Goal: Information Seeking & Learning: Learn about a topic

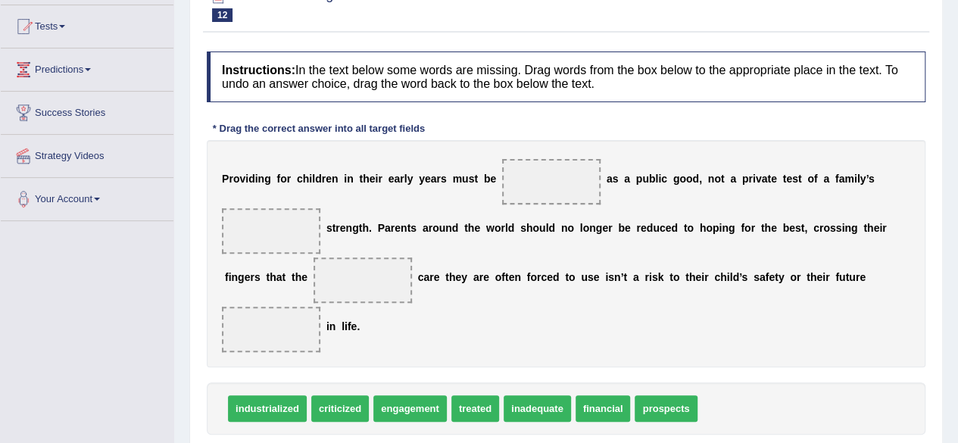
scroll to position [161, 0]
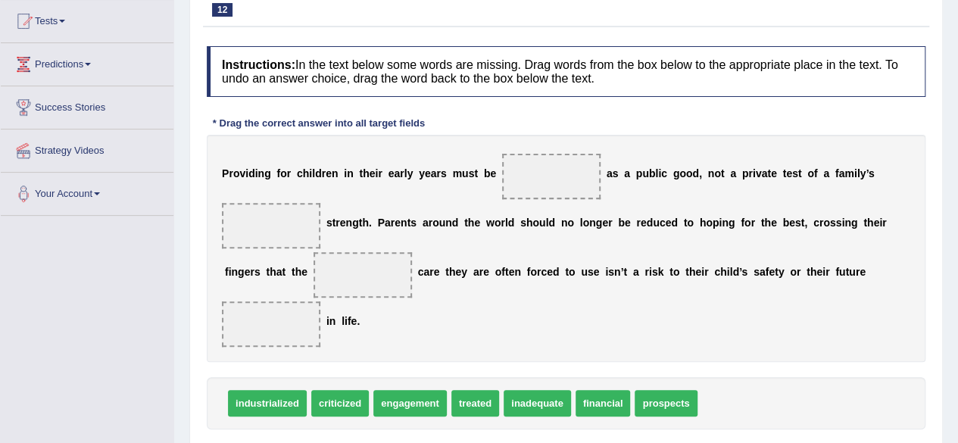
click at [957, 254] on html "Toggle navigation Home Practice Questions Speaking Practice Read Aloud Repeat S…" at bounding box center [479, 60] width 958 height 443
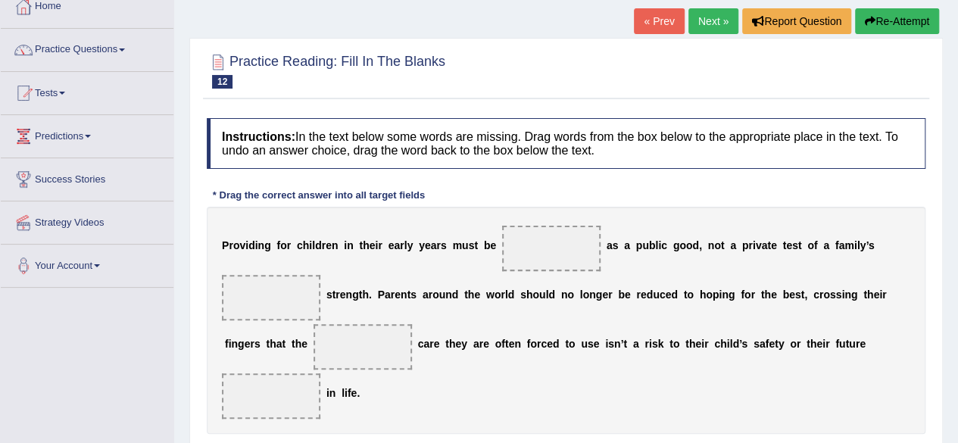
scroll to position [144, 0]
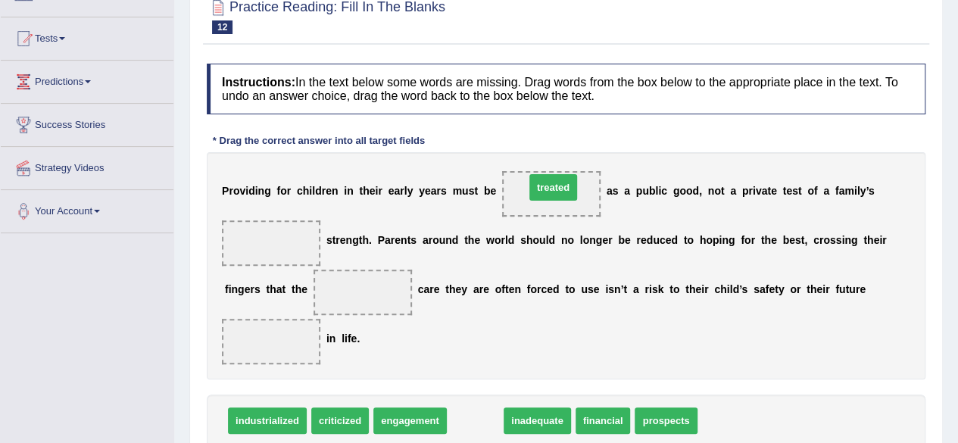
drag, startPoint x: 489, startPoint y: 414, endPoint x: 565, endPoint y: 192, distance: 235.2
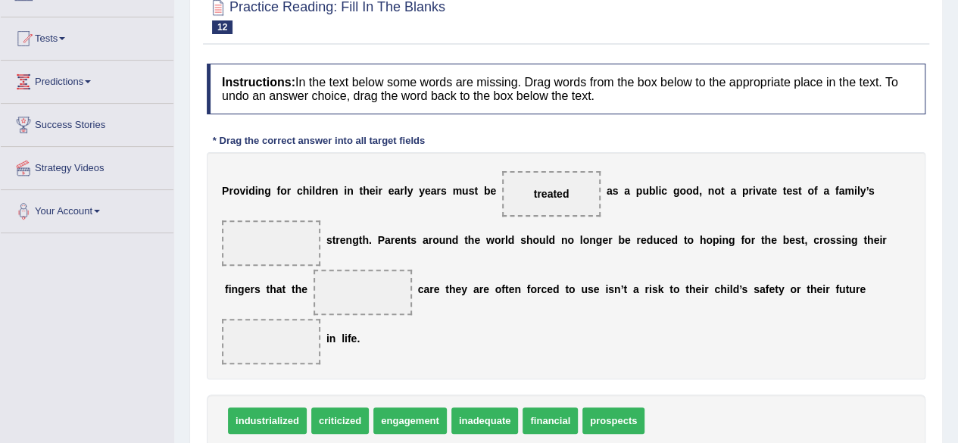
click at [342, 432] on div "industrialized criticized engagement inadequate financial prospects" at bounding box center [566, 421] width 719 height 52
drag, startPoint x: 342, startPoint y: 428, endPoint x: 285, endPoint y: 245, distance: 192.1
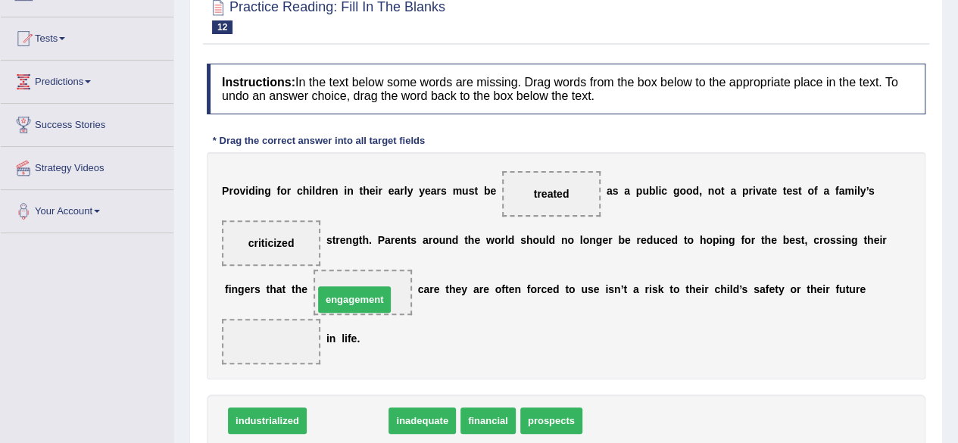
drag, startPoint x: 364, startPoint y: 413, endPoint x: 370, endPoint y: 286, distance: 127.4
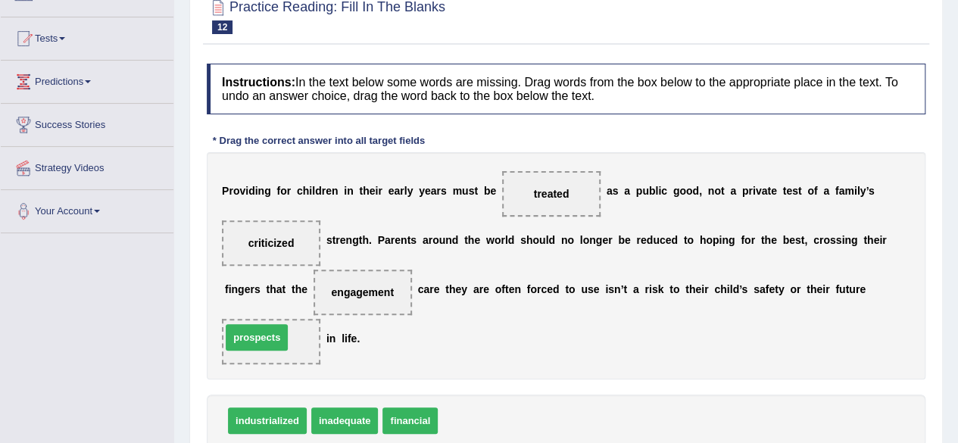
drag, startPoint x: 460, startPoint y: 416, endPoint x: 244, endPoint y: 332, distance: 232.1
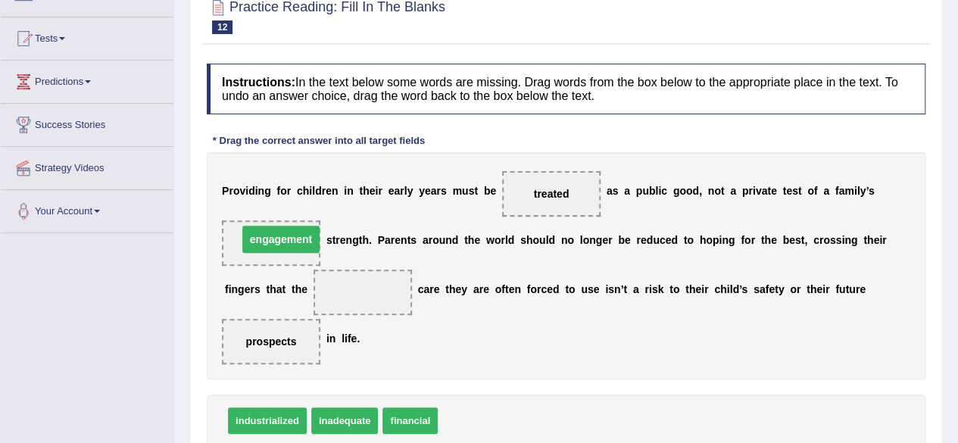
drag, startPoint x: 367, startPoint y: 287, endPoint x: 279, endPoint y: 229, distance: 104.8
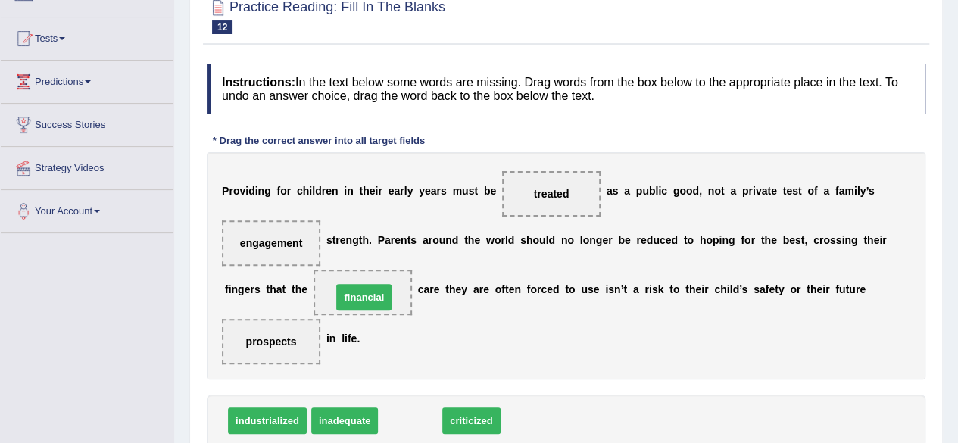
drag, startPoint x: 420, startPoint y: 417, endPoint x: 374, endPoint y: 293, distance: 131.8
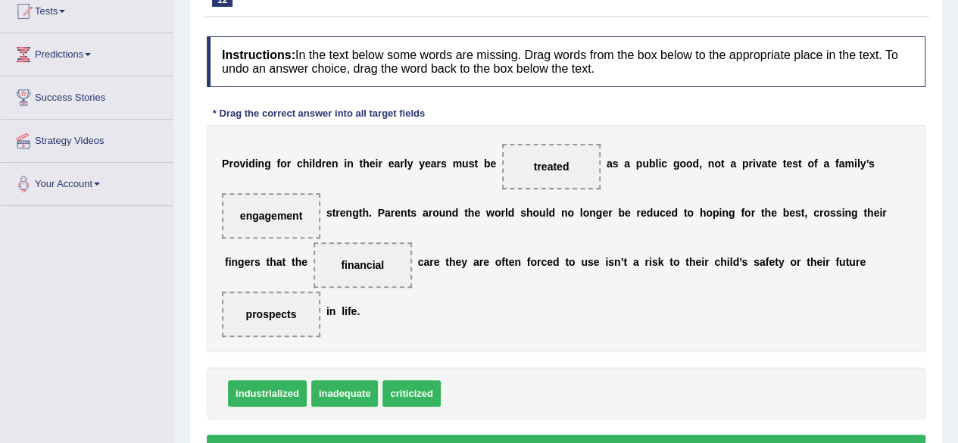
scroll to position [183, 0]
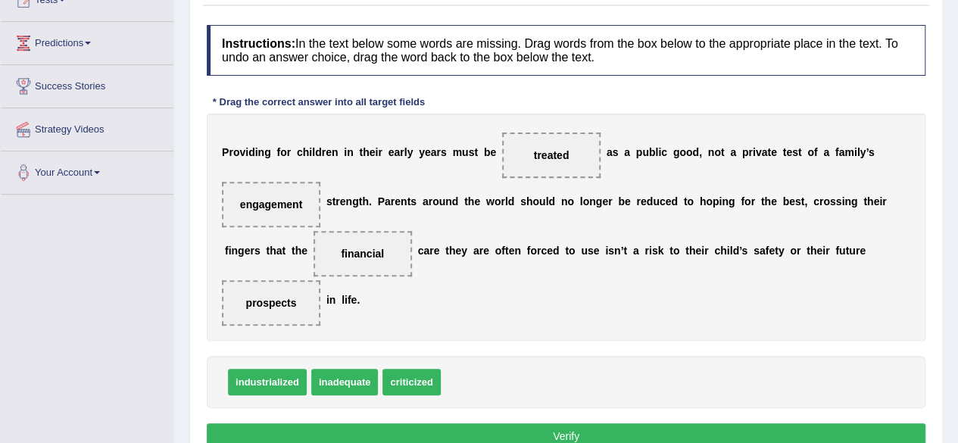
click at [585, 428] on button "Verify" at bounding box center [566, 436] width 719 height 26
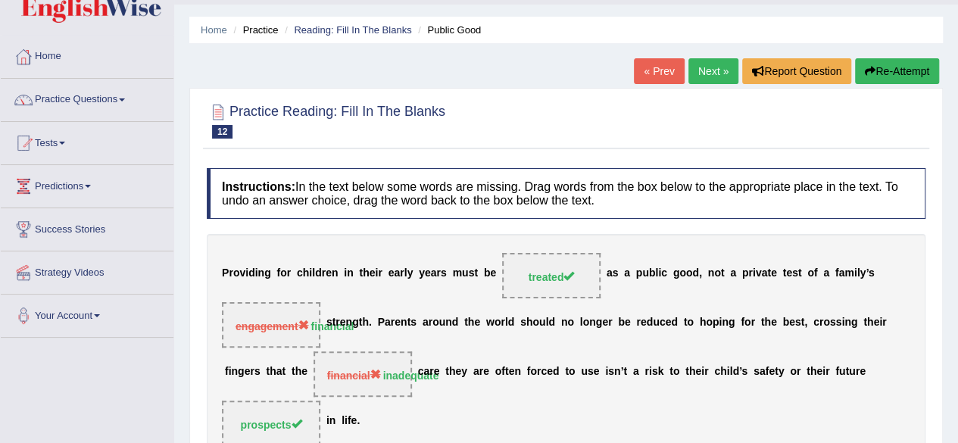
scroll to position [40, 0]
click at [709, 64] on link "Next »" at bounding box center [713, 71] width 50 height 26
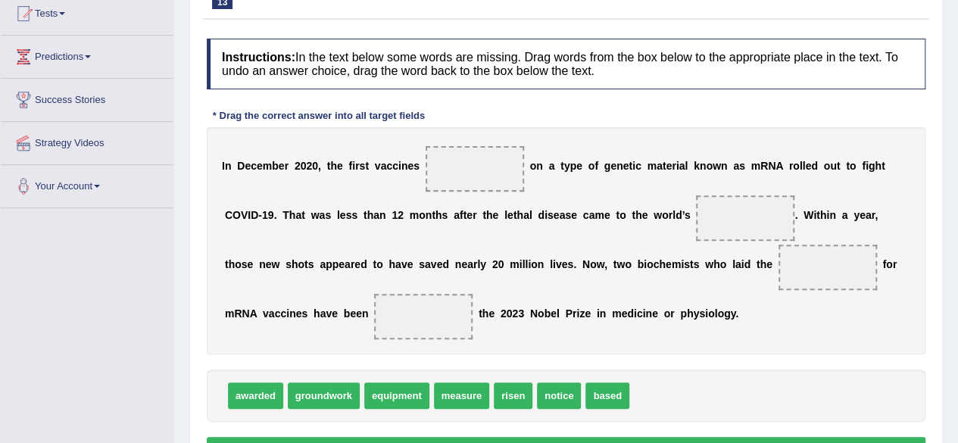
click at [957, 274] on html "Toggle navigation Home Practice Questions Speaking Practice Read Aloud Repeat S…" at bounding box center [479, 52] width 958 height 443
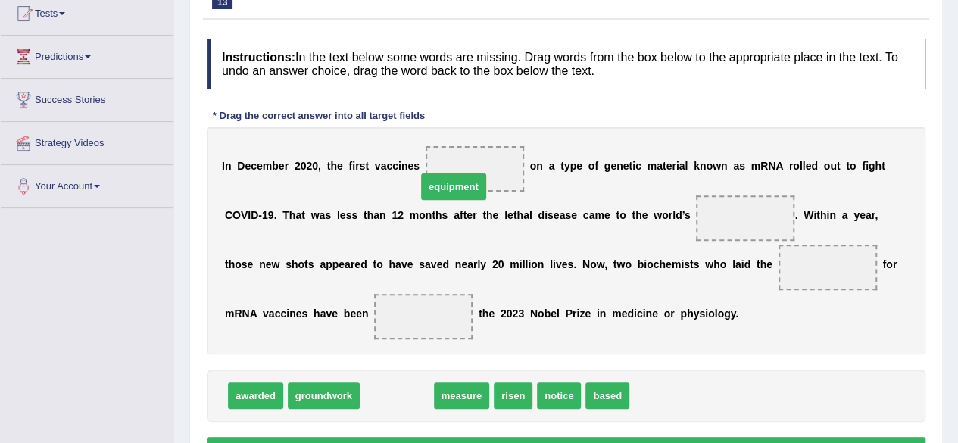
drag, startPoint x: 395, startPoint y: 392, endPoint x: 454, endPoint y: 181, distance: 219.2
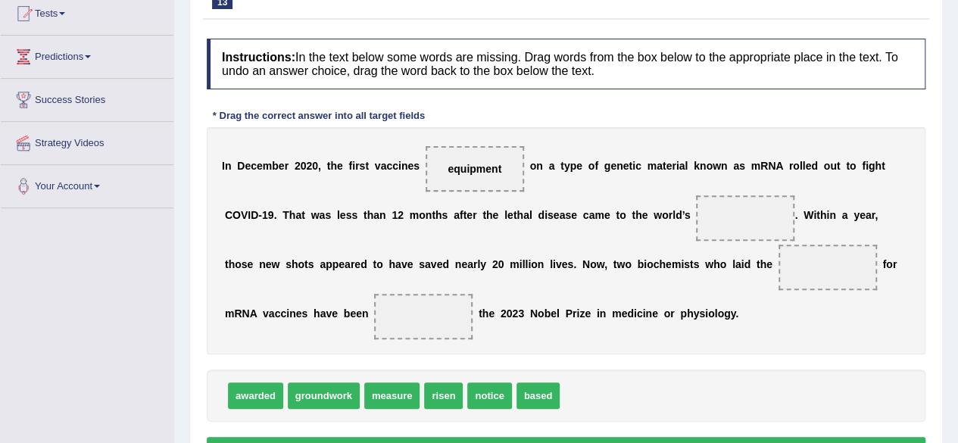
click at [439, 396] on span "risen" at bounding box center [443, 395] width 39 height 27
drag, startPoint x: 264, startPoint y: 388, endPoint x: 417, endPoint y: 316, distance: 169.1
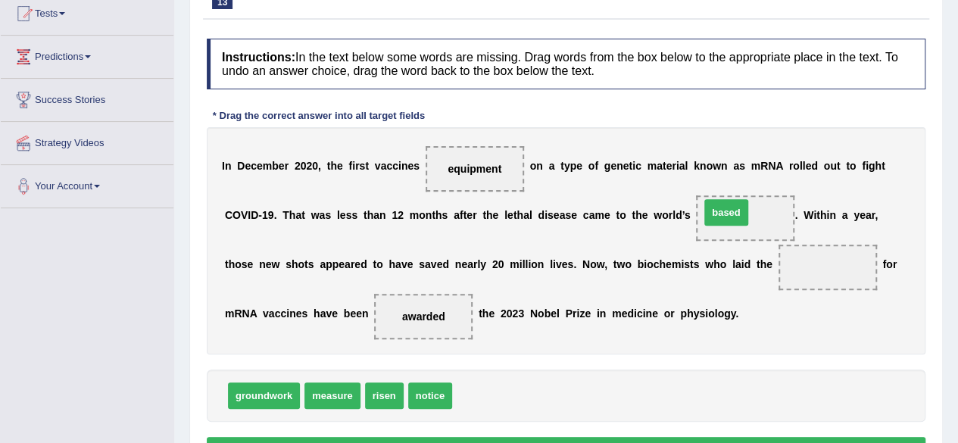
drag, startPoint x: 469, startPoint y: 393, endPoint x: 716, endPoint y: 211, distance: 307.6
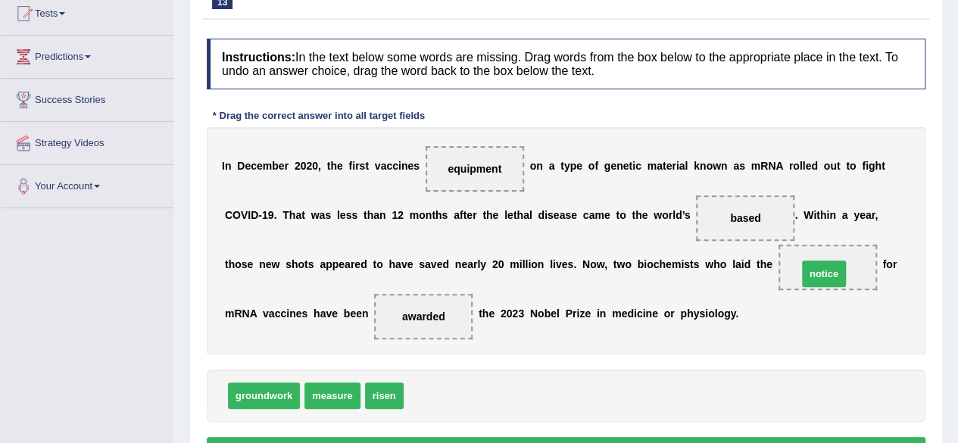
drag, startPoint x: 424, startPoint y: 390, endPoint x: 818, endPoint y: 268, distance: 412.3
click at [554, 437] on button "Verify" at bounding box center [566, 450] width 719 height 26
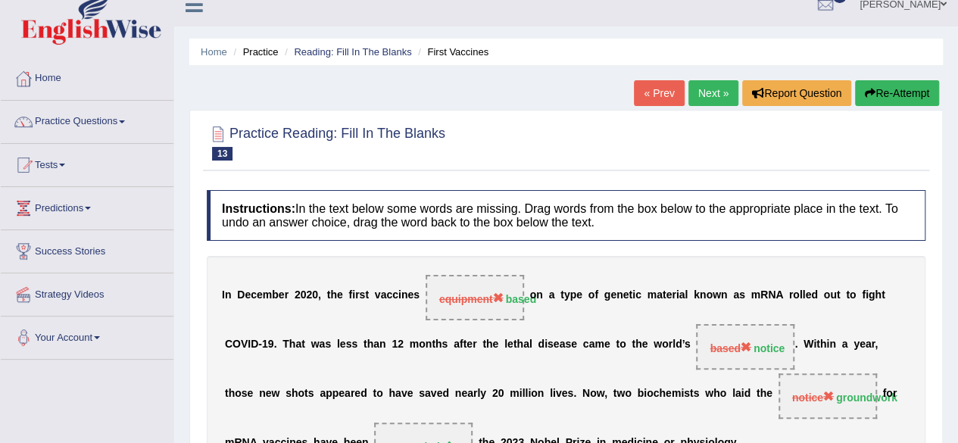
scroll to position [15, 0]
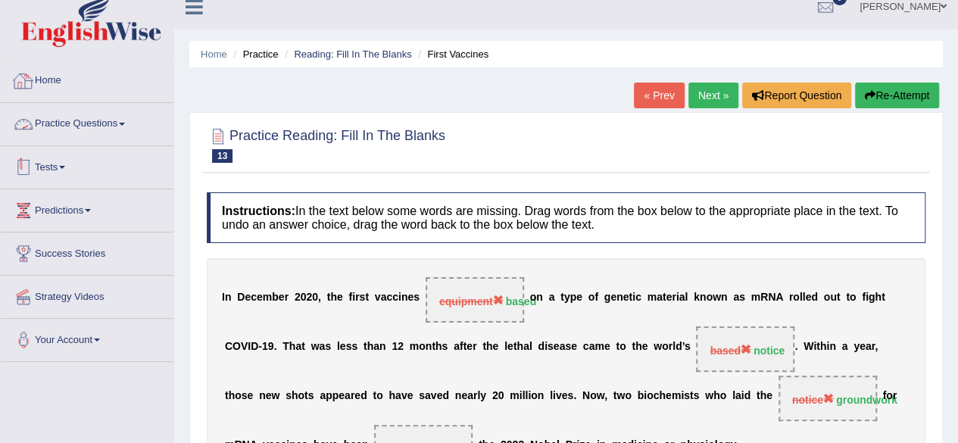
click at [109, 134] on link "Practice Questions" at bounding box center [87, 122] width 173 height 38
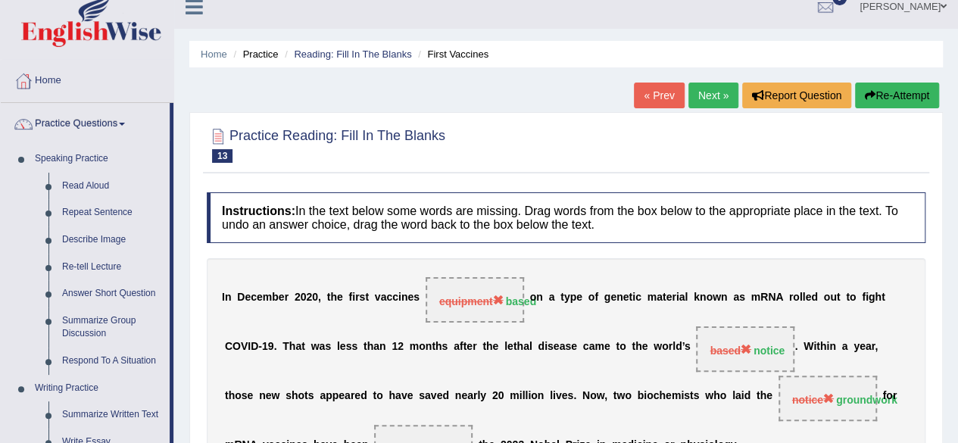
drag, startPoint x: 173, startPoint y: 232, endPoint x: 175, endPoint y: 275, distance: 43.2
click at [175, 275] on div "Toggle navigation Home Practice Questions Speaking Practice Read Aloud Repeat S…" at bounding box center [479, 379] width 958 height 788
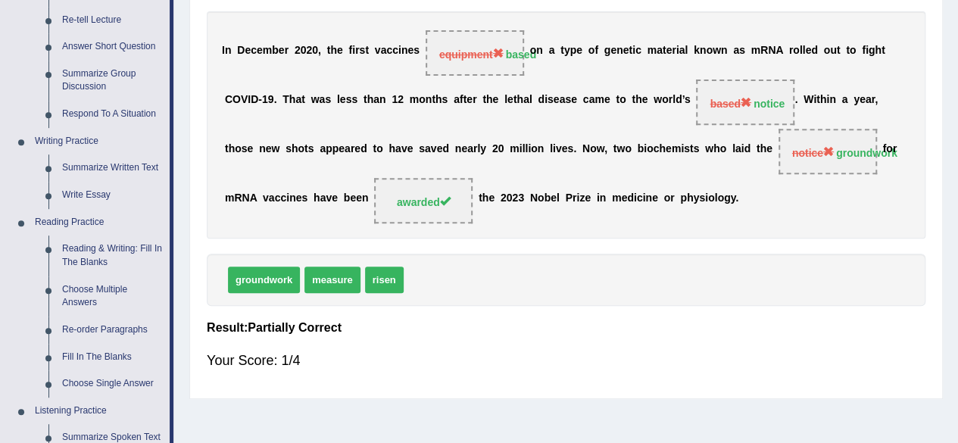
scroll to position [273, 0]
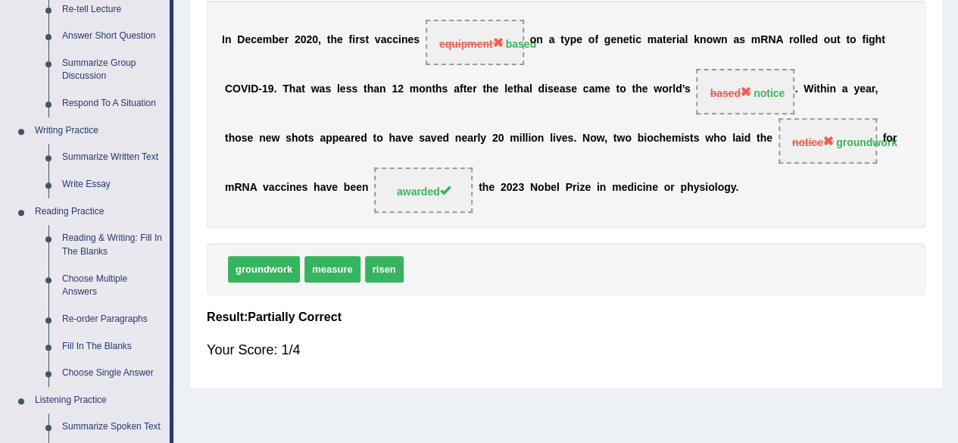
click at [107, 289] on link "Choose Multiple Answers" at bounding box center [112, 286] width 114 height 40
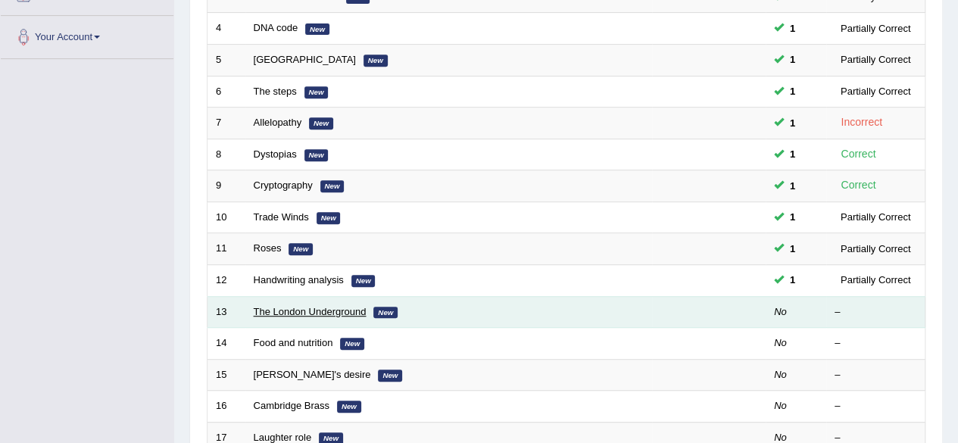
click at [329, 306] on link "The London Underground" at bounding box center [310, 311] width 113 height 11
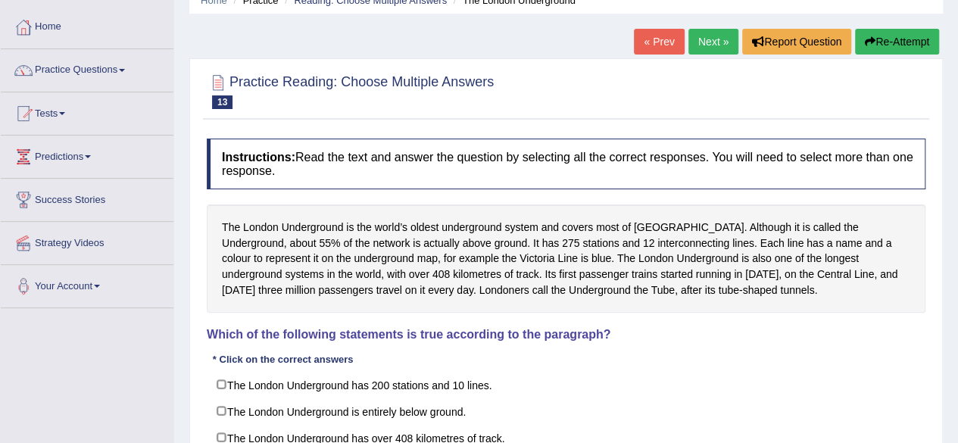
scroll to position [87, 0]
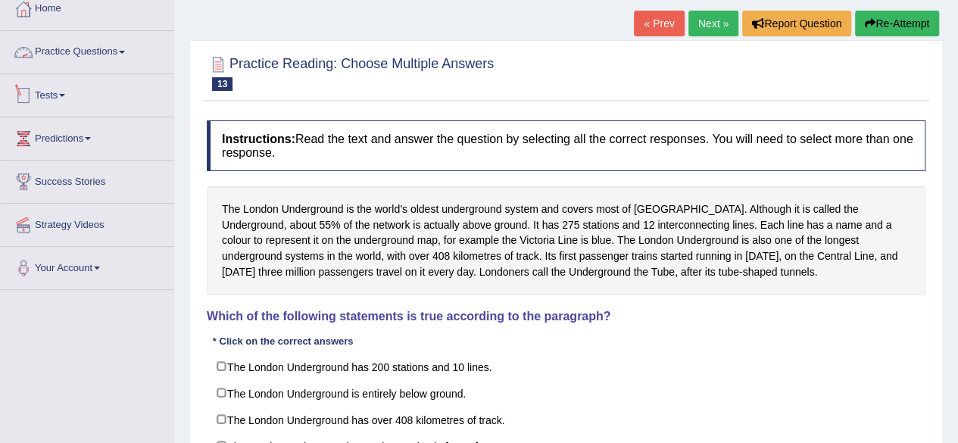
click at [116, 52] on link "Practice Questions" at bounding box center [87, 50] width 173 height 38
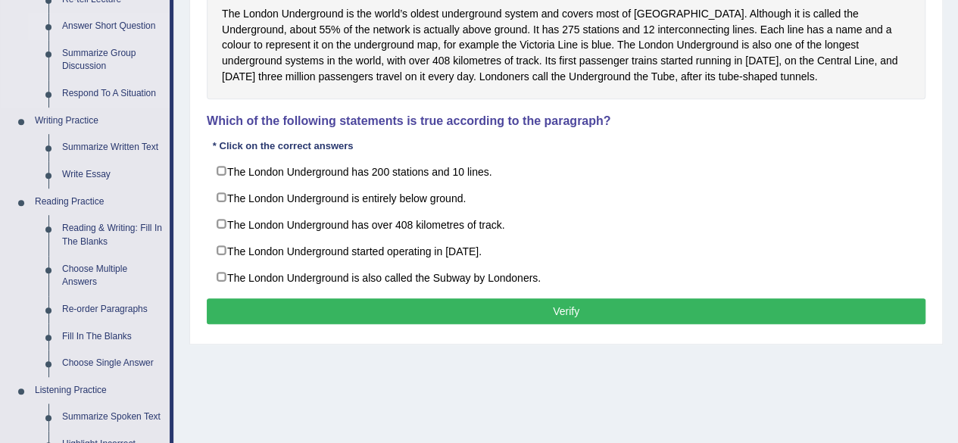
scroll to position [296, 0]
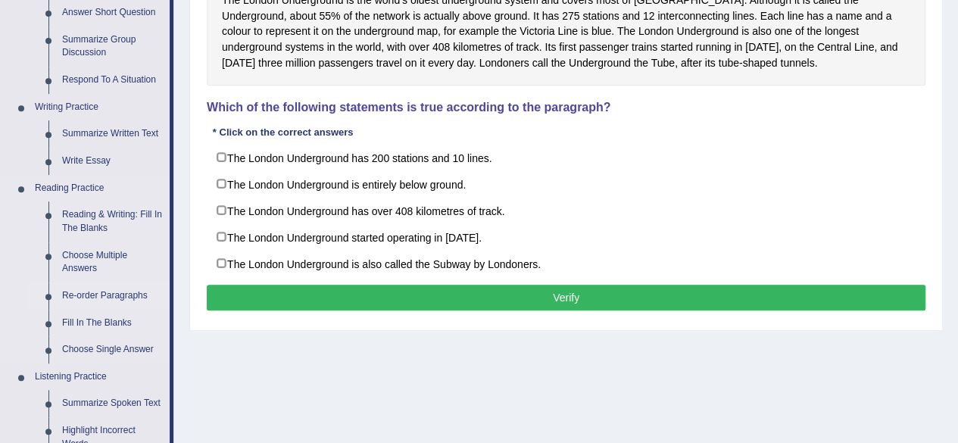
click at [120, 294] on link "Re-order Paragraphs" at bounding box center [112, 295] width 114 height 27
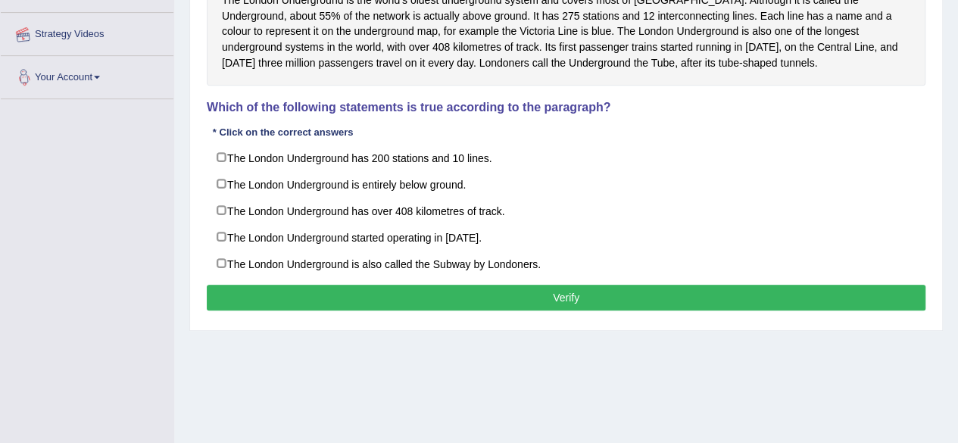
scroll to position [351, 0]
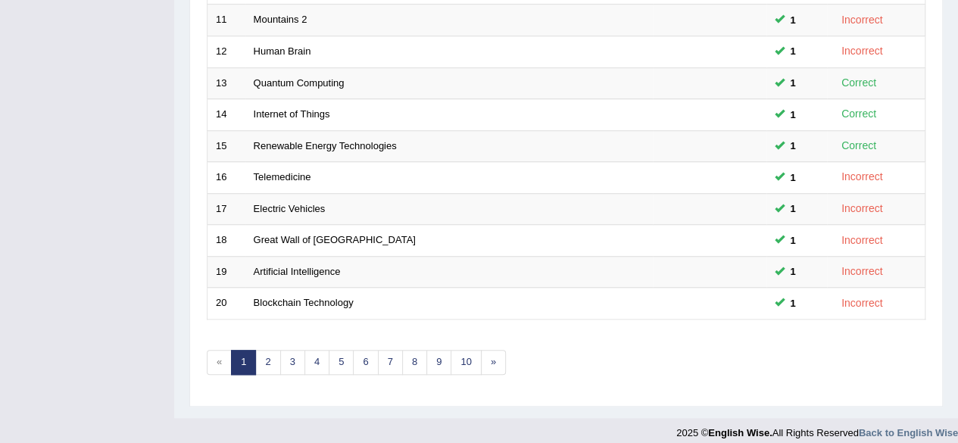
scroll to position [552, 0]
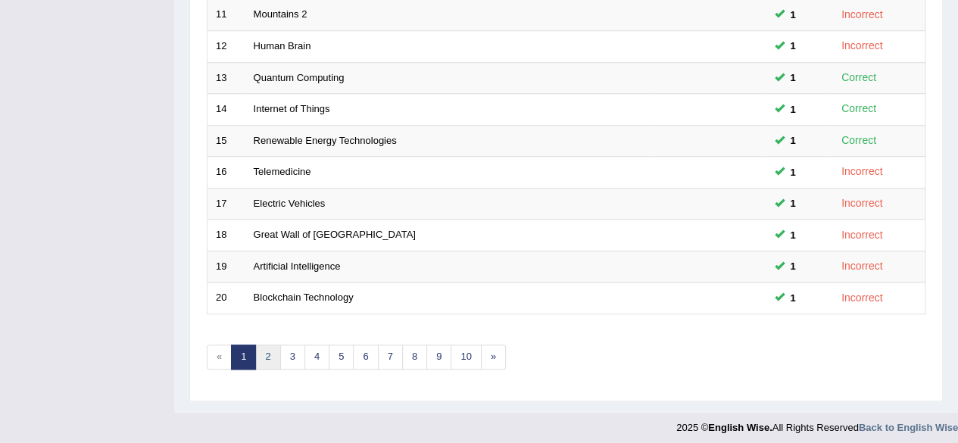
click at [267, 350] on link "2" at bounding box center [267, 357] width 25 height 25
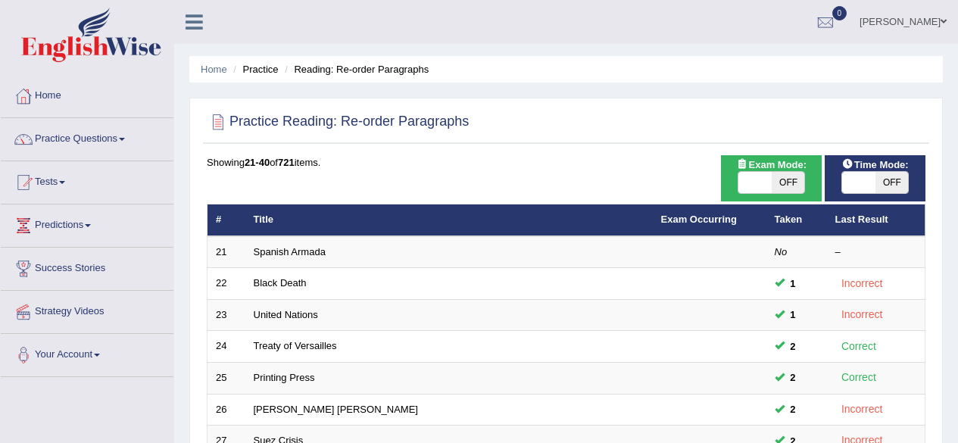
scroll to position [342, 0]
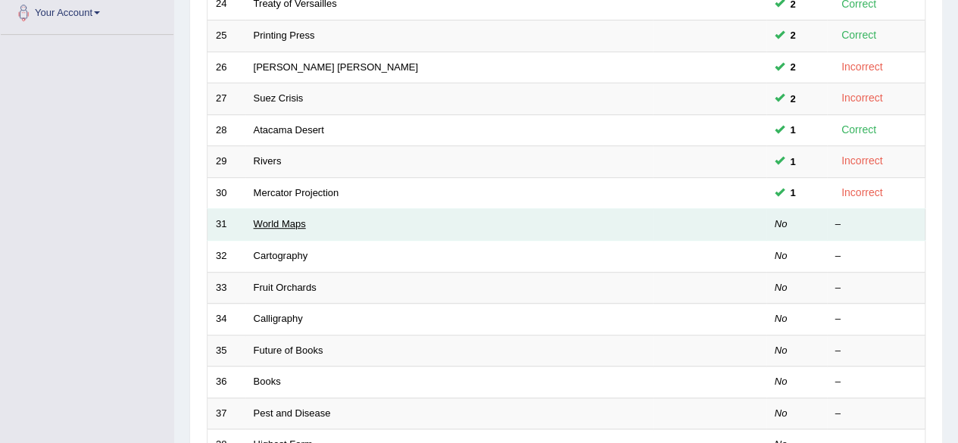
click at [265, 221] on link "World Maps" at bounding box center [280, 223] width 52 height 11
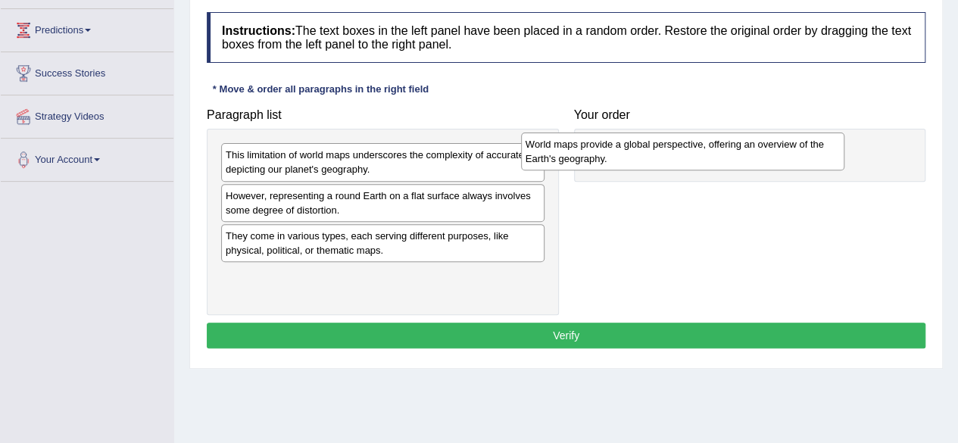
drag, startPoint x: 354, startPoint y: 249, endPoint x: 655, endPoint y: 160, distance: 313.7
click at [655, 160] on div "World maps provide a global perspective, offering an overview of the Earth's ge…" at bounding box center [682, 152] width 323 height 38
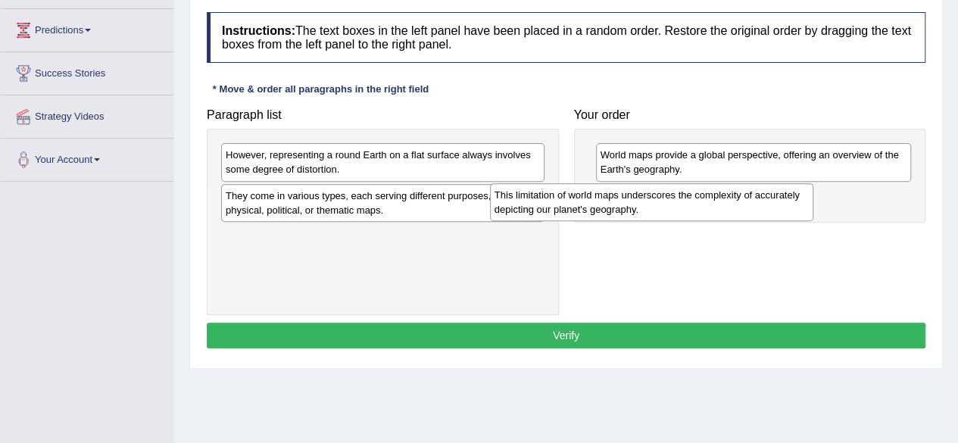
drag, startPoint x: 470, startPoint y: 167, endPoint x: 739, endPoint y: 208, distance: 271.8
click at [739, 208] on div "This limitation of world maps underscores the complexity of accurately depictin…" at bounding box center [651, 202] width 323 height 38
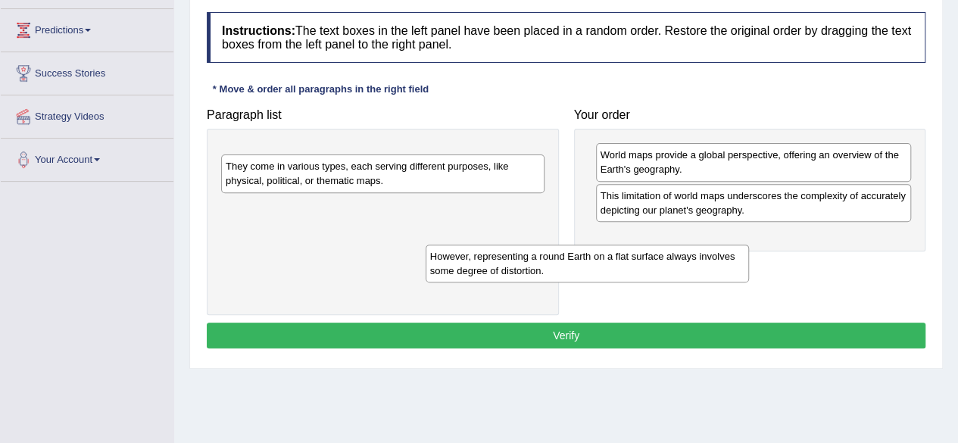
drag, startPoint x: 498, startPoint y: 152, endPoint x: 807, endPoint y: 255, distance: 325.0
click at [749, 255] on div "However, representing a round Earth on a flat surface always involves some degr…" at bounding box center [587, 264] width 323 height 38
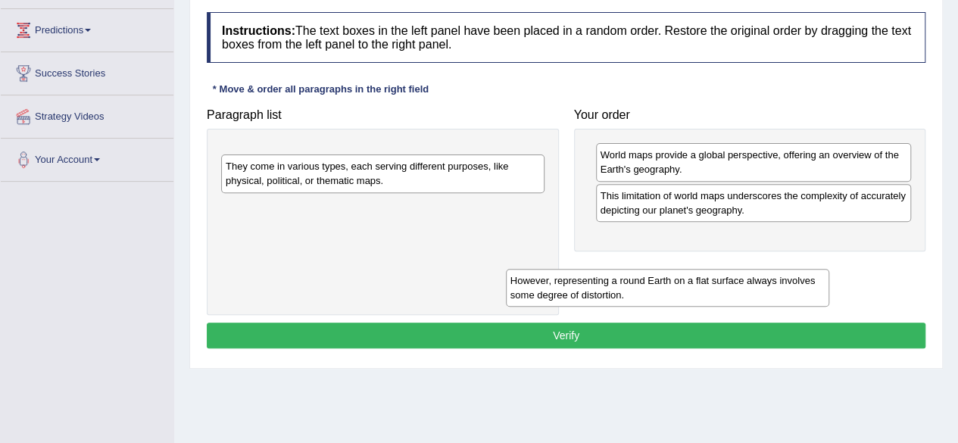
drag, startPoint x: 503, startPoint y: 154, endPoint x: 883, endPoint y: 278, distance: 400.0
click at [829, 278] on div "However, representing a round Earth on a flat surface always involves some degr…" at bounding box center [667, 288] width 323 height 38
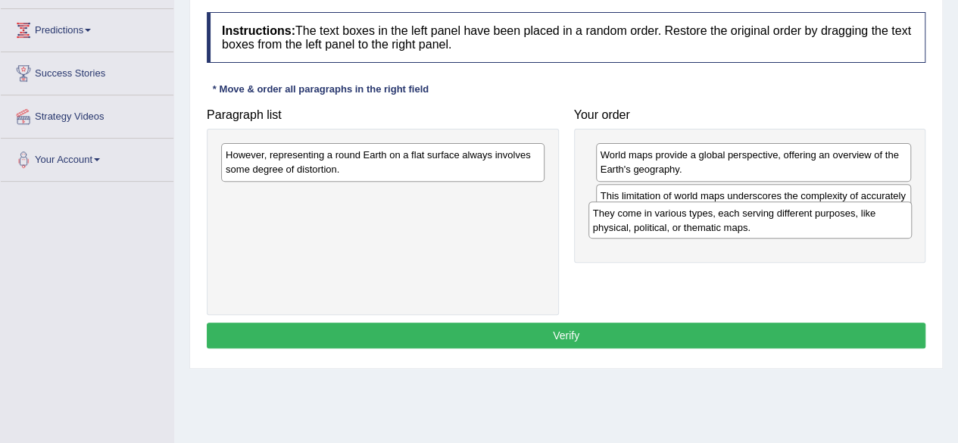
drag, startPoint x: 490, startPoint y: 202, endPoint x: 858, endPoint y: 218, distance: 368.4
click at [858, 218] on div "They come in various types, each serving different purposes, like physical, pol…" at bounding box center [749, 220] width 323 height 38
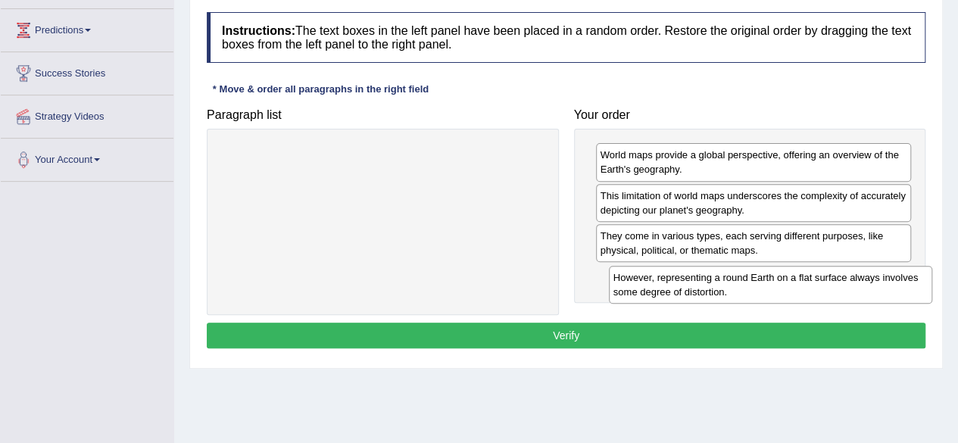
drag, startPoint x: 451, startPoint y: 162, endPoint x: 839, endPoint y: 286, distance: 406.9
click at [839, 286] on div "However, representing a round Earth on a flat surface always involves some degr…" at bounding box center [770, 285] width 323 height 38
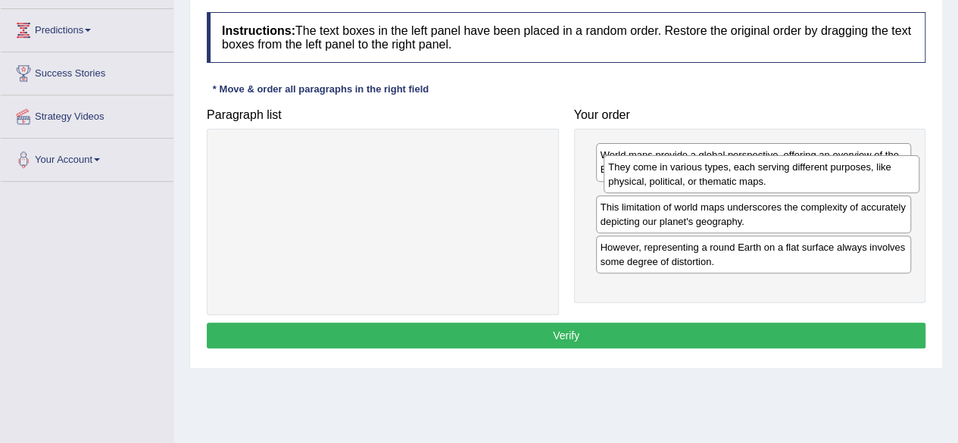
drag, startPoint x: 794, startPoint y: 251, endPoint x: 799, endPoint y: 187, distance: 63.8
click at [799, 187] on div "They come in various types, each serving different purposes, like physical, pol…" at bounding box center [762, 174] width 316 height 38
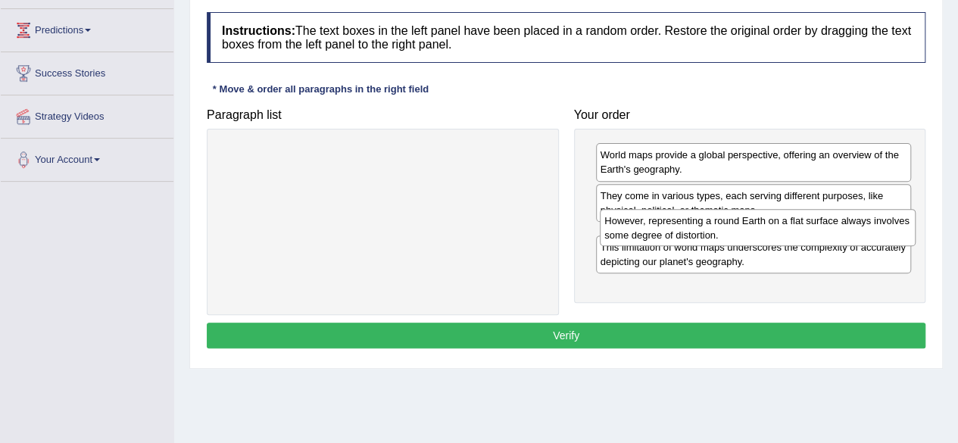
drag, startPoint x: 701, startPoint y: 289, endPoint x: 703, endPoint y: 232, distance: 57.6
click at [703, 232] on div "However, representing a round Earth on a flat surface always involves some degr…" at bounding box center [758, 228] width 316 height 38
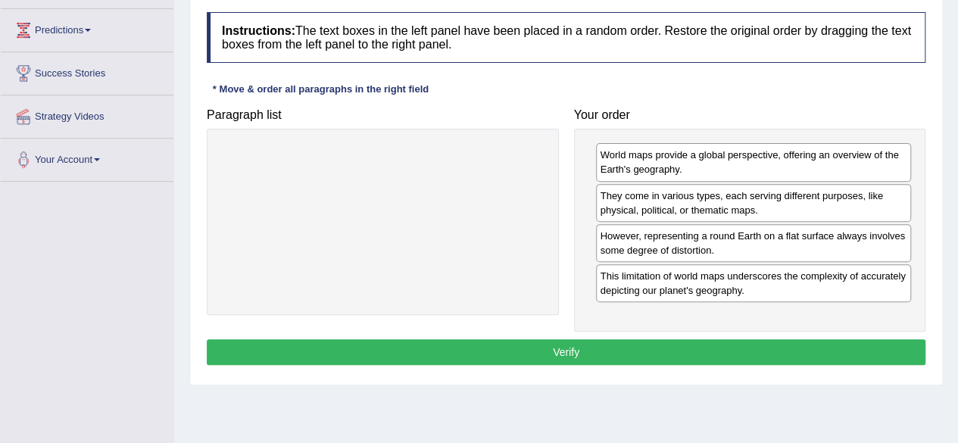
click at [653, 352] on button "Verify" at bounding box center [566, 352] width 719 height 26
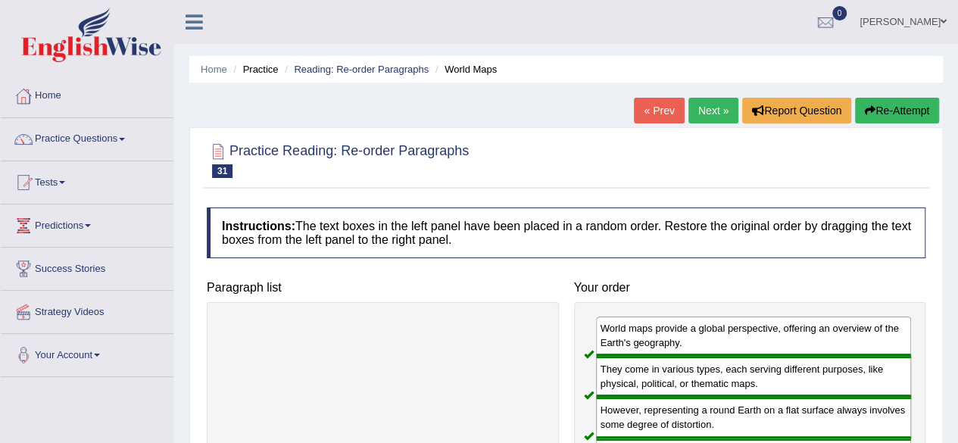
click at [718, 111] on link "Next »" at bounding box center [713, 111] width 50 height 26
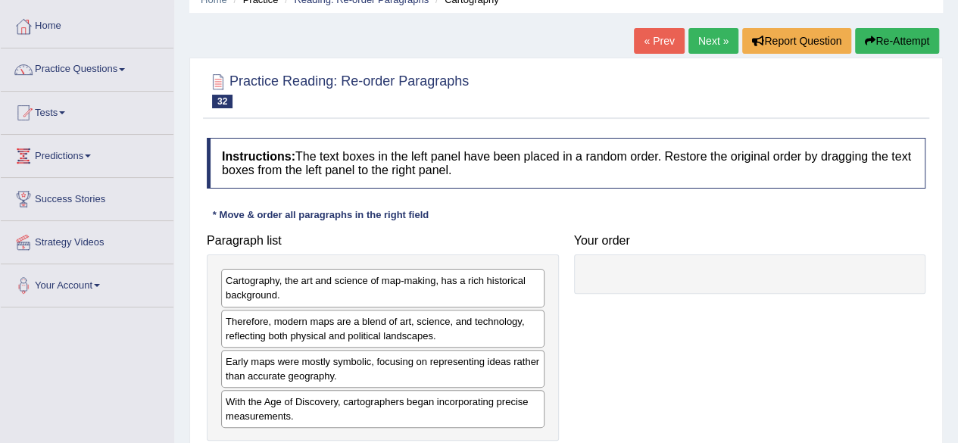
scroll to position [91, 0]
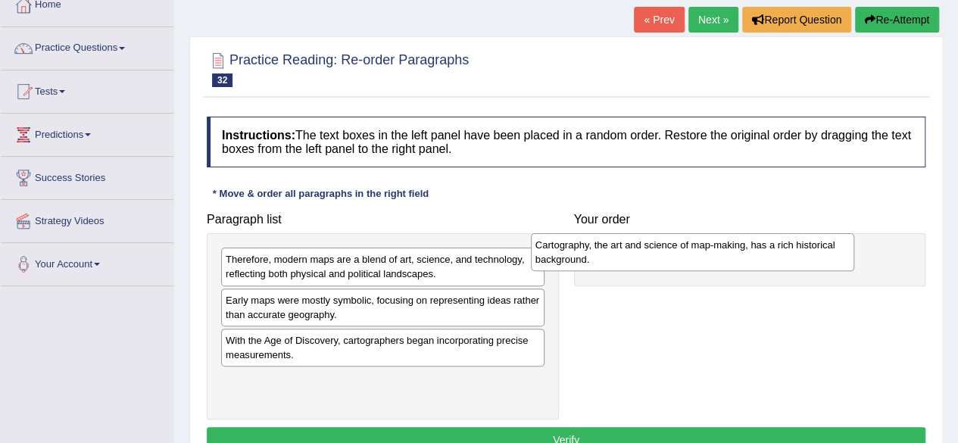
drag, startPoint x: 416, startPoint y: 265, endPoint x: 726, endPoint y: 251, distance: 310.1
click at [726, 251] on div "Cartography, the art and science of map-making, has a rich historical backgroun…" at bounding box center [692, 252] width 323 height 38
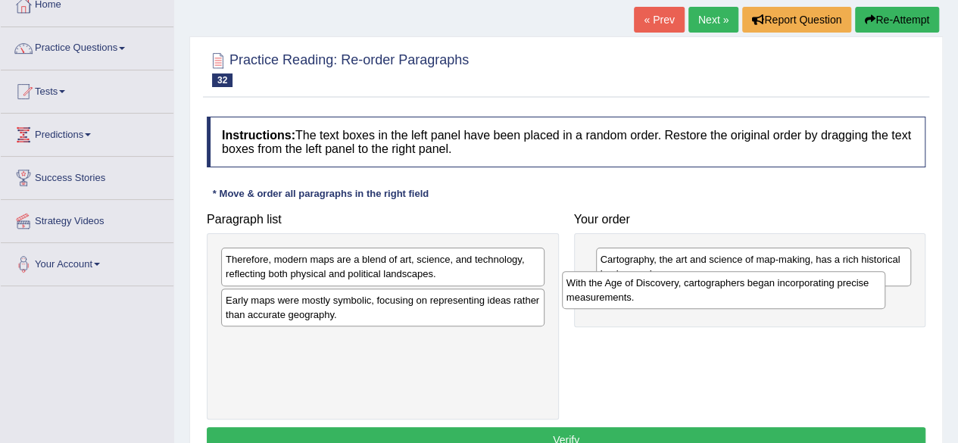
drag, startPoint x: 454, startPoint y: 356, endPoint x: 794, endPoint y: 300, distance: 345.4
click at [794, 300] on div "With the Age of Discovery, cartographers began incorporating precise measuremen…" at bounding box center [723, 290] width 323 height 38
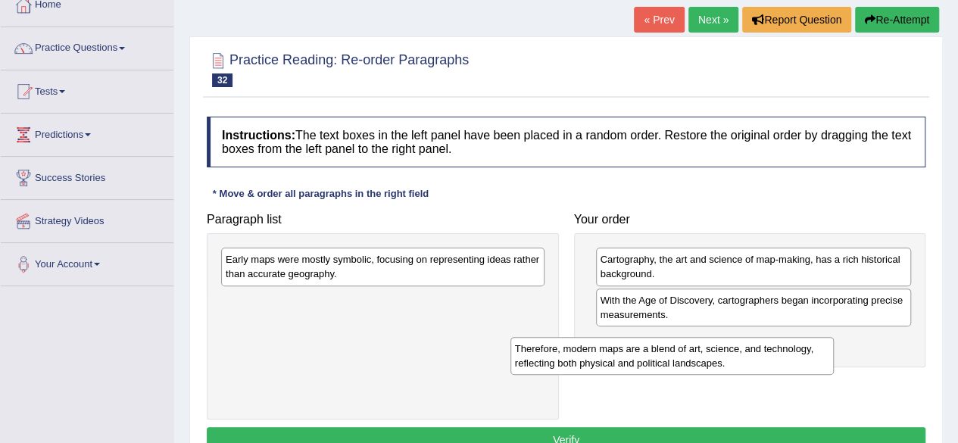
drag, startPoint x: 451, startPoint y: 267, endPoint x: 741, endPoint y: 357, distance: 302.8
click at [741, 357] on div "Therefore, modern maps are a blend of art, science, and technology, reflecting …" at bounding box center [671, 356] width 323 height 38
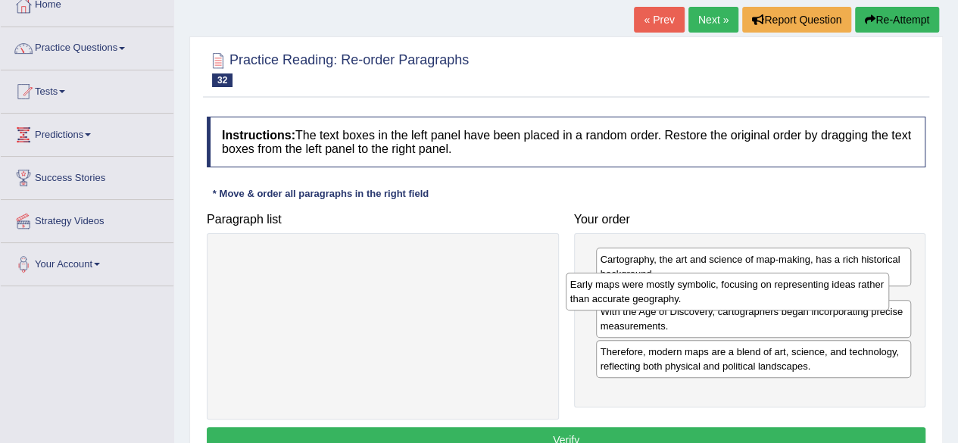
drag, startPoint x: 465, startPoint y: 268, endPoint x: 847, endPoint y: 304, distance: 383.3
click at [847, 304] on div "Early maps were mostly symbolic, focusing on representing ideas rather than acc…" at bounding box center [727, 292] width 323 height 38
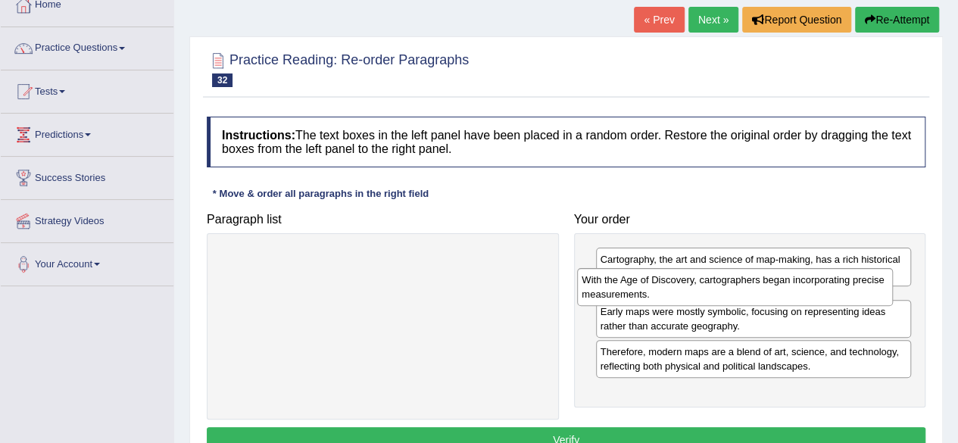
drag, startPoint x: 742, startPoint y: 352, endPoint x: 726, endPoint y: 294, distance: 60.6
click at [726, 294] on div "With the Age of Discovery, cartographers began incorporating precise measuremen…" at bounding box center [735, 287] width 316 height 38
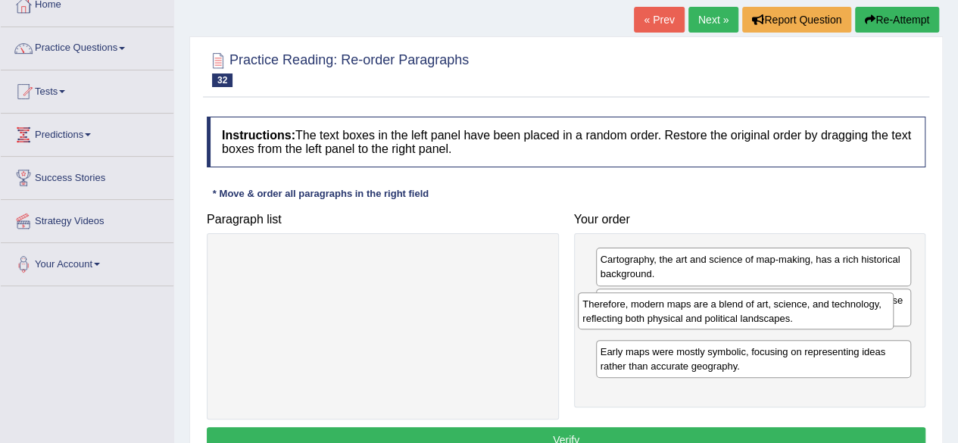
drag, startPoint x: 751, startPoint y: 398, endPoint x: 733, endPoint y: 322, distance: 78.6
click at [733, 322] on div "Therefore, modern maps are a blend of art, science, and technology, reflecting …" at bounding box center [736, 311] width 316 height 38
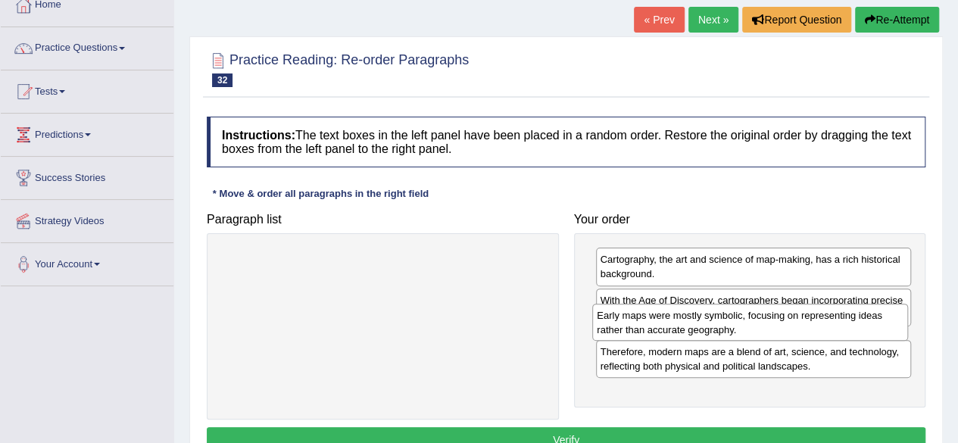
drag, startPoint x: 733, startPoint y: 395, endPoint x: 730, endPoint y: 329, distance: 65.2
click at [730, 329] on div "Early maps were mostly symbolic, focusing on representing ideas rather than acc…" at bounding box center [750, 323] width 316 height 38
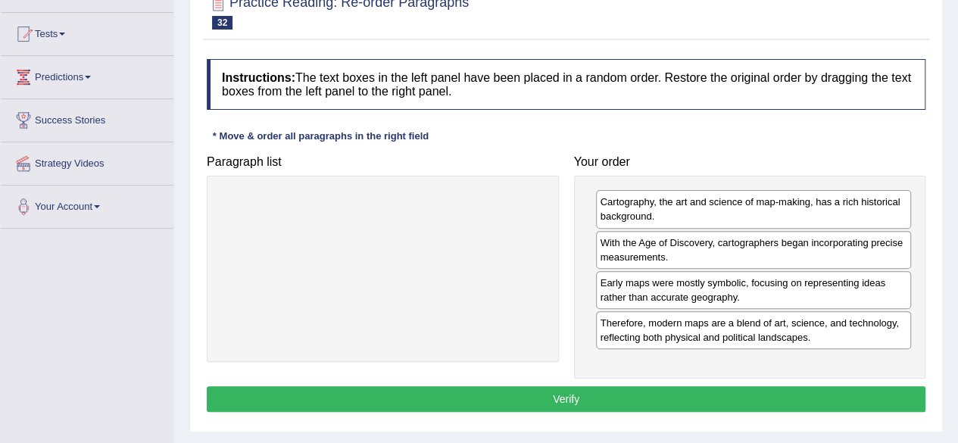
scroll to position [153, 0]
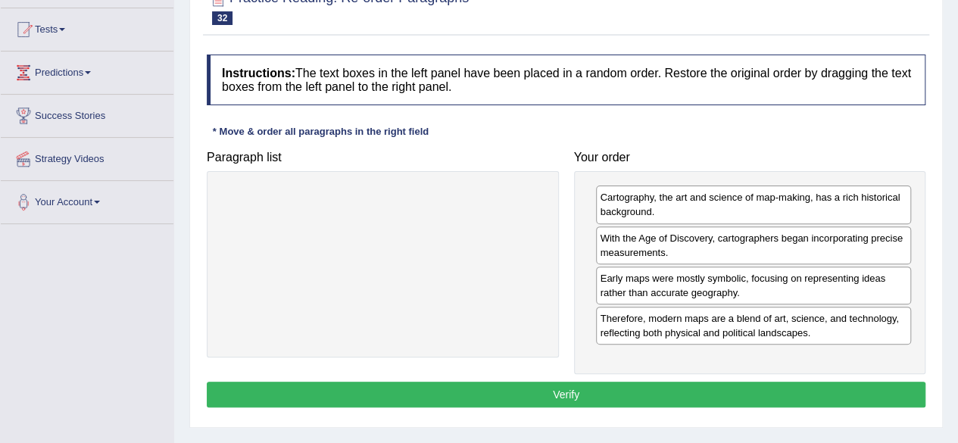
click at [643, 396] on button "Verify" at bounding box center [566, 395] width 719 height 26
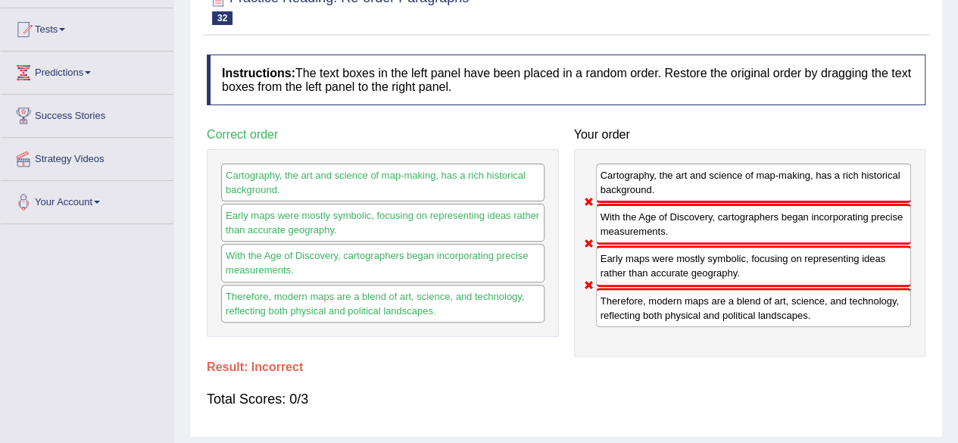
click at [704, 348] on div "Cartography, the art and science of map-making, has a rich historical backgroun…" at bounding box center [750, 253] width 352 height 208
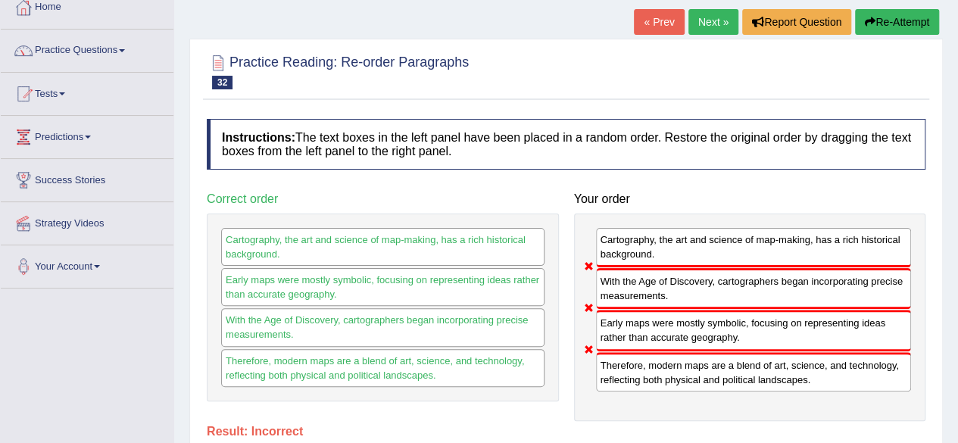
click at [710, 30] on link "Next »" at bounding box center [713, 22] width 50 height 26
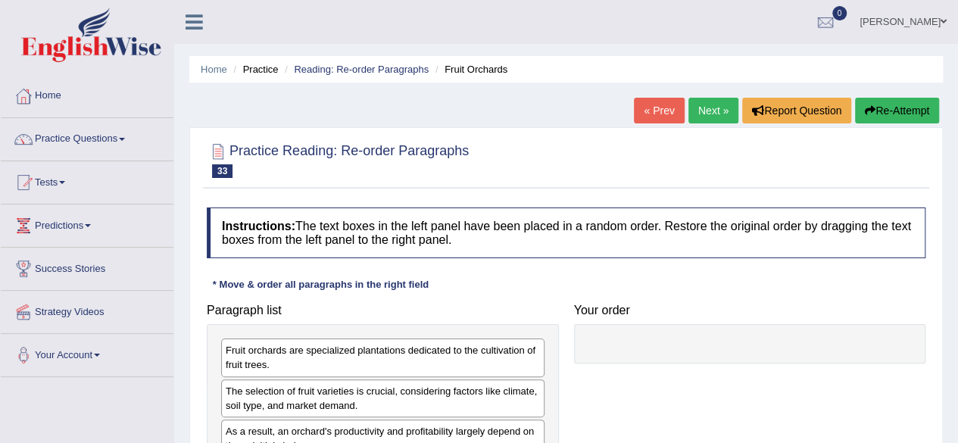
scroll to position [80, 0]
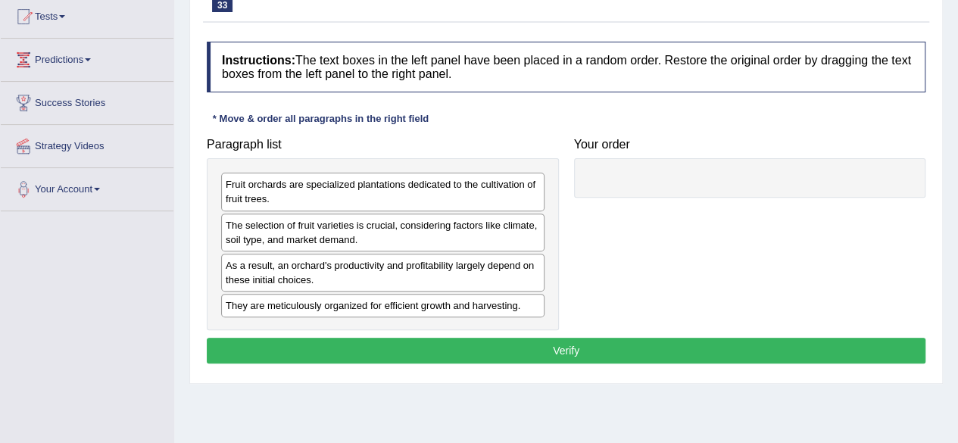
drag, startPoint x: 0, startPoint y: 0, endPoint x: 969, endPoint y: 290, distance: 1011.1
click at [957, 277] on html "Toggle navigation Home Practice Questions Speaking Practice Read Aloud Repeat S…" at bounding box center [479, 55] width 958 height 443
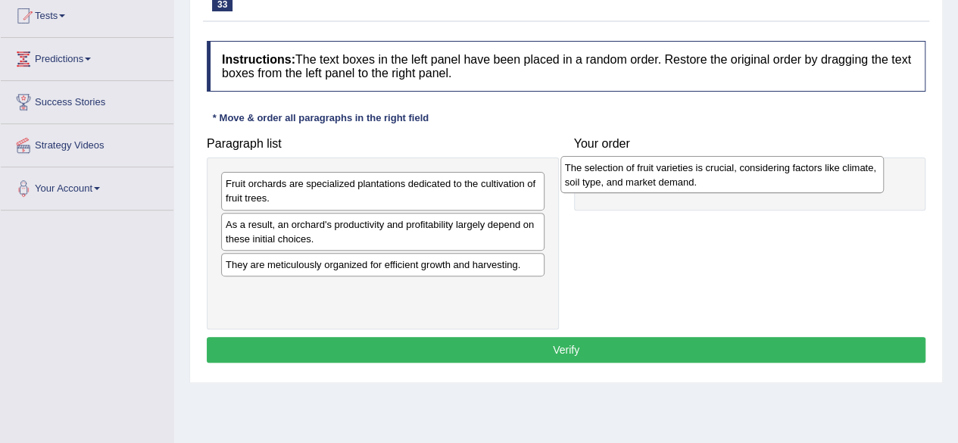
drag, startPoint x: 486, startPoint y: 223, endPoint x: 826, endPoint y: 167, distance: 344.8
click at [826, 167] on div "The selection of fruit varieties is crucial, considering factors like climate, …" at bounding box center [721, 175] width 323 height 38
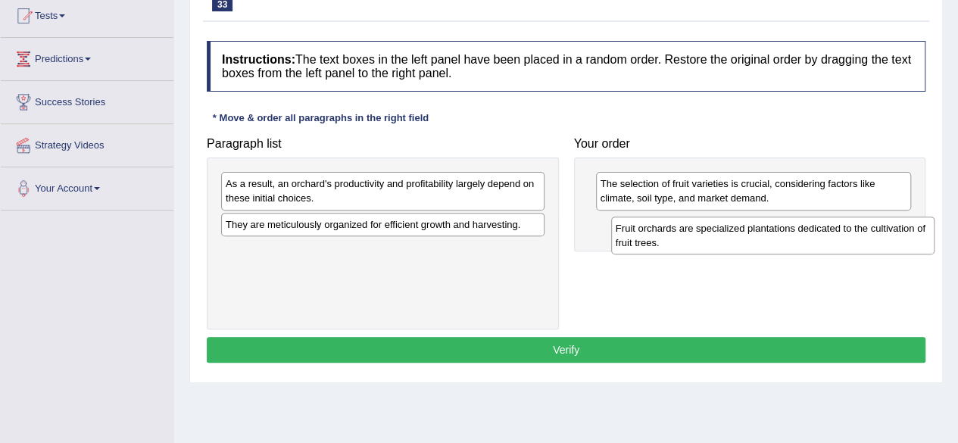
drag, startPoint x: 445, startPoint y: 200, endPoint x: 834, endPoint y: 242, distance: 391.5
click at [834, 242] on div "Fruit orchards are specialized plantations dedicated to the cultivation of frui…" at bounding box center [772, 236] width 323 height 38
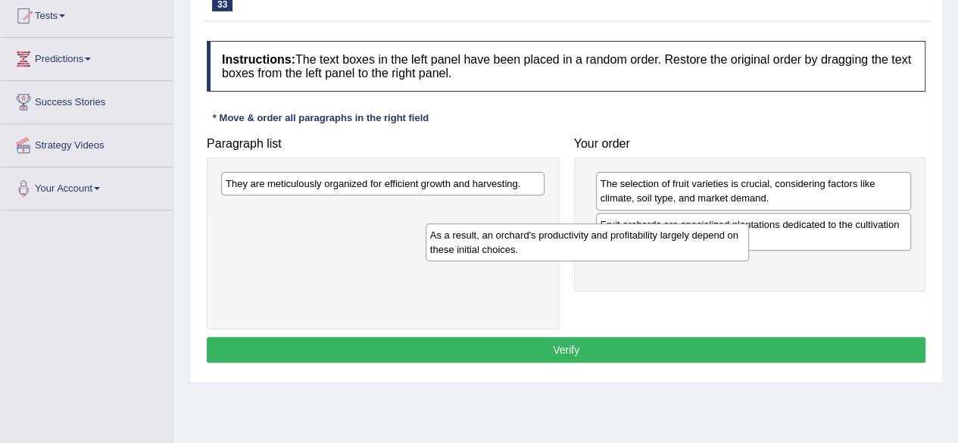
drag, startPoint x: 568, startPoint y: 198, endPoint x: 774, endPoint y: 264, distance: 216.5
click at [749, 261] on div "As a result, an orchard's productivity and profitability largely depend on thes…" at bounding box center [587, 242] width 323 height 38
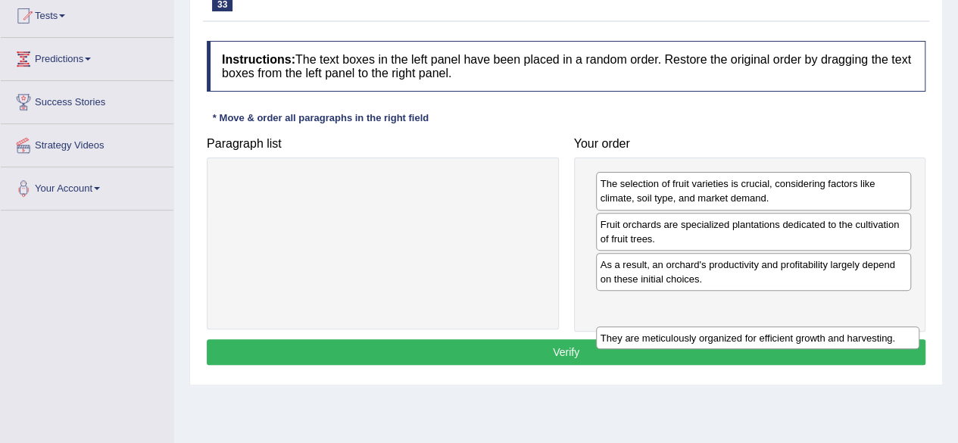
drag, startPoint x: 485, startPoint y: 178, endPoint x: 860, endPoint y: 332, distance: 405.2
click at [860, 332] on div "They are meticulously organized for efficient growth and harvesting." at bounding box center [757, 337] width 323 height 23
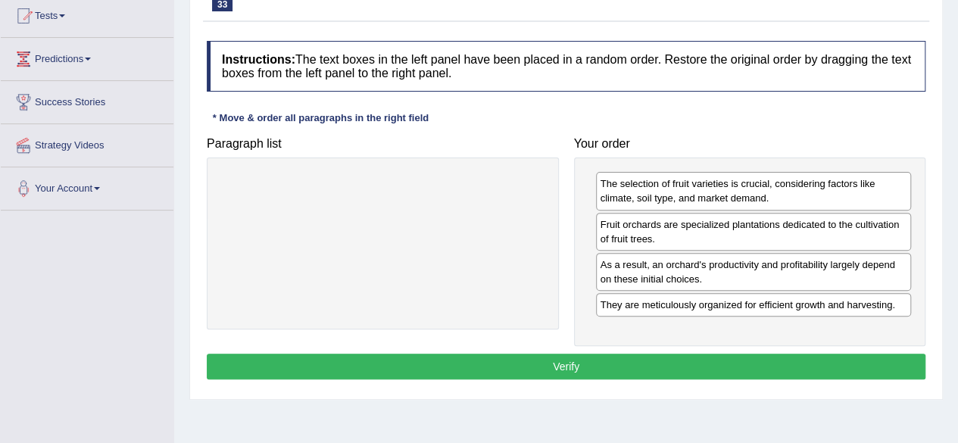
click at [651, 361] on button "Verify" at bounding box center [566, 367] width 719 height 26
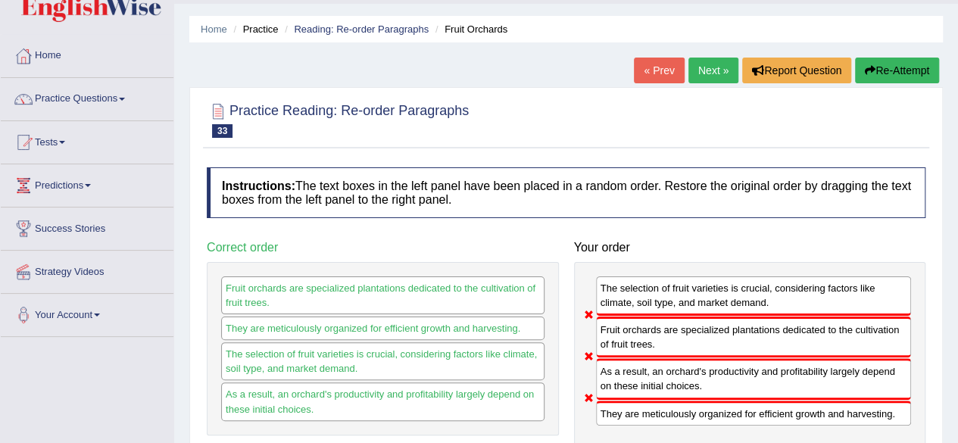
scroll to position [33, 0]
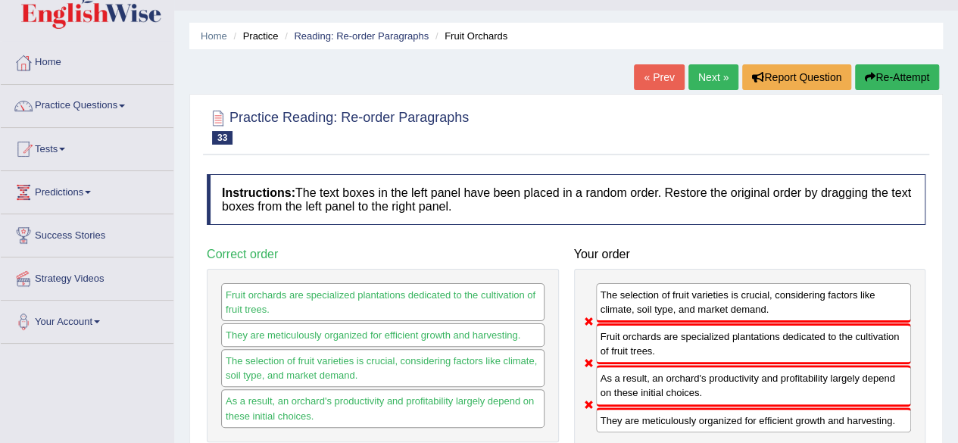
click at [703, 80] on link "Next »" at bounding box center [713, 77] width 50 height 26
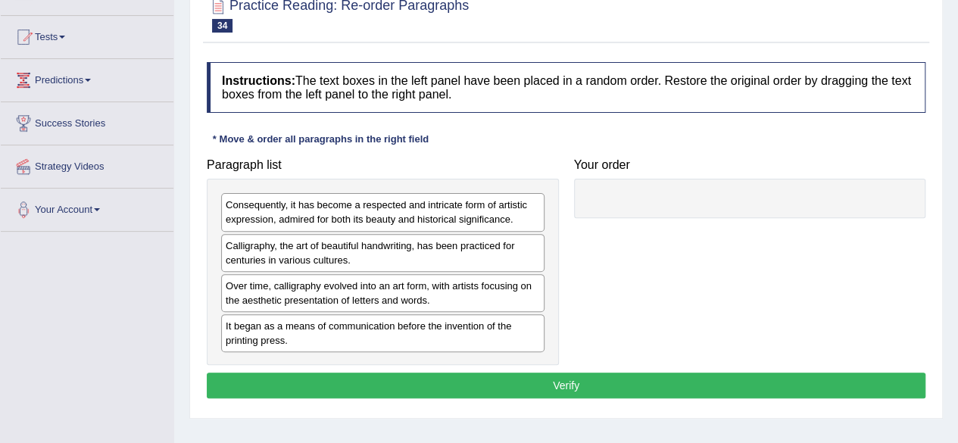
scroll to position [151, 0]
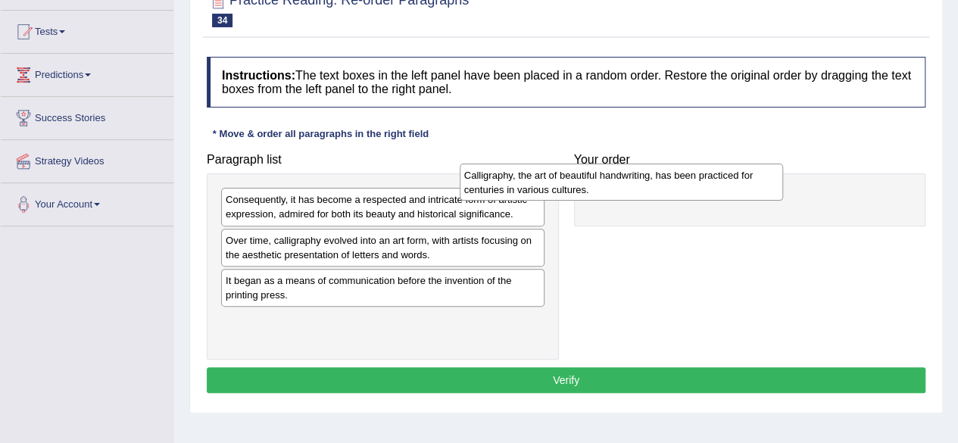
drag, startPoint x: 523, startPoint y: 248, endPoint x: 762, endPoint y: 183, distance: 247.8
click at [762, 183] on div "Calligraphy, the art of beautiful handwriting, has been practiced for centuries…" at bounding box center [621, 183] width 323 height 38
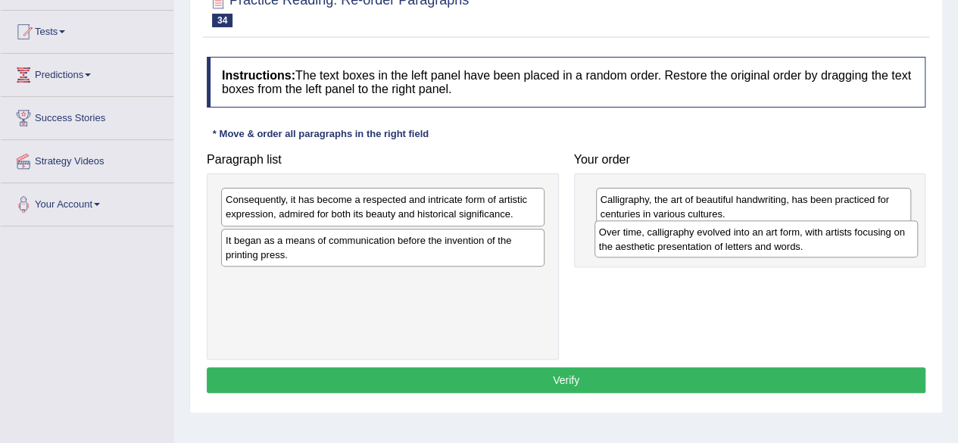
drag, startPoint x: 434, startPoint y: 245, endPoint x: 804, endPoint y: 238, distance: 370.4
click at [804, 238] on div "Over time, calligraphy evolved into an art form, with artists focusing on the a…" at bounding box center [756, 239] width 323 height 38
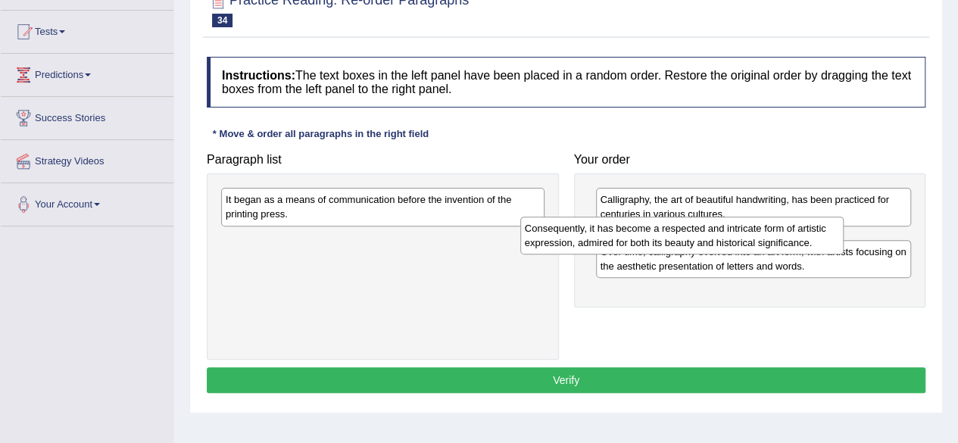
drag, startPoint x: 477, startPoint y: 206, endPoint x: 882, endPoint y: 232, distance: 406.0
click at [844, 232] on div "Consequently, it has become a respected and intricate form of artistic expressi…" at bounding box center [681, 236] width 323 height 38
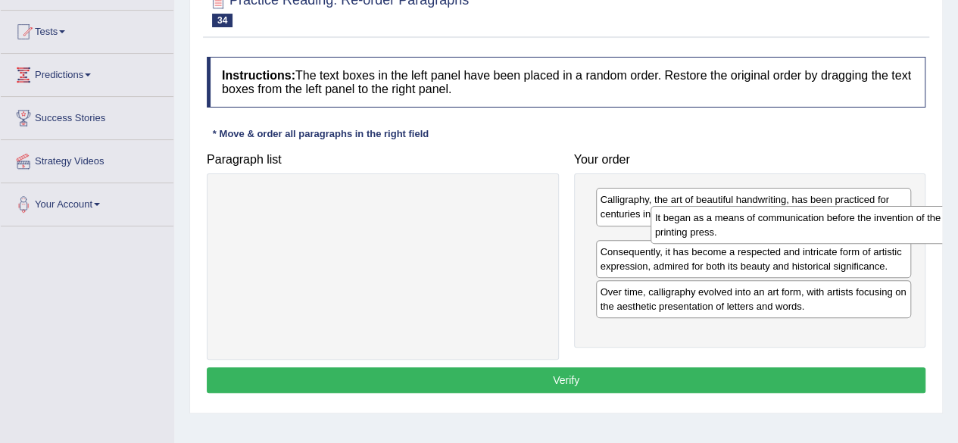
drag, startPoint x: 451, startPoint y: 210, endPoint x: 850, endPoint y: 234, distance: 400.6
click at [850, 234] on div "It began as a means of communication before the invention of the printing press." at bounding box center [812, 225] width 323 height 38
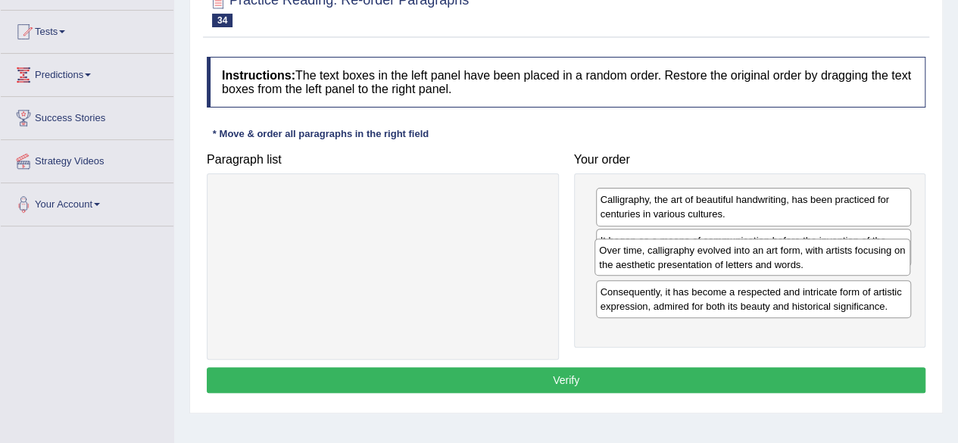
drag, startPoint x: 713, startPoint y: 330, endPoint x: 710, endPoint y: 264, distance: 66.7
click at [710, 264] on div "Over time, calligraphy evolved into an art form, with artists focusing on the a…" at bounding box center [753, 258] width 316 height 38
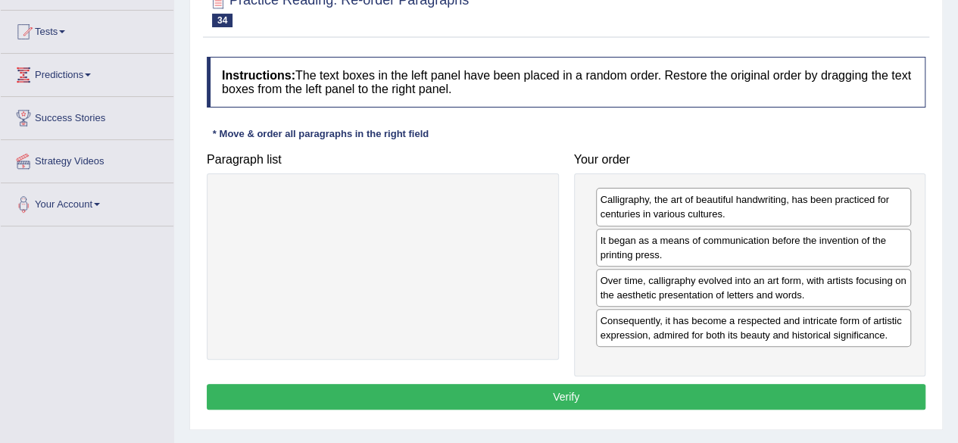
click at [647, 399] on button "Verify" at bounding box center [566, 397] width 719 height 26
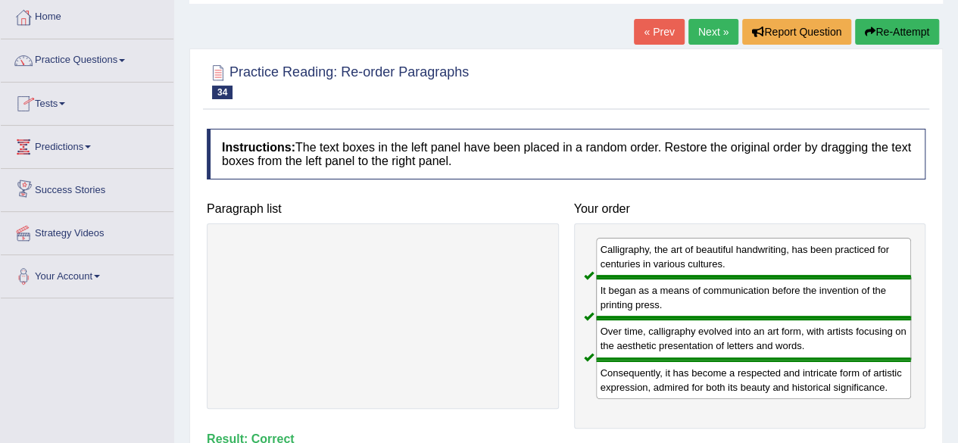
scroll to position [70, 0]
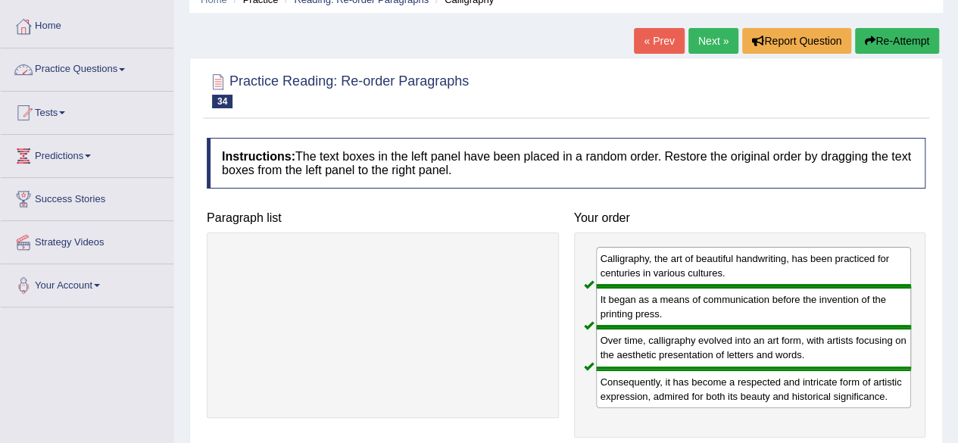
click at [122, 75] on link "Practice Questions" at bounding box center [87, 67] width 173 height 38
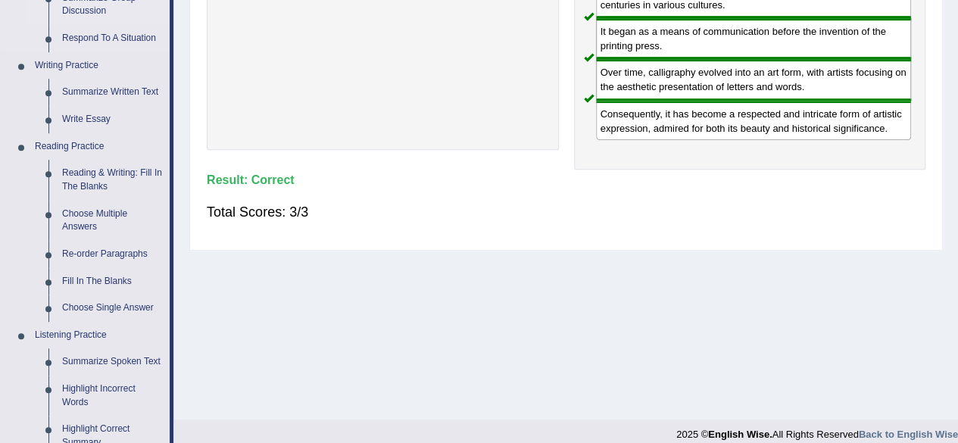
scroll to position [339, 0]
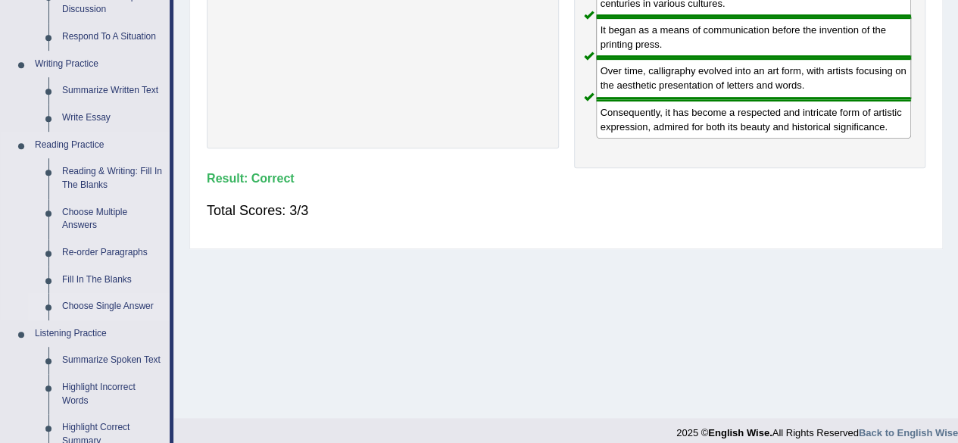
click at [135, 306] on link "Choose Single Answer" at bounding box center [112, 306] width 114 height 27
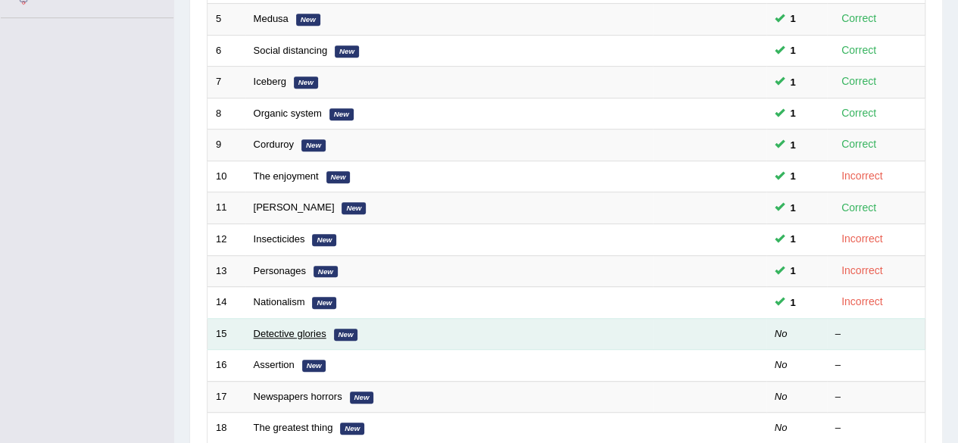
click at [279, 328] on link "Detective glories" at bounding box center [290, 333] width 73 height 11
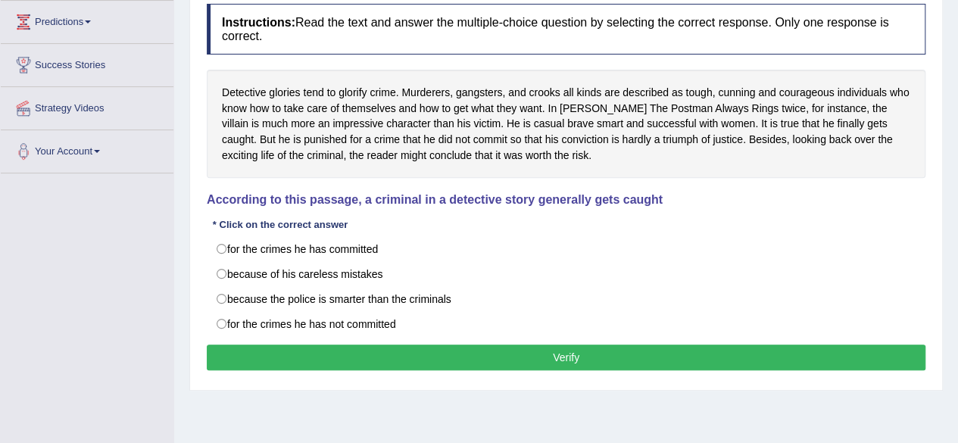
scroll to position [162, 0]
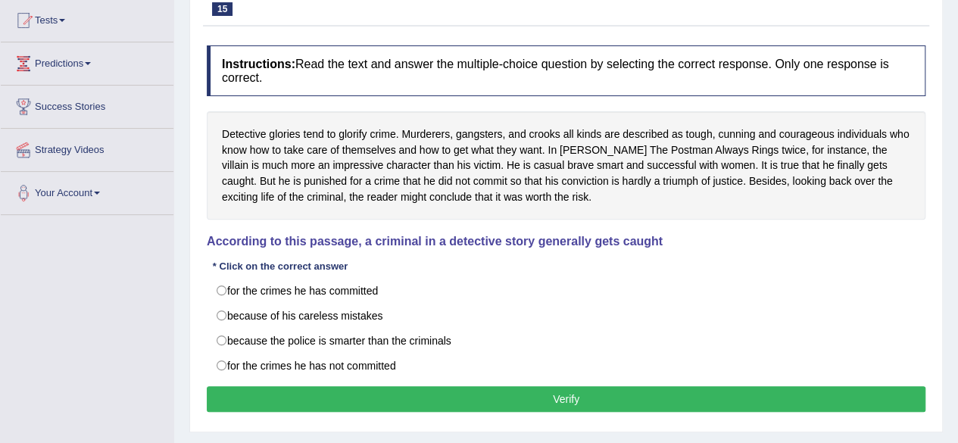
click at [659, 179] on div "Detective glories tend to glorify crime. Murderers, gangsters, and crooks all k…" at bounding box center [566, 165] width 719 height 108
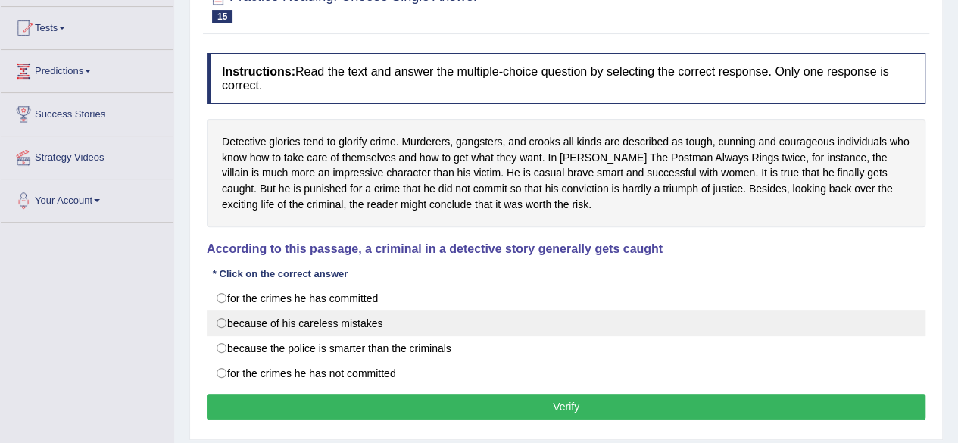
scroll to position [156, 0]
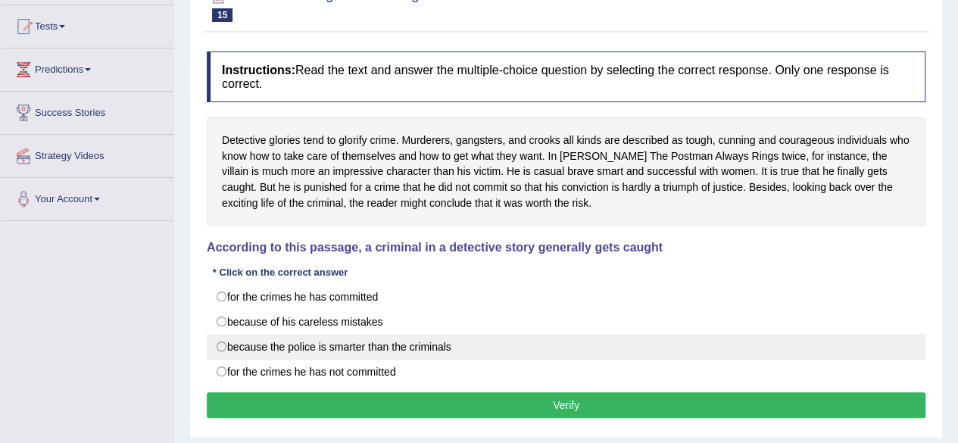
click at [227, 346] on label "because the police is smarter than the criminals" at bounding box center [566, 347] width 719 height 26
radio input "true"
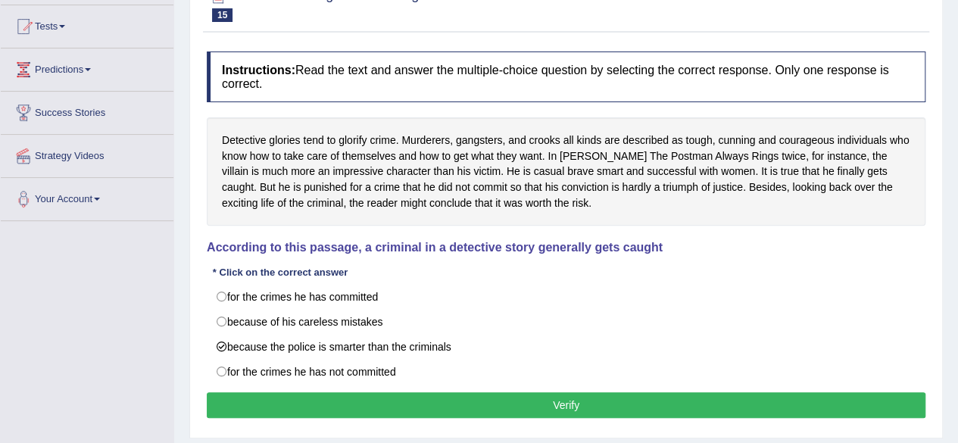
click at [332, 404] on button "Verify" at bounding box center [566, 405] width 719 height 26
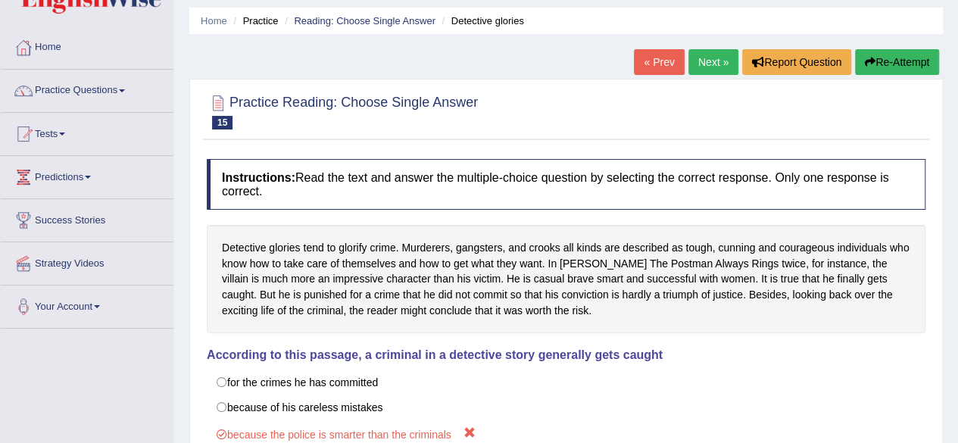
scroll to position [47, 0]
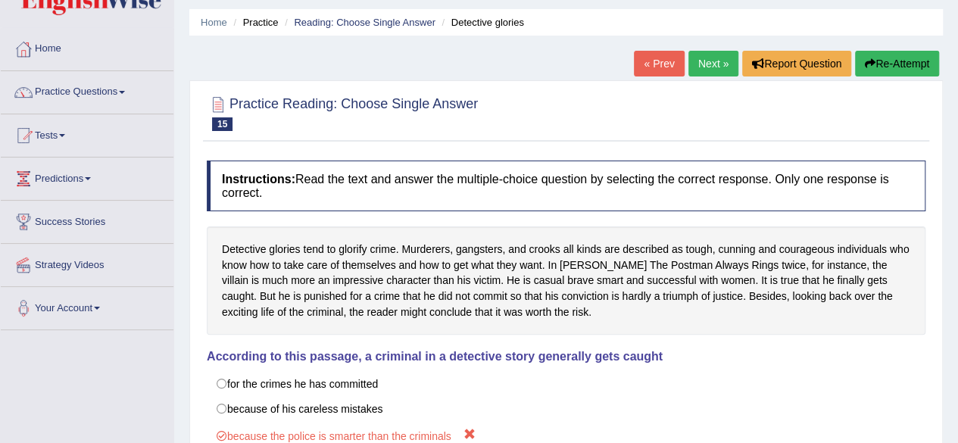
click at [708, 57] on link "Next »" at bounding box center [713, 64] width 50 height 26
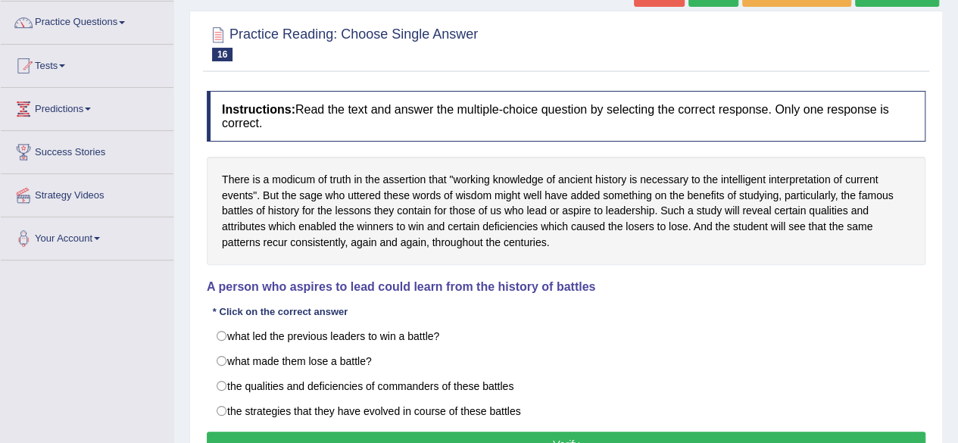
scroll to position [118, 0]
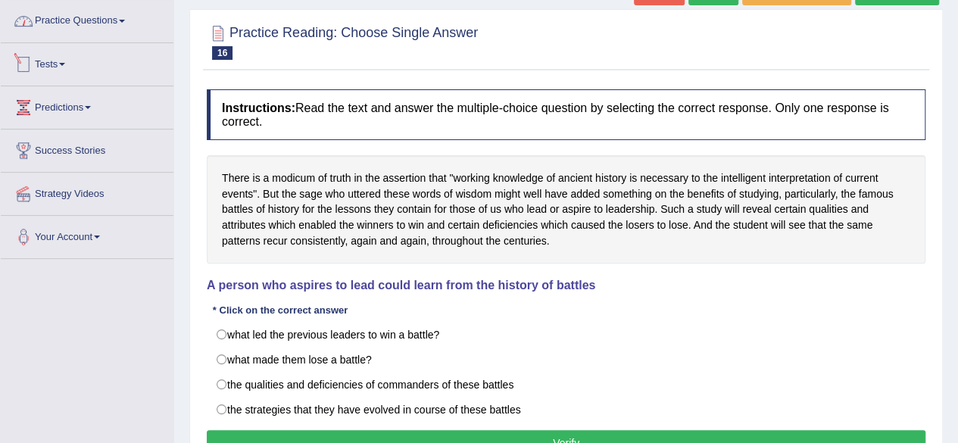
click at [127, 34] on link "Practice Questions" at bounding box center [87, 19] width 173 height 38
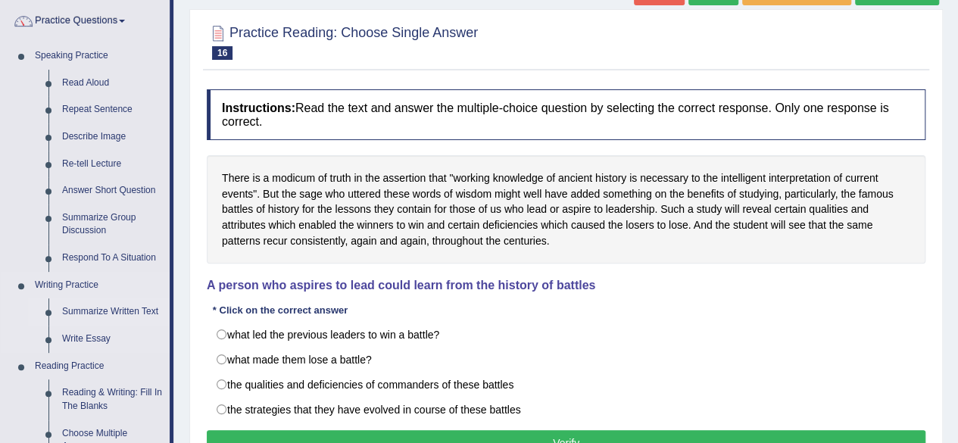
drag, startPoint x: 171, startPoint y: 266, endPoint x: 168, endPoint y: 316, distance: 50.1
click at [168, 316] on li "Practice Questions Speaking Practice Read Aloud Repeat Sentence Describe Image …" at bounding box center [87, 426] width 173 height 852
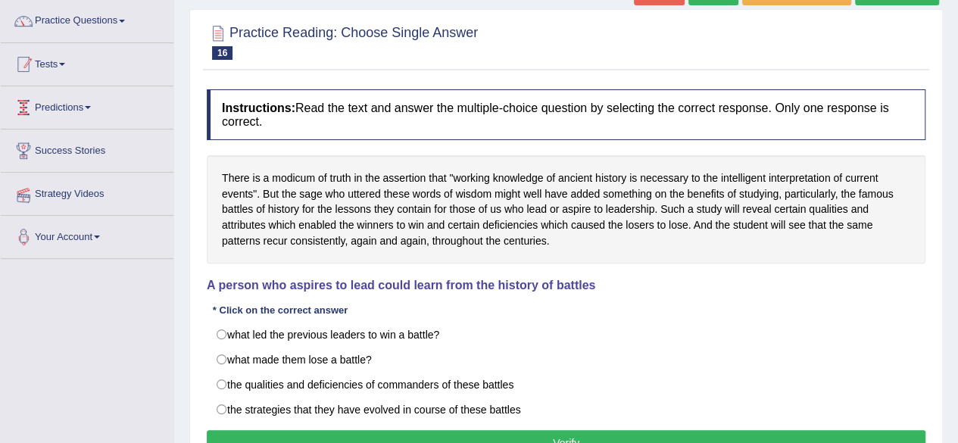
click at [168, 316] on div "Toggle navigation Home Practice Questions Speaking Practice Read Aloud Repeat S…" at bounding box center [479, 276] width 958 height 788
click at [130, 11] on link "Practice Questions" at bounding box center [87, 19] width 173 height 38
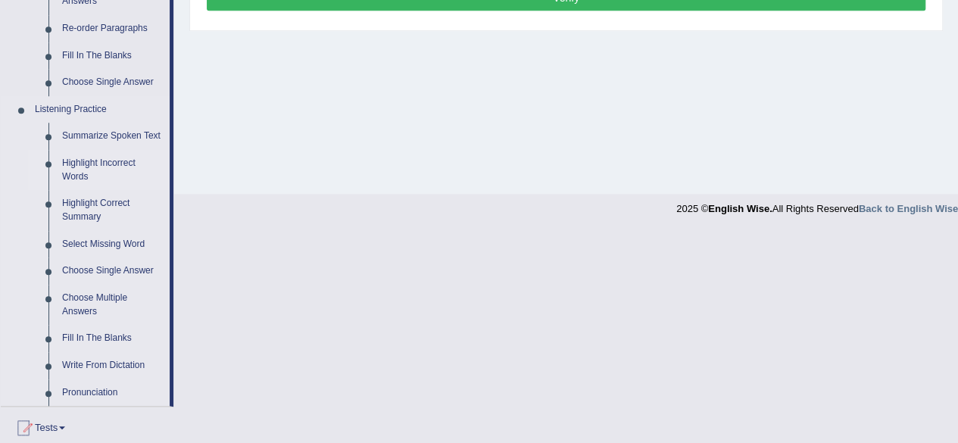
scroll to position [569, 0]
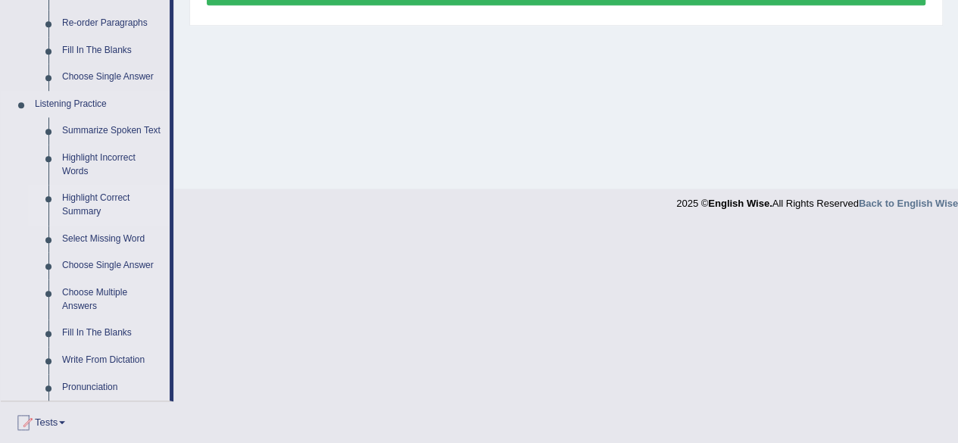
click at [86, 201] on link "Highlight Correct Summary" at bounding box center [112, 205] width 114 height 40
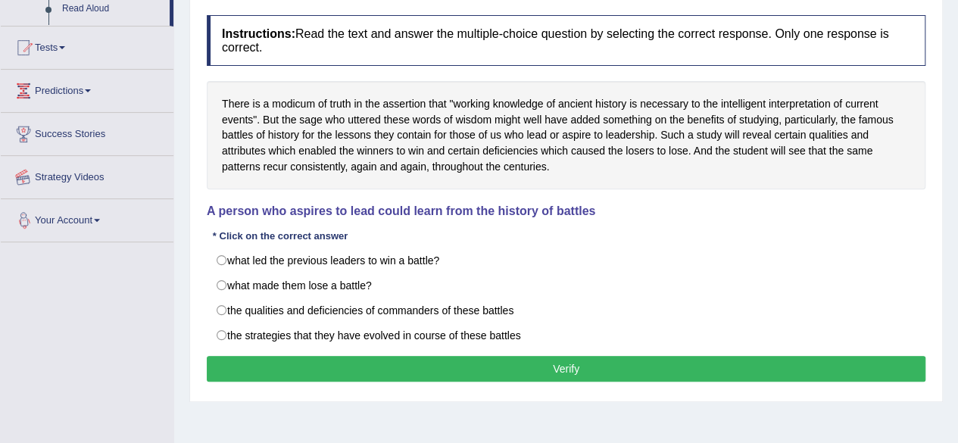
scroll to position [289, 0]
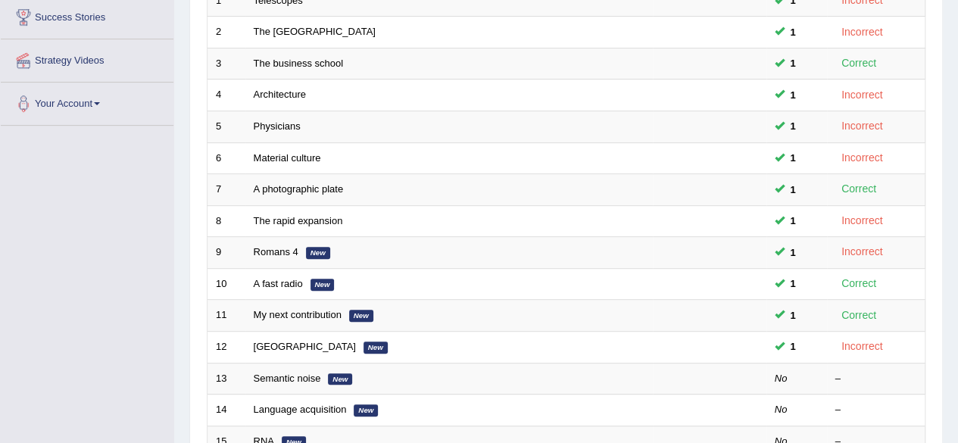
scroll to position [301, 0]
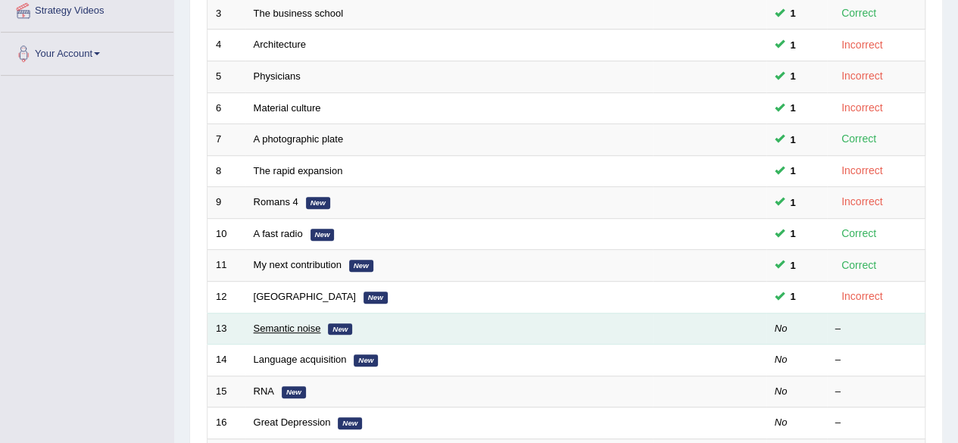
click at [314, 327] on link "Semantic noise" at bounding box center [287, 328] width 67 height 11
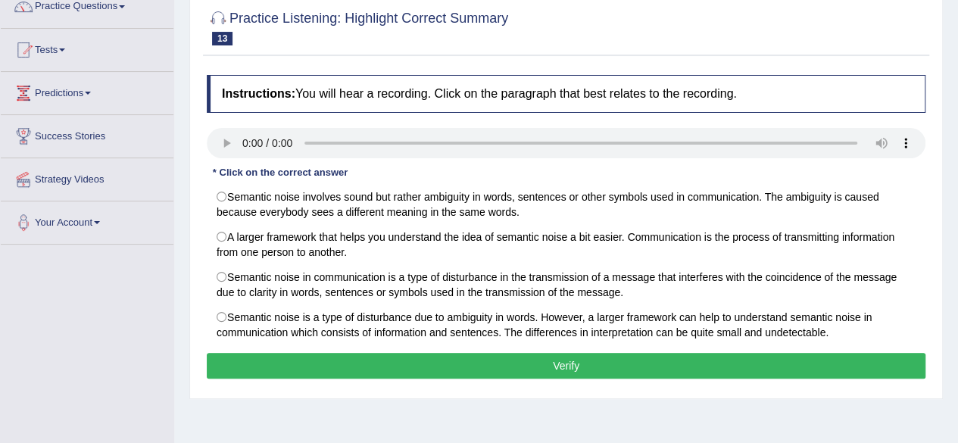
scroll to position [136, 0]
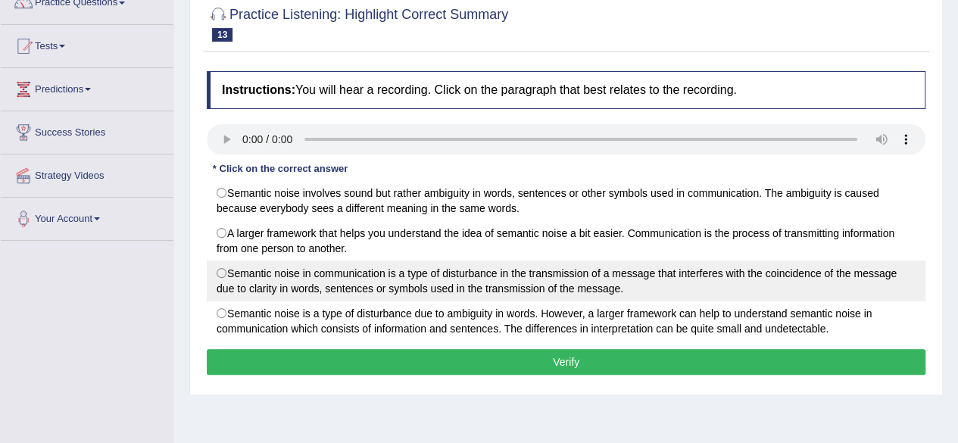
click at [414, 271] on label "Semantic noise in communication is a type of disturbance in the transmission of…" at bounding box center [566, 281] width 719 height 41
radio input "true"
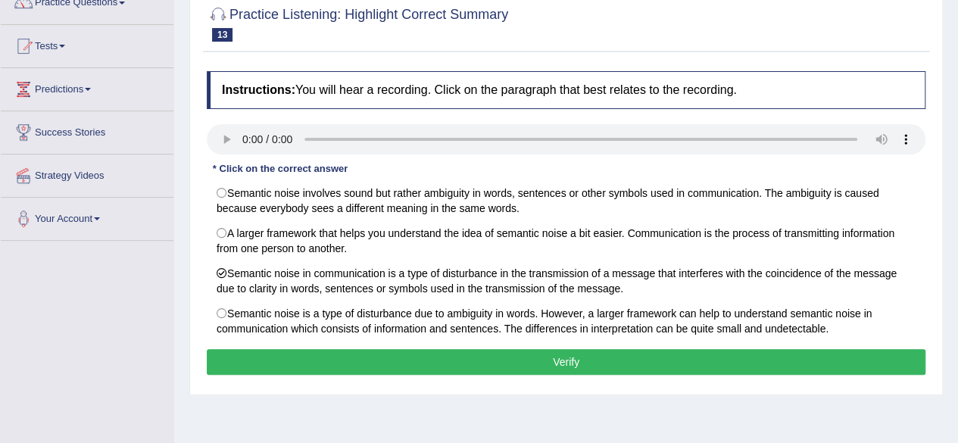
click at [460, 349] on button "Verify" at bounding box center [566, 362] width 719 height 26
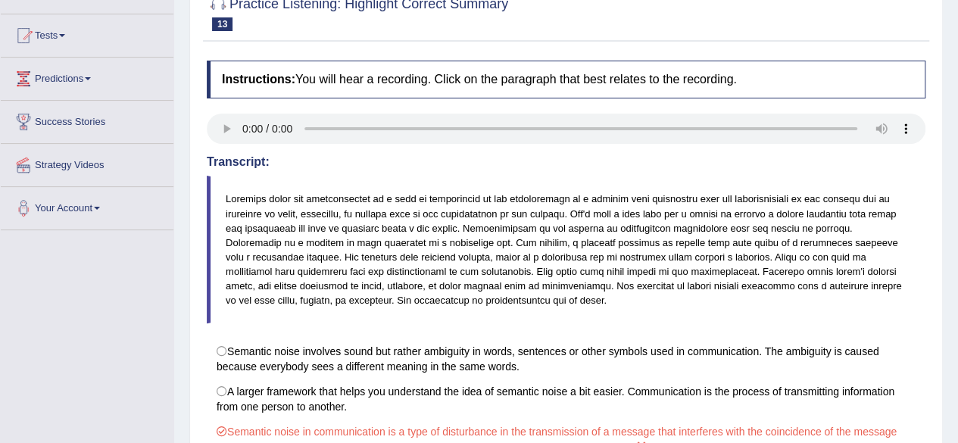
scroll to position [0, 0]
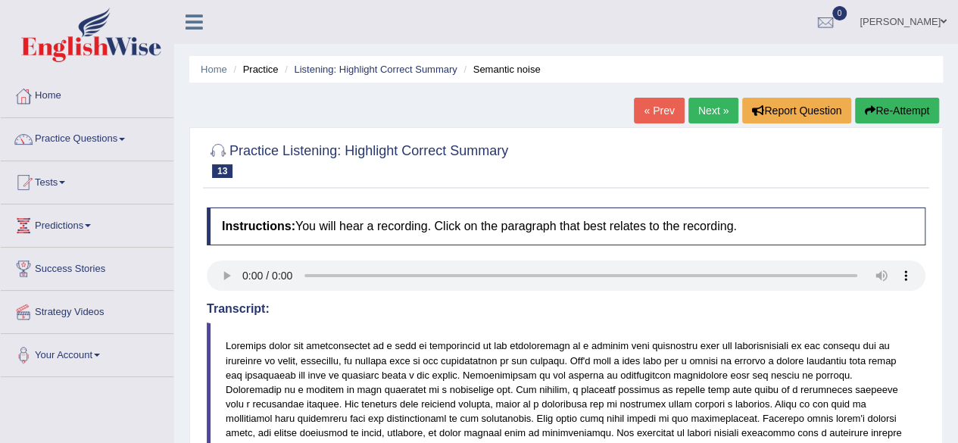
click at [719, 105] on link "Next »" at bounding box center [713, 111] width 50 height 26
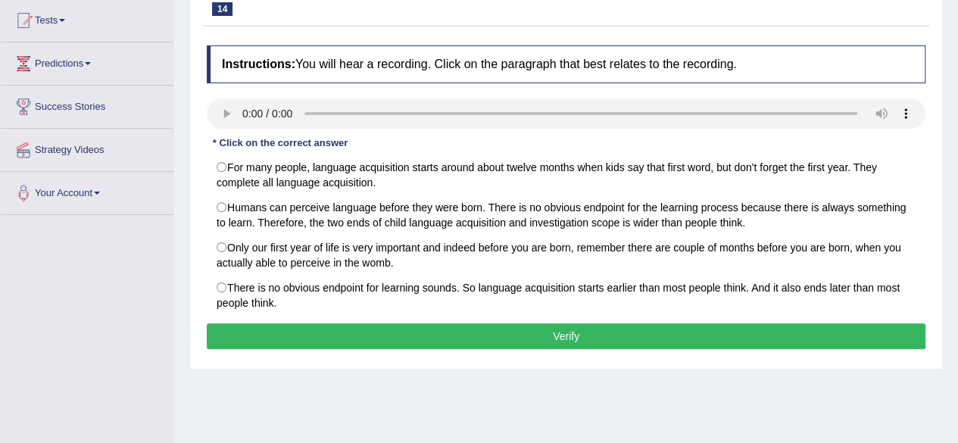
scroll to position [156, 0]
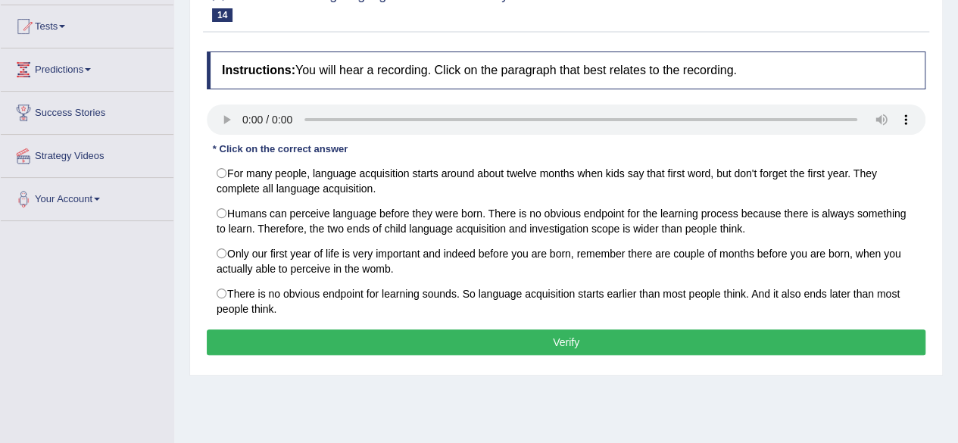
click at [957, 243] on html "Toggle navigation Home Practice Questions Speaking Practice Read Aloud Repeat S…" at bounding box center [479, 65] width 958 height 443
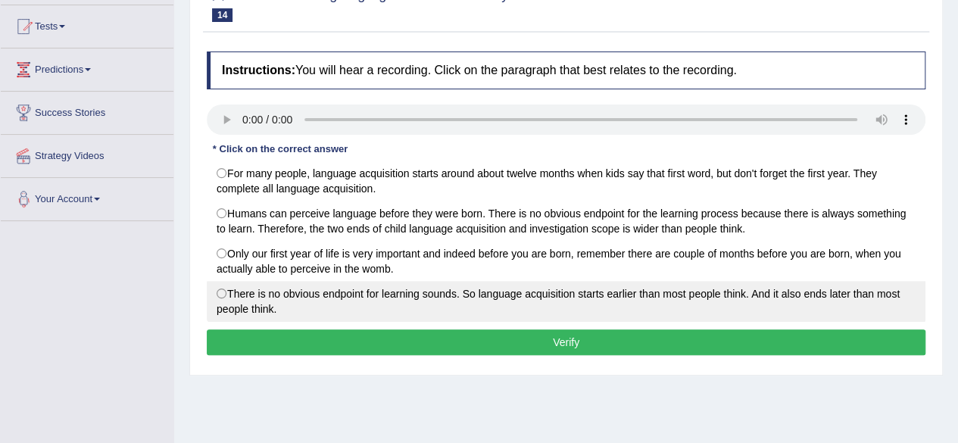
click at [262, 304] on label "There is no obvious endpoint for learning sounds. So language acquisition start…" at bounding box center [566, 301] width 719 height 41
radio input "true"
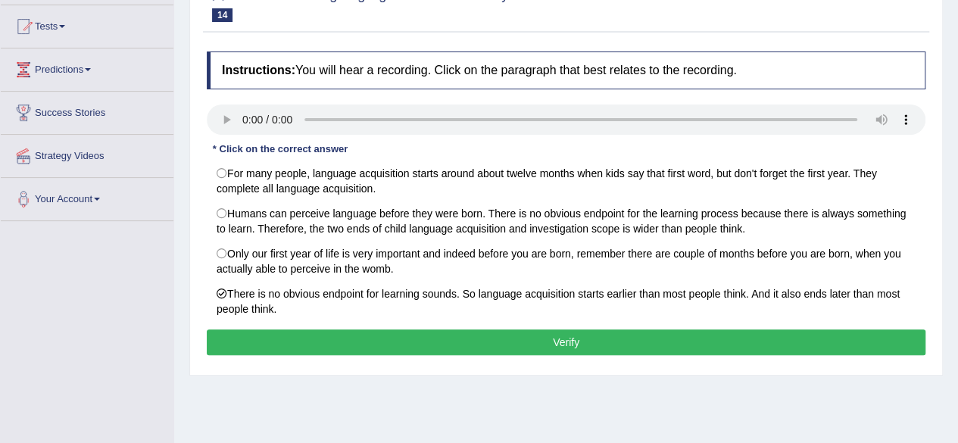
click at [301, 331] on button "Verify" at bounding box center [566, 342] width 719 height 26
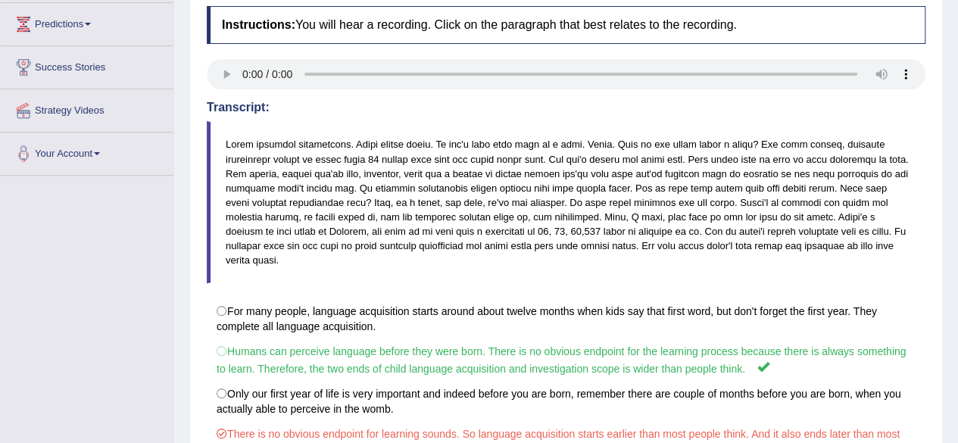
scroll to position [85, 0]
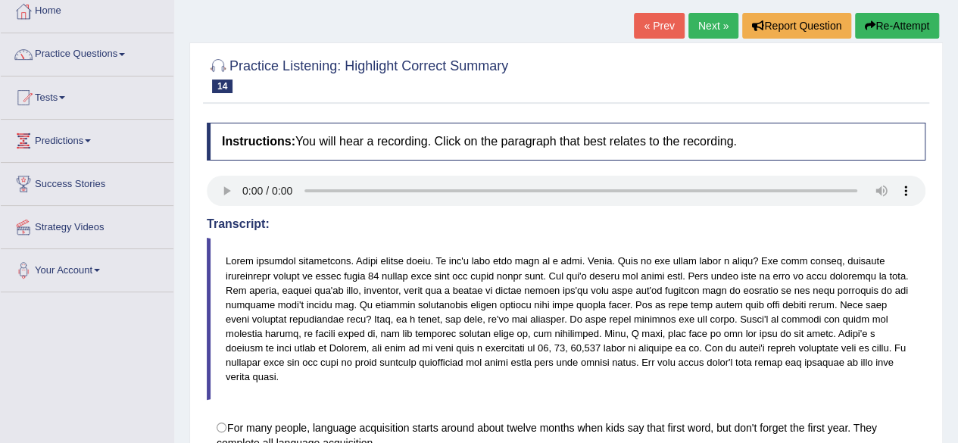
click at [707, 22] on link "Next »" at bounding box center [713, 26] width 50 height 26
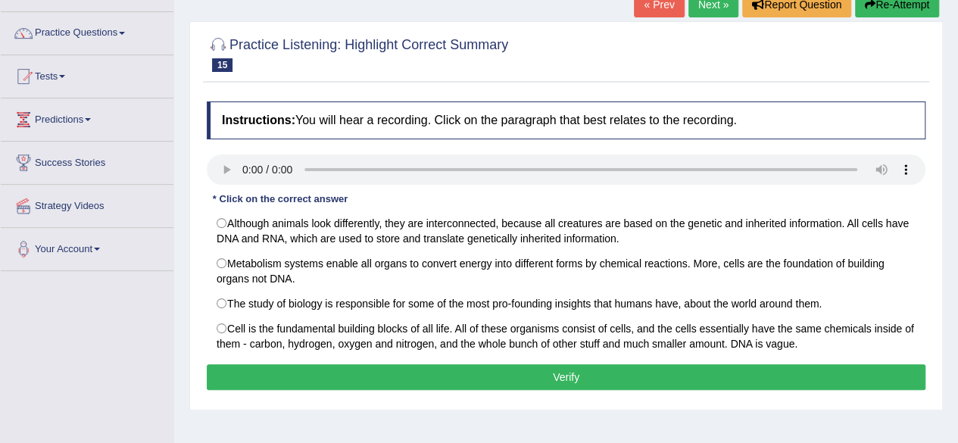
scroll to position [151, 0]
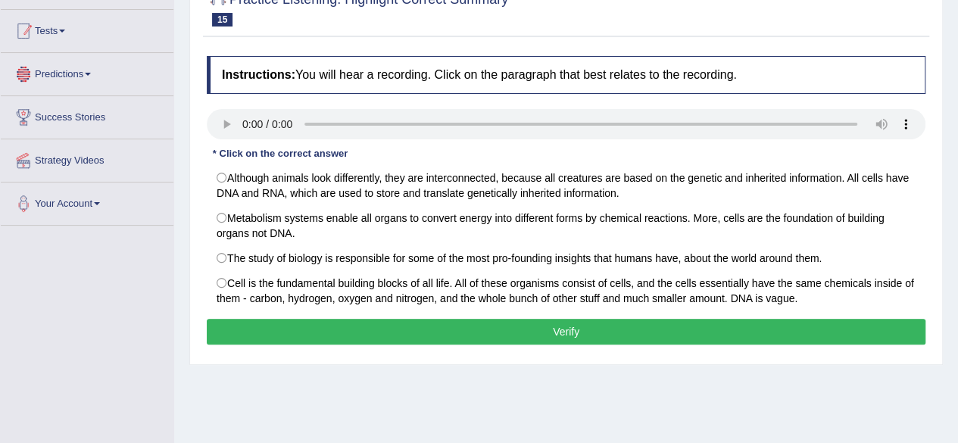
click at [119, 42] on link "Tests" at bounding box center [87, 29] width 173 height 38
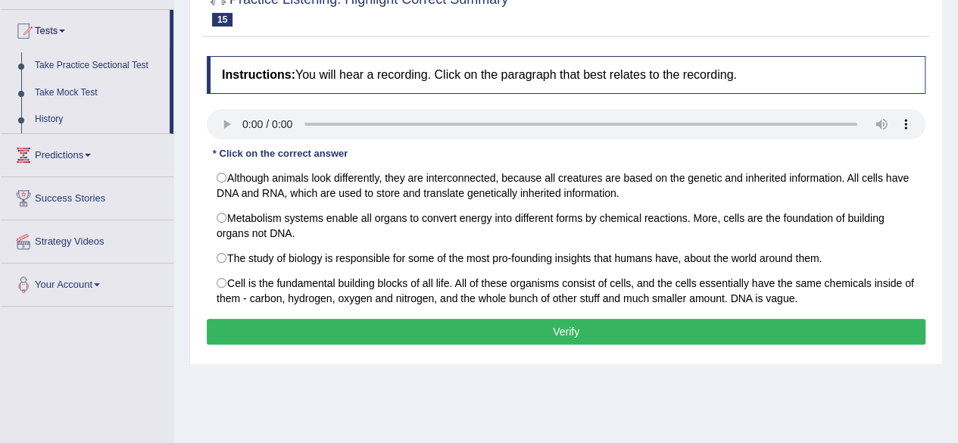
drag, startPoint x: 171, startPoint y: 45, endPoint x: 180, endPoint y: -21, distance: 67.3
click at [180, 0] on html "Toggle navigation Home Practice Questions Speaking Practice Read Aloud Repeat S…" at bounding box center [479, 70] width 958 height 443
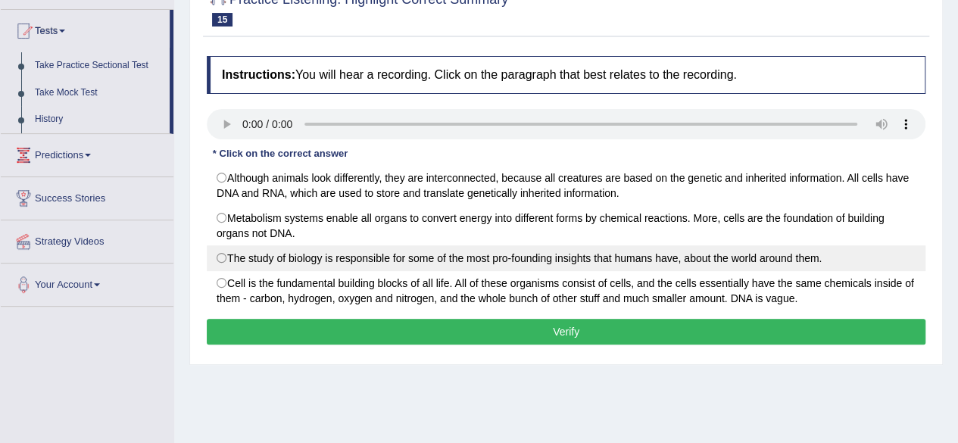
click at [272, 249] on label "The study of biology is responsible for some of the most pro-founding insights …" at bounding box center [566, 258] width 719 height 26
radio input "true"
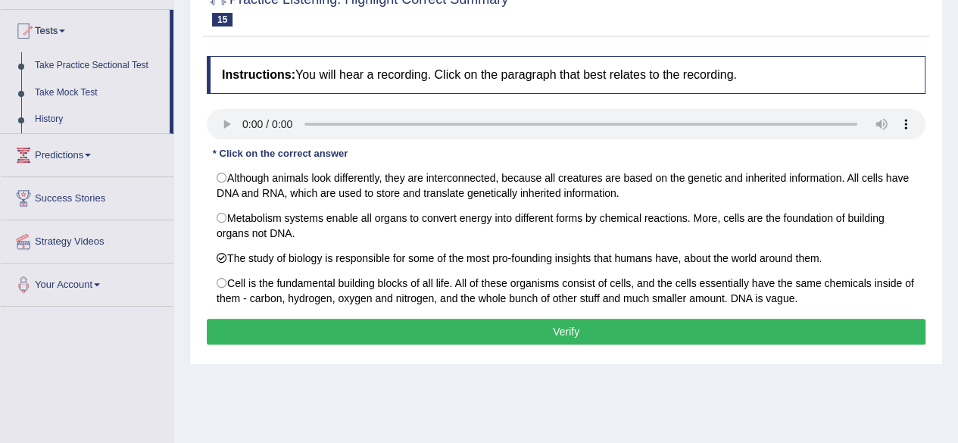
click at [286, 322] on button "Verify" at bounding box center [566, 332] width 719 height 26
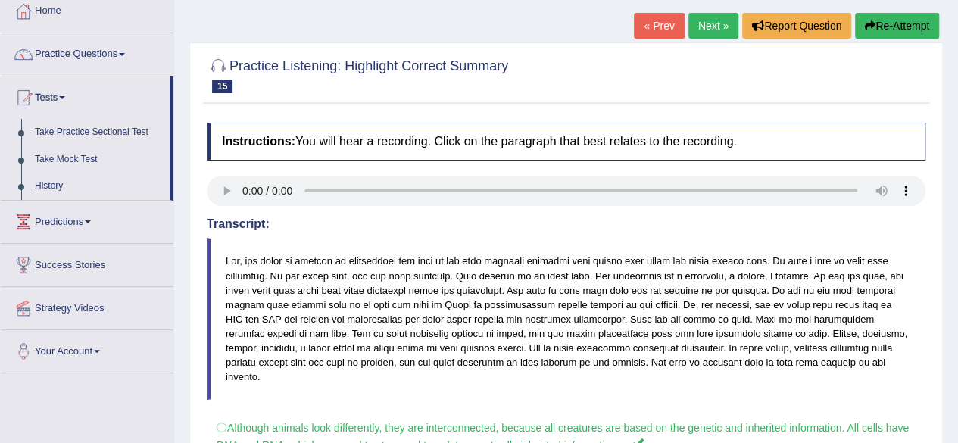
scroll to position [82, 0]
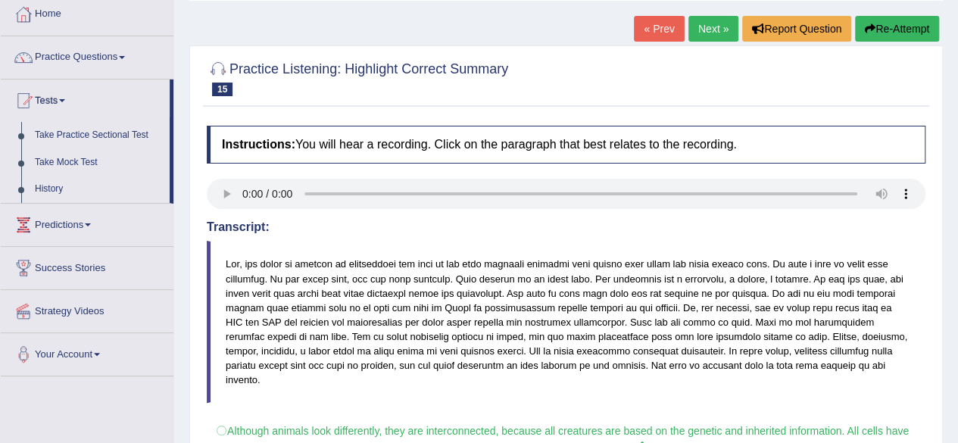
click at [704, 27] on link "Next »" at bounding box center [713, 29] width 50 height 26
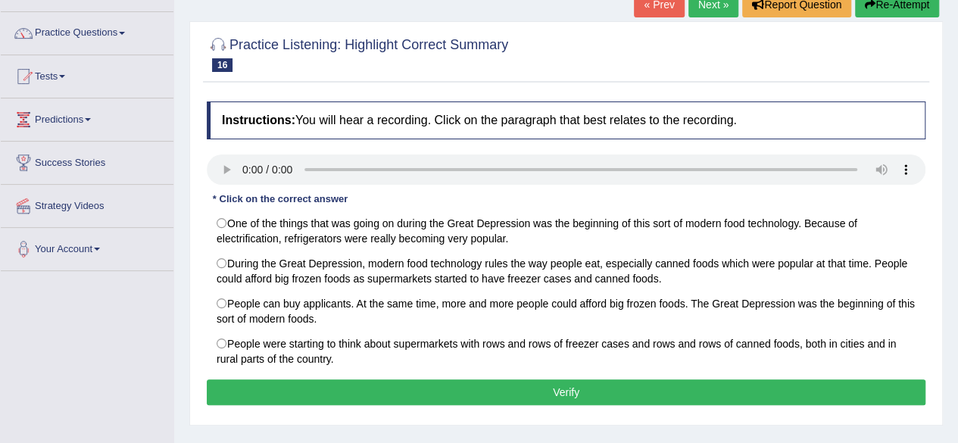
scroll to position [111, 0]
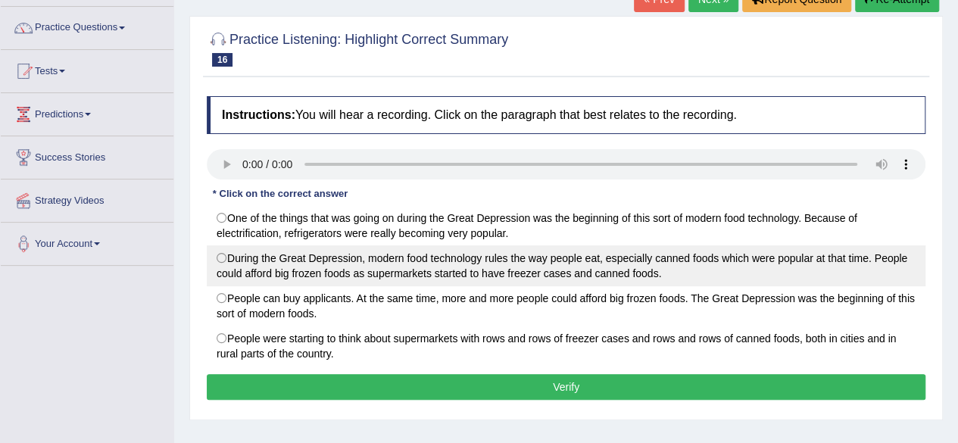
click at [220, 261] on label "During the Great Depression, modern food technology rules the way people eat, e…" at bounding box center [566, 265] width 719 height 41
radio input "true"
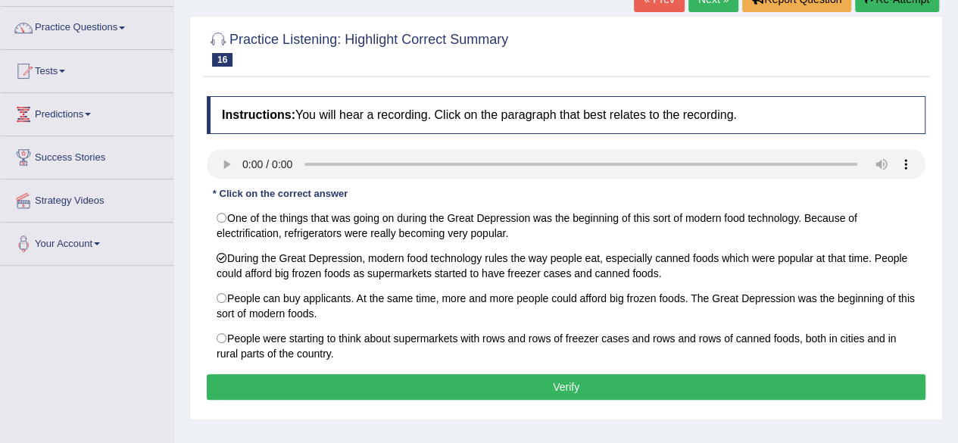
click at [454, 382] on button "Verify" at bounding box center [566, 387] width 719 height 26
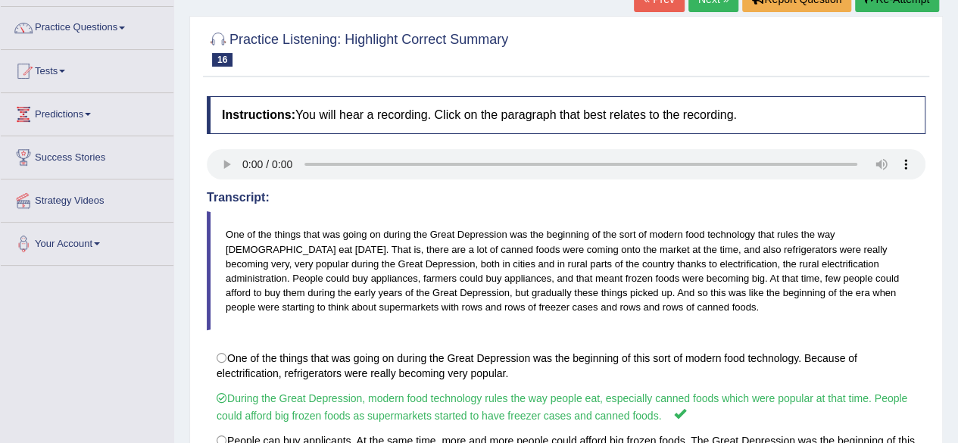
scroll to position [0, 0]
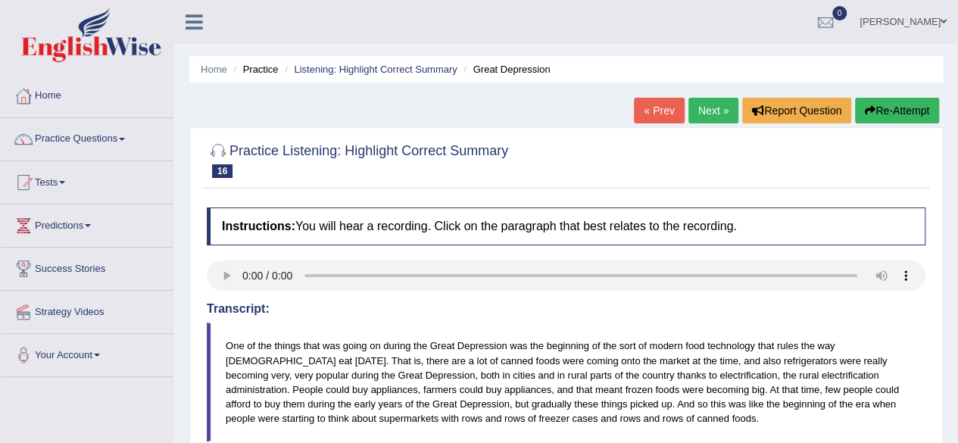
click at [713, 111] on link "Next »" at bounding box center [713, 111] width 50 height 26
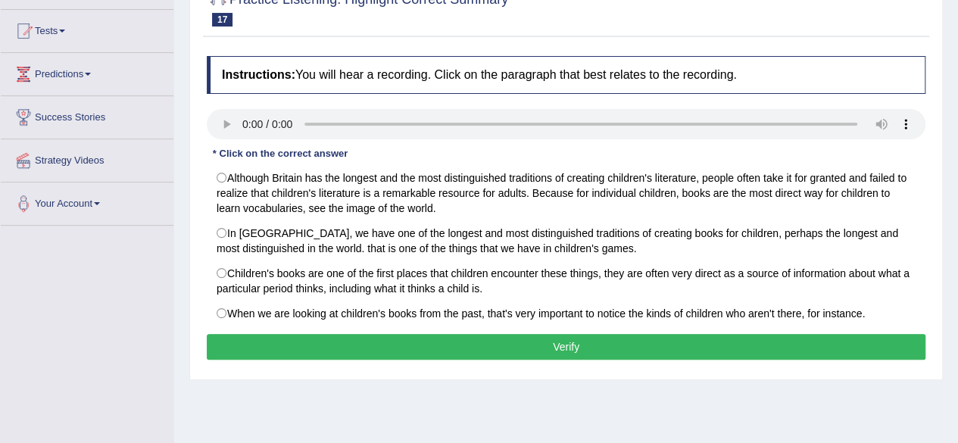
click at [957, 242] on html "Toggle navigation Home Practice Questions Speaking Practice Read Aloud Repeat S…" at bounding box center [479, 70] width 958 height 443
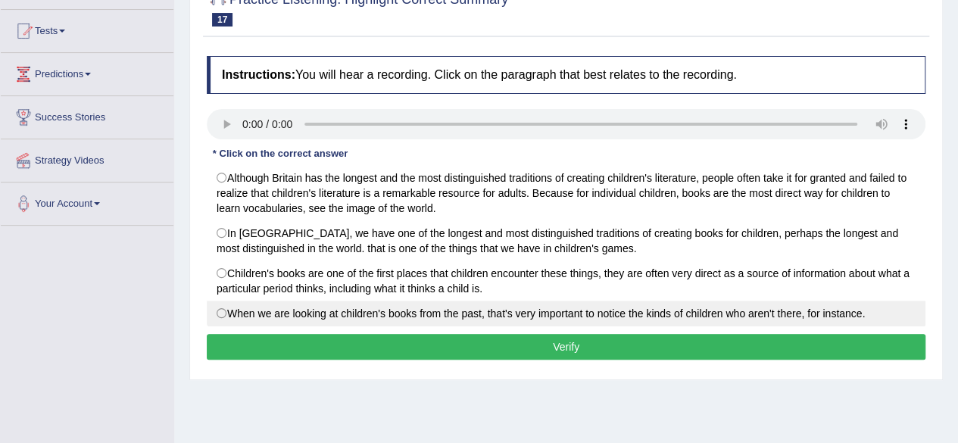
click at [598, 302] on label "When we are looking at children's books from the past, that's very important to…" at bounding box center [566, 314] width 719 height 26
radio input "true"
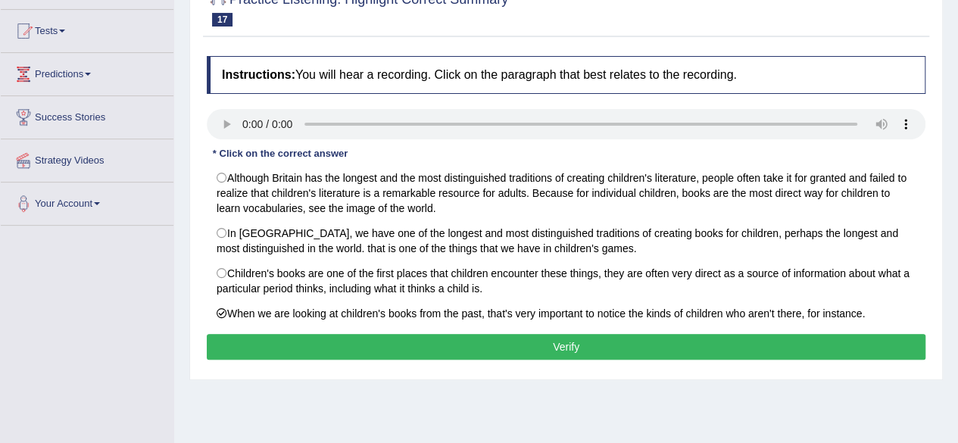
click at [604, 343] on button "Verify" at bounding box center [566, 347] width 719 height 26
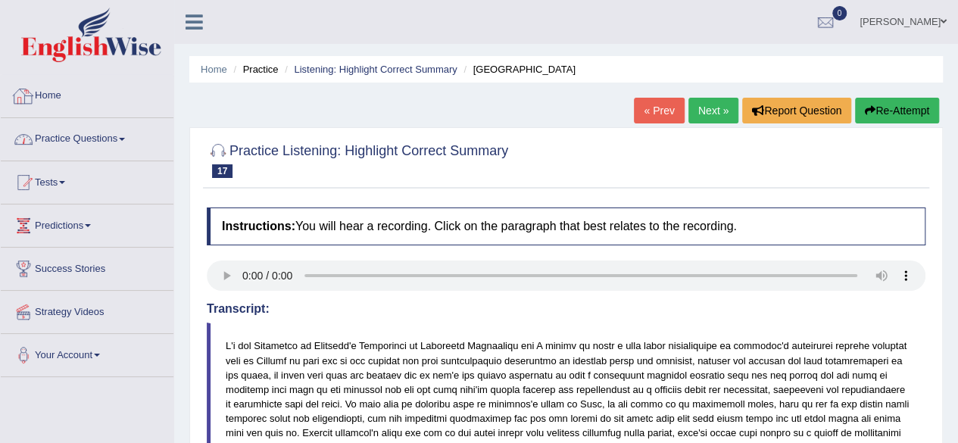
click at [106, 139] on link "Practice Questions" at bounding box center [87, 137] width 173 height 38
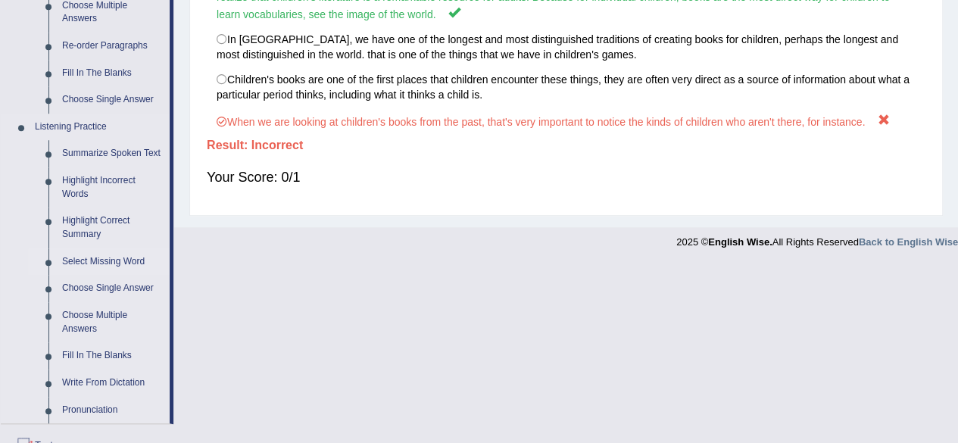
click at [71, 257] on link "Select Missing Word" at bounding box center [112, 261] width 114 height 27
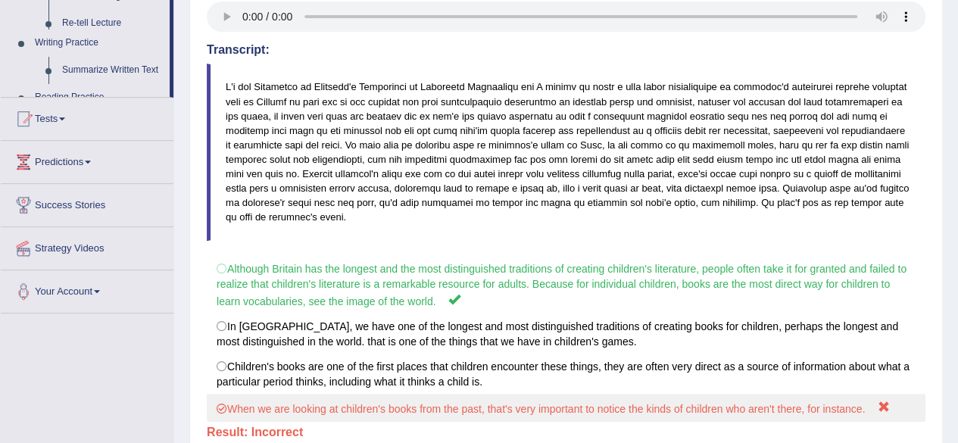
scroll to position [367, 0]
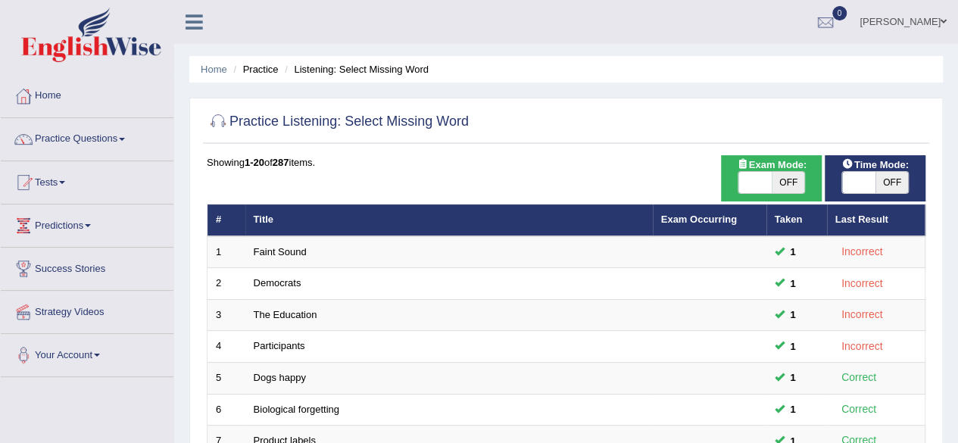
scroll to position [388, 0]
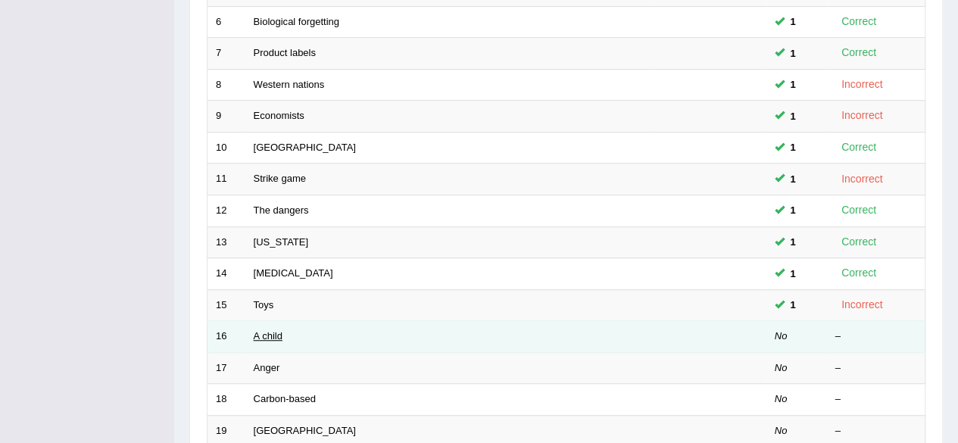
click at [265, 332] on link "A child" at bounding box center [268, 335] width 29 height 11
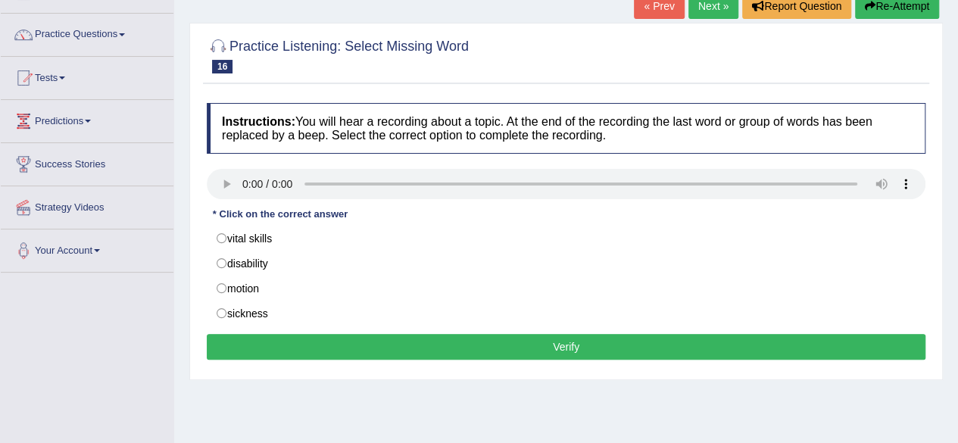
scroll to position [101, 0]
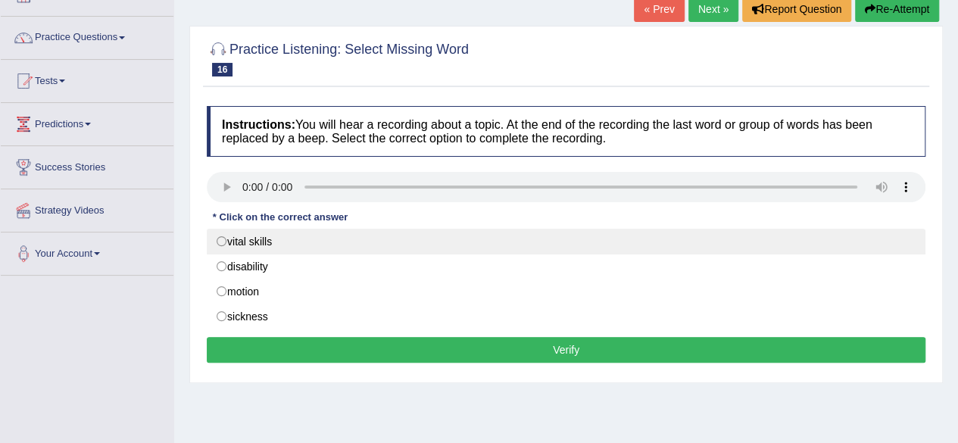
click at [227, 236] on label "vital skills" at bounding box center [566, 242] width 719 height 26
radio input "true"
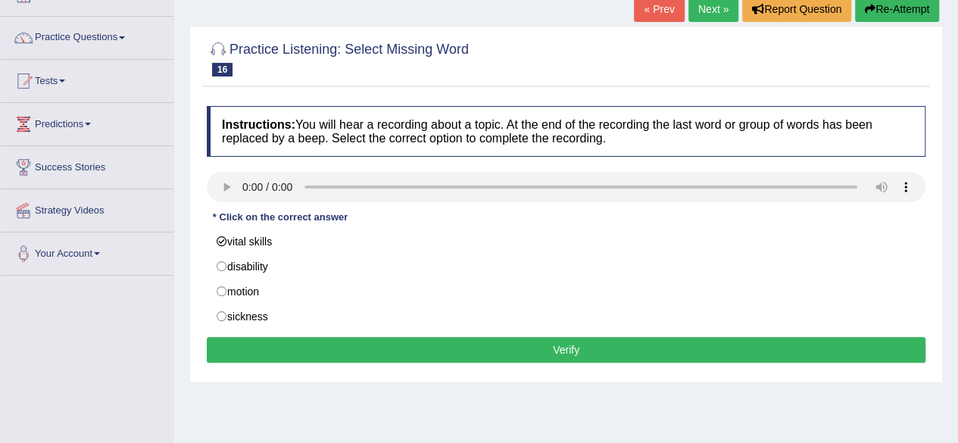
click at [296, 348] on button "Verify" at bounding box center [566, 350] width 719 height 26
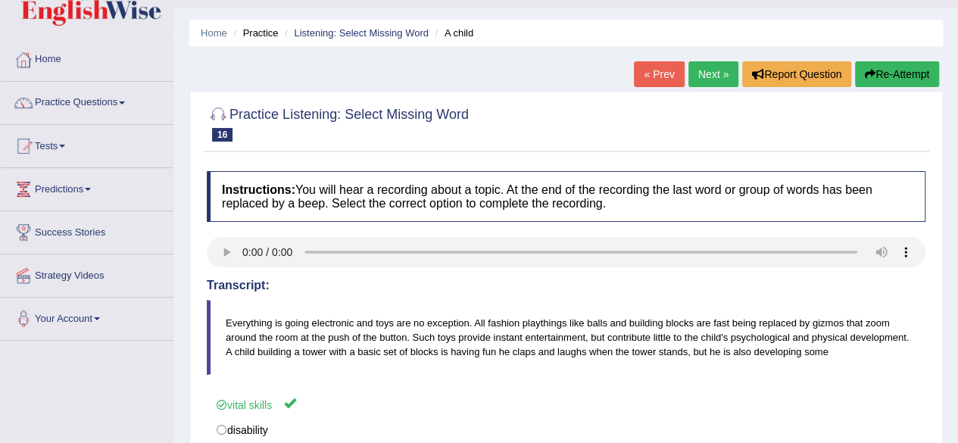
scroll to position [36, 0]
click at [718, 75] on link "Next »" at bounding box center [713, 75] width 50 height 26
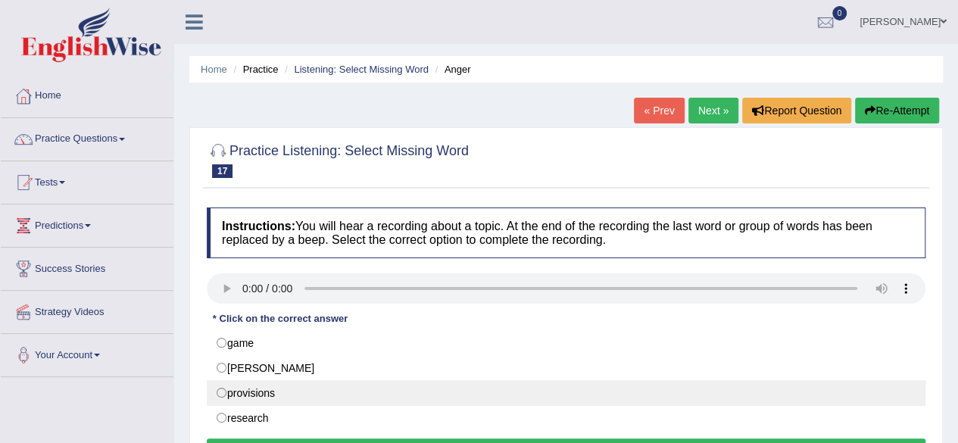
click at [253, 393] on label "provisions" at bounding box center [566, 393] width 719 height 26
radio input "true"
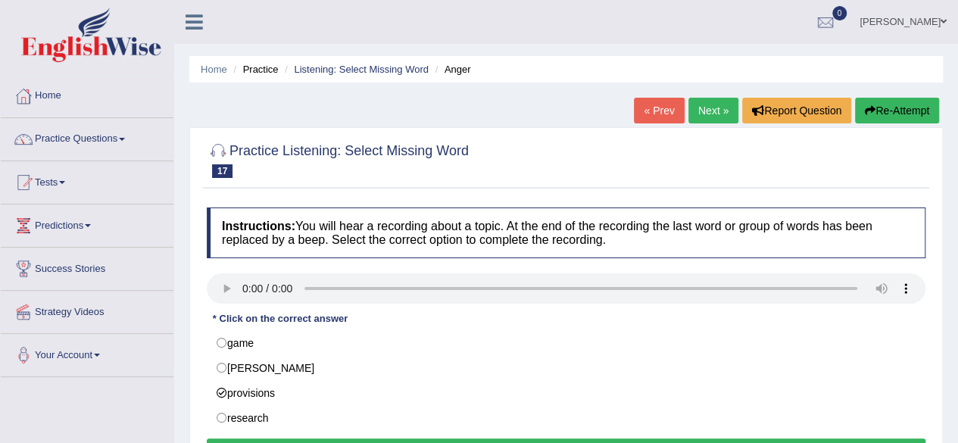
click at [274, 438] on button "Verify" at bounding box center [566, 451] width 719 height 26
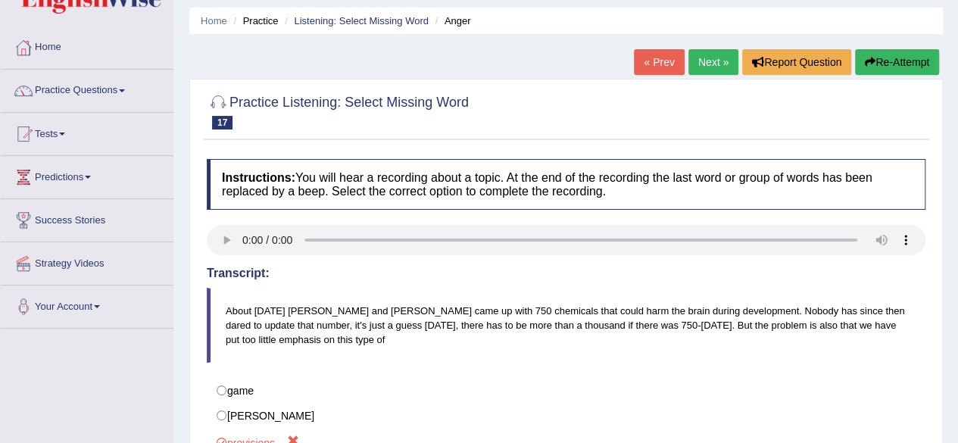
scroll to position [41, 0]
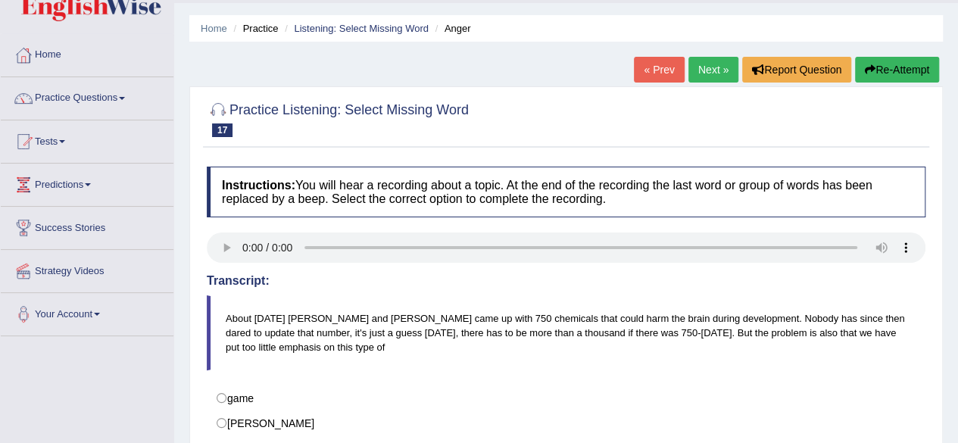
click at [711, 69] on link "Next »" at bounding box center [713, 70] width 50 height 26
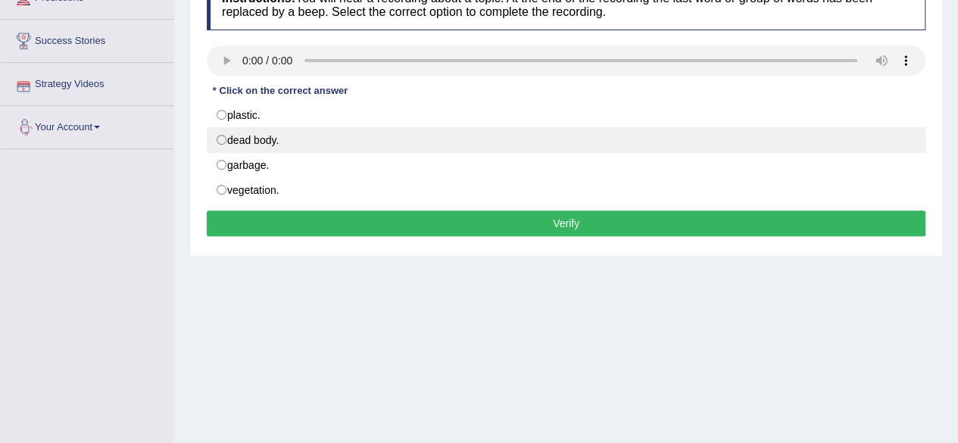
click at [226, 145] on label "dead body." at bounding box center [566, 140] width 719 height 26
radio input "true"
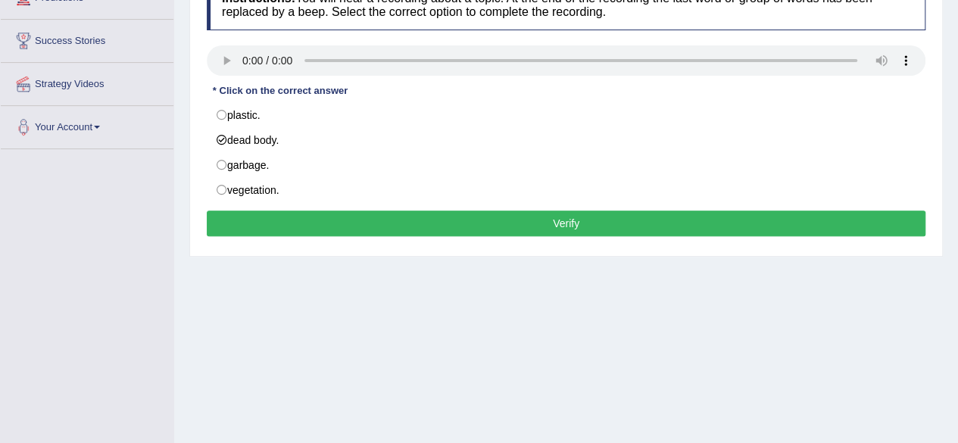
click at [279, 218] on button "Verify" at bounding box center [566, 224] width 719 height 26
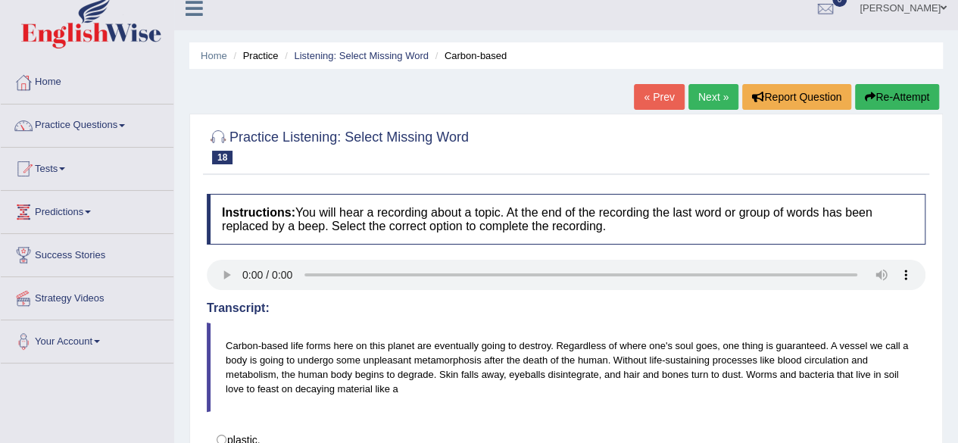
scroll to position [11, 0]
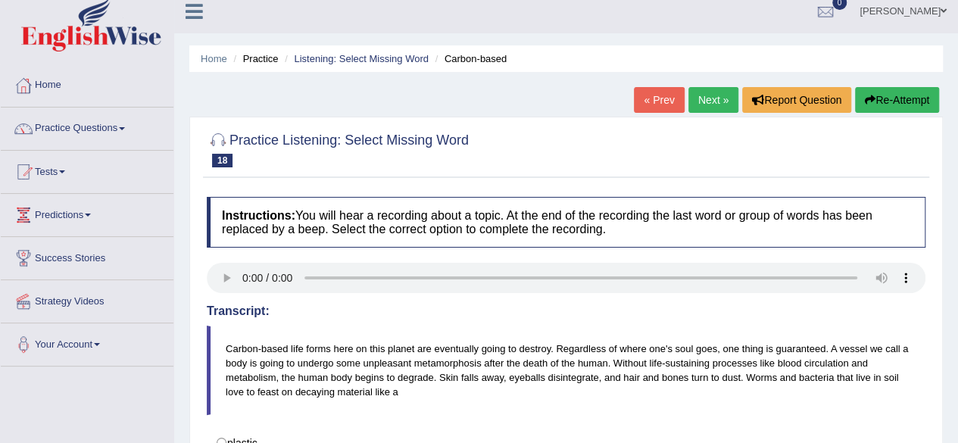
click at [710, 92] on link "Next »" at bounding box center [713, 100] width 50 height 26
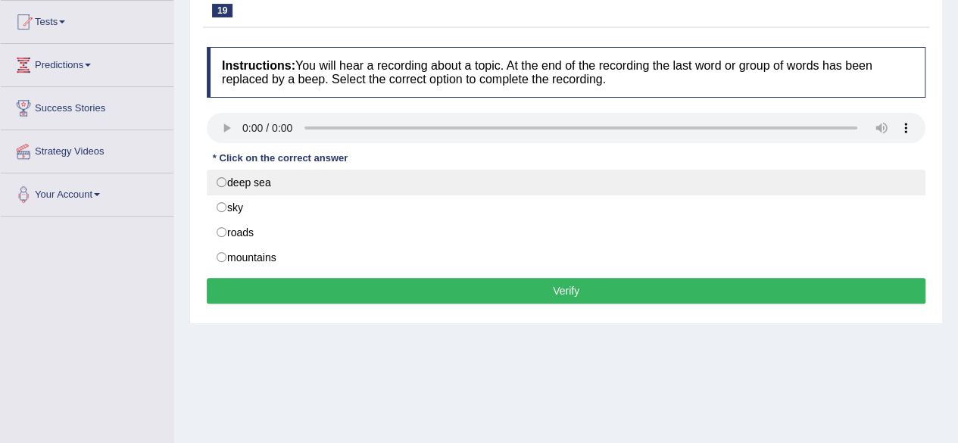
click at [223, 189] on label "deep sea" at bounding box center [566, 183] width 719 height 26
radio input "true"
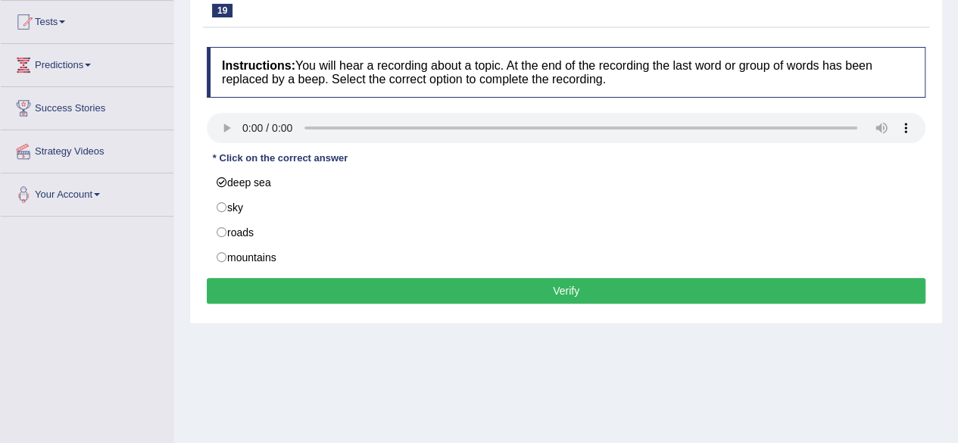
click at [374, 278] on button "Verify" at bounding box center [566, 291] width 719 height 26
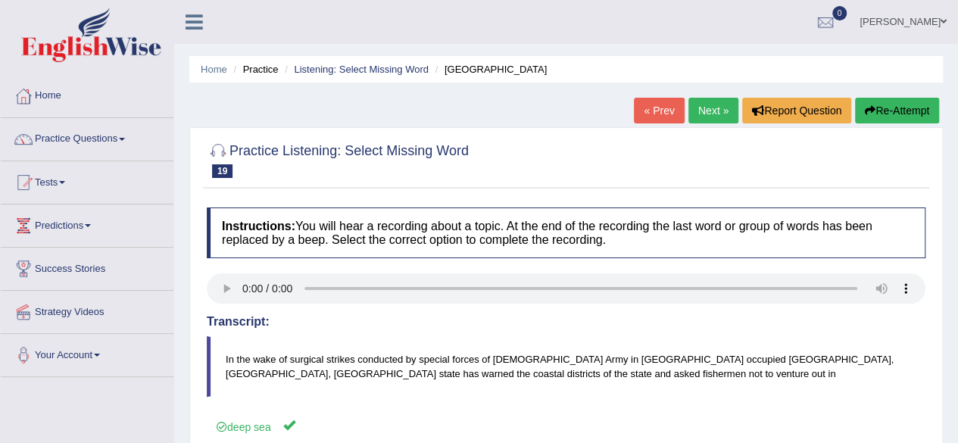
scroll to position [1, 0]
click at [710, 107] on link "Next »" at bounding box center [713, 110] width 50 height 26
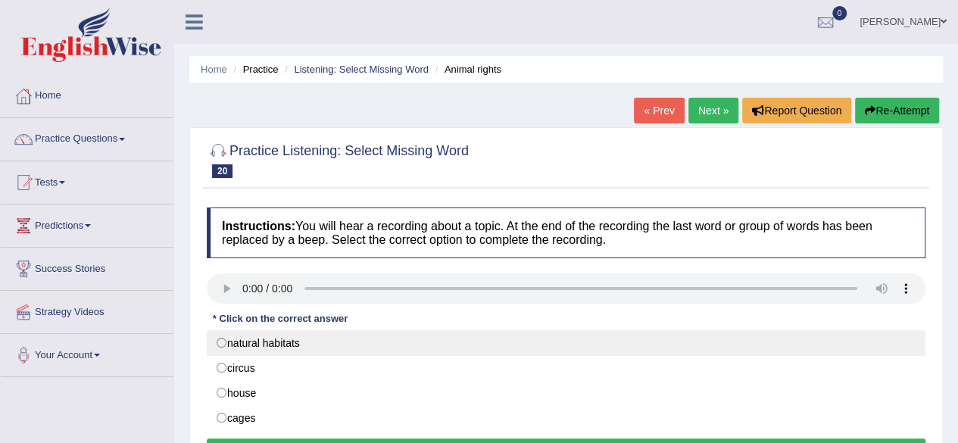
click at [451, 330] on label "natural habitats" at bounding box center [566, 343] width 719 height 26
radio input "true"
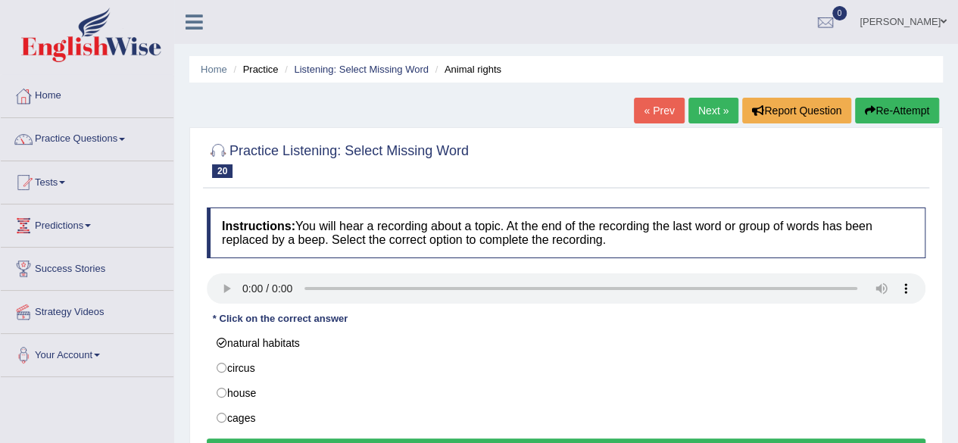
click at [544, 438] on button "Verify" at bounding box center [566, 451] width 719 height 26
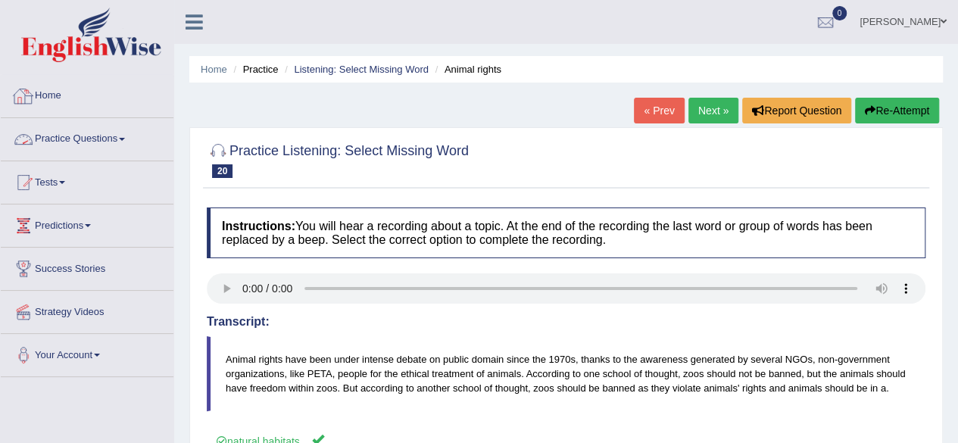
click at [105, 133] on link "Practice Questions" at bounding box center [87, 137] width 173 height 38
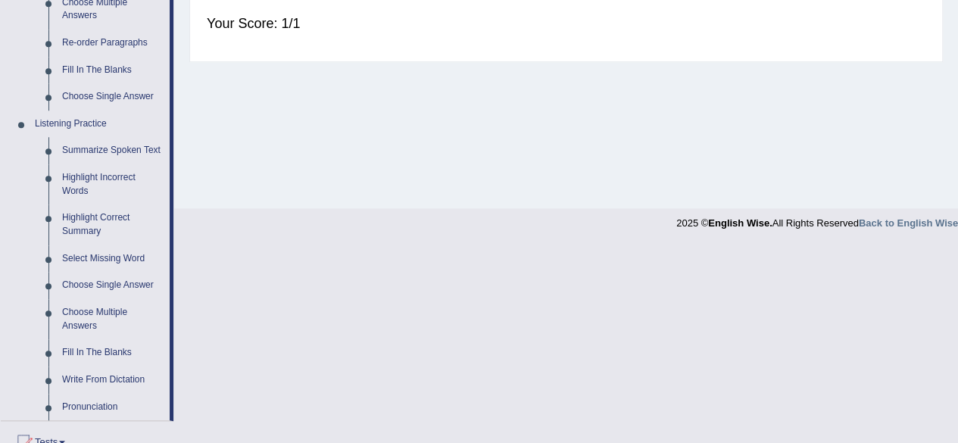
scroll to position [574, 0]
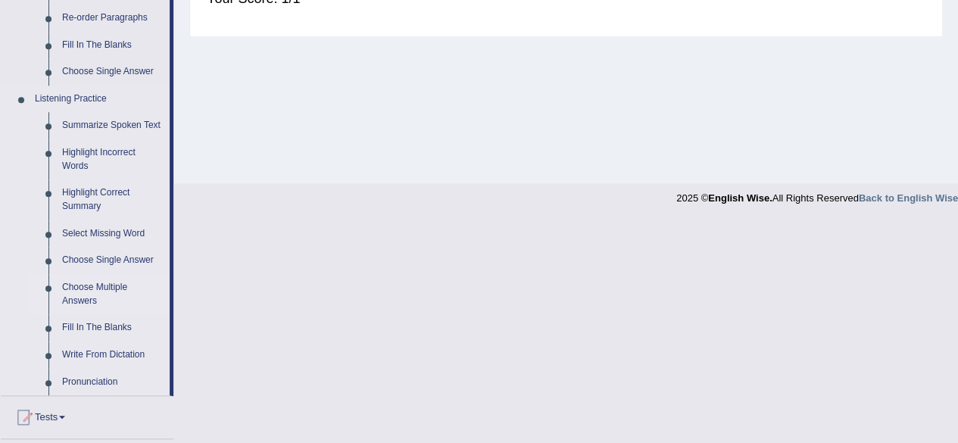
click at [86, 293] on link "Choose Multiple Answers" at bounding box center [112, 294] width 114 height 40
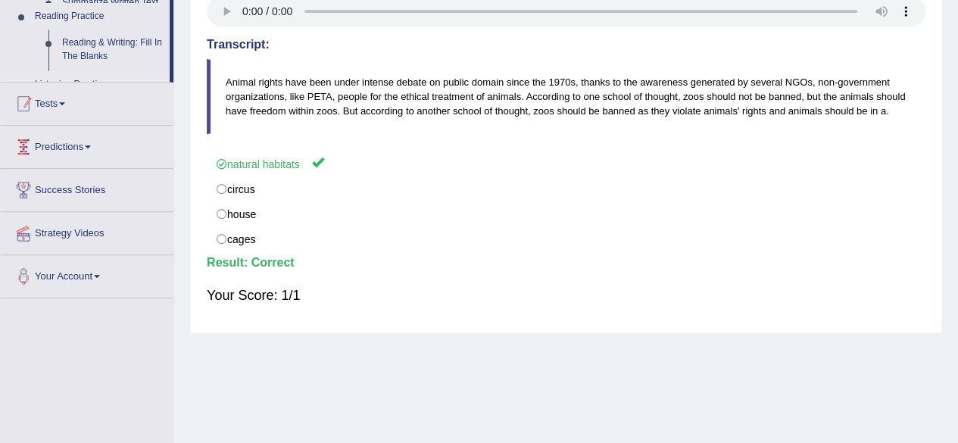
scroll to position [198, 0]
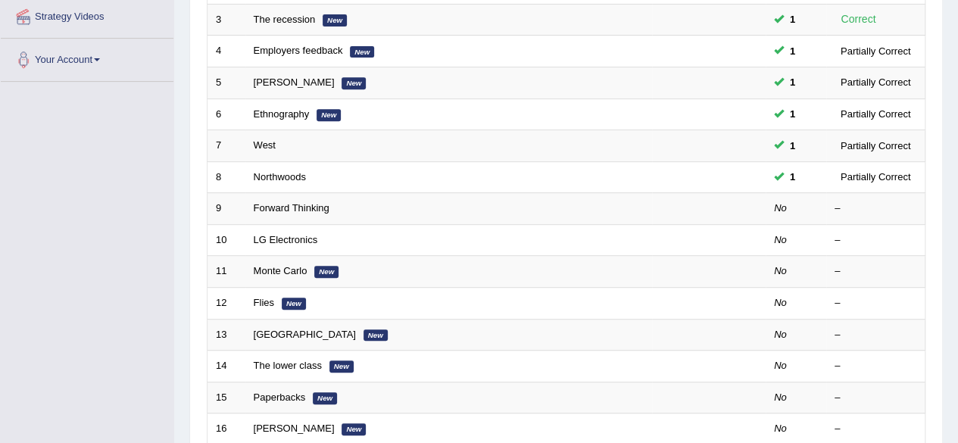
drag, startPoint x: 0, startPoint y: 0, endPoint x: 968, endPoint y: 231, distance: 995.0
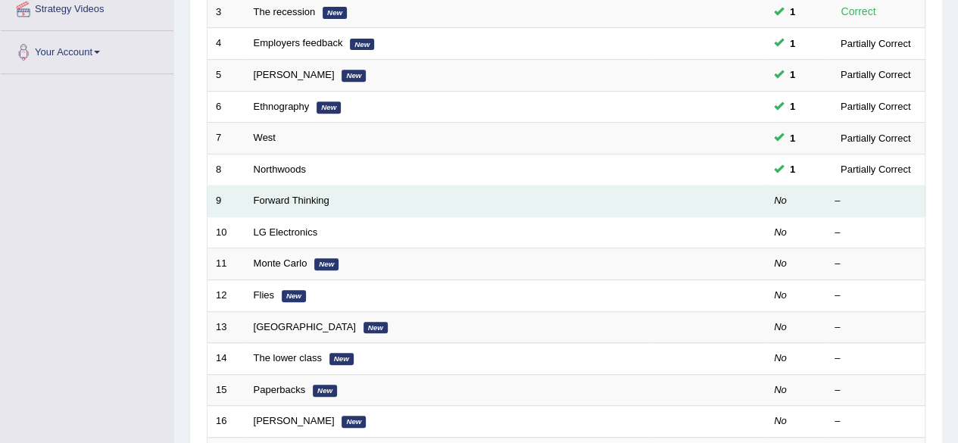
click at [315, 205] on td "Forward Thinking" at bounding box center [448, 202] width 407 height 32
click at [315, 203] on td "Forward Thinking" at bounding box center [448, 202] width 407 height 32
click at [315, 201] on link "Forward Thinking" at bounding box center [292, 200] width 76 height 11
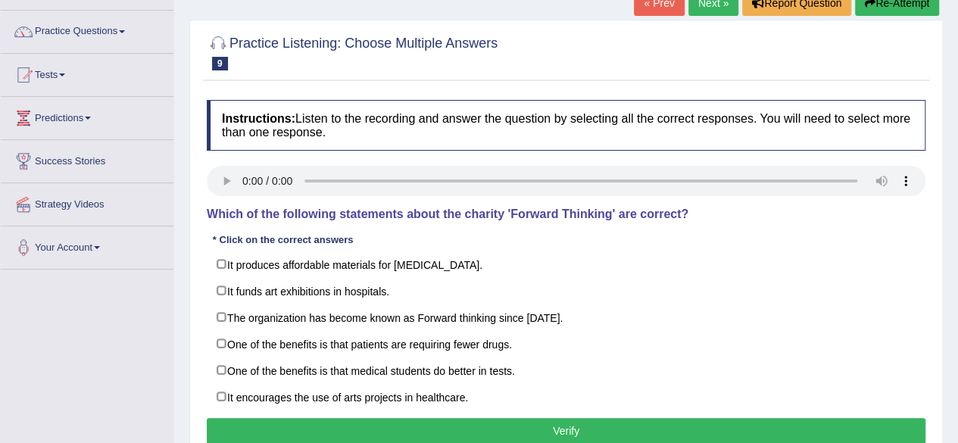
scroll to position [113, 0]
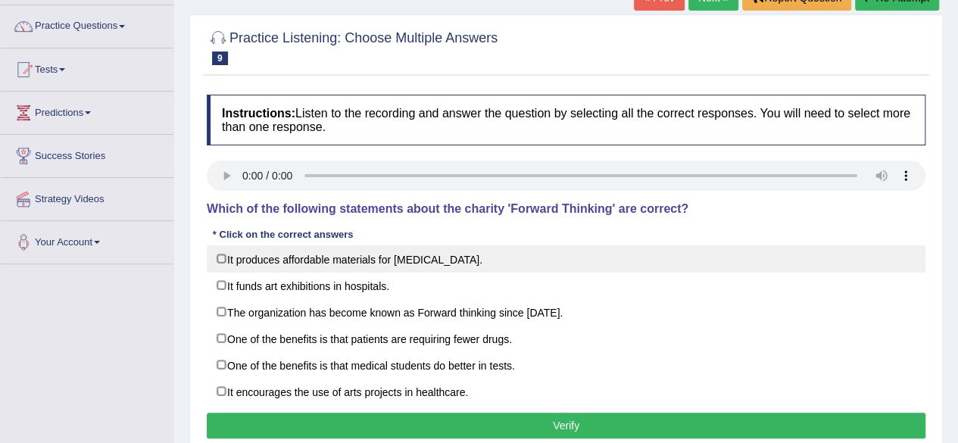
click at [218, 257] on label "It produces affordable materials for [MEDICAL_DATA]." at bounding box center [566, 258] width 719 height 27
checkbox input "true"
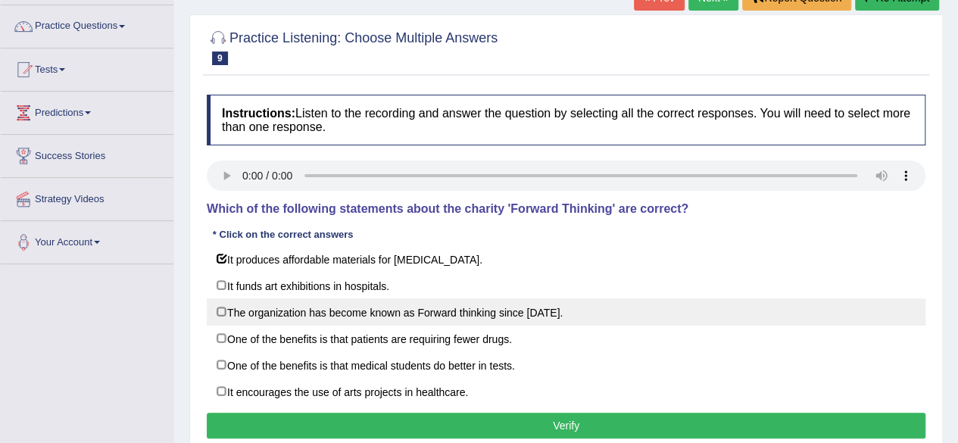
click at [226, 302] on label "The organization has become known as Forward thinking since [DATE]." at bounding box center [566, 311] width 719 height 27
checkbox input "true"
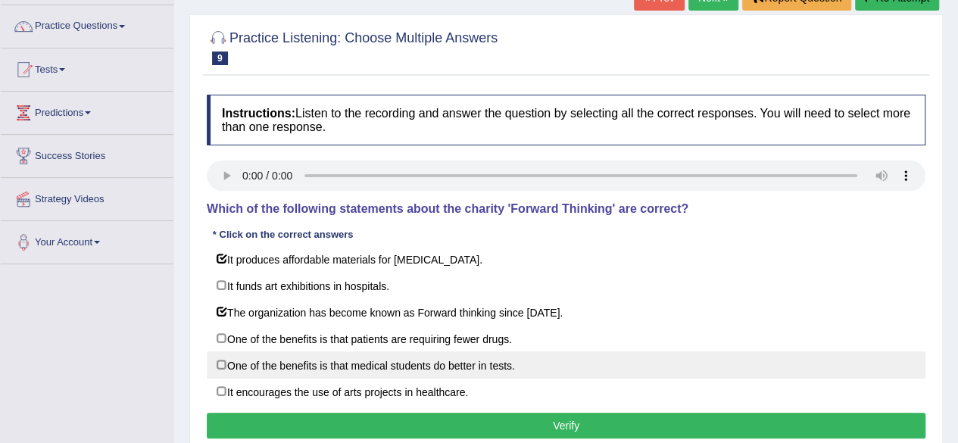
click at [235, 360] on label "One of the benefits is that medical students do better in tests." at bounding box center [566, 364] width 719 height 27
checkbox input "true"
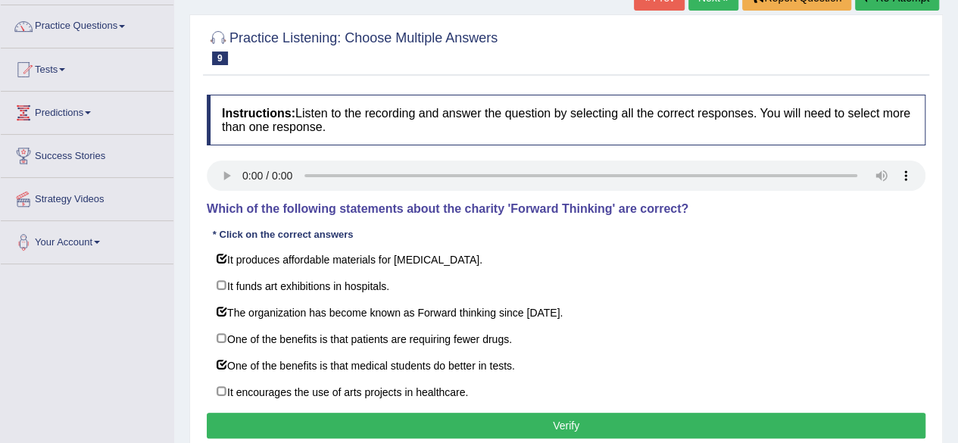
click at [374, 421] on button "Verify" at bounding box center [566, 426] width 719 height 26
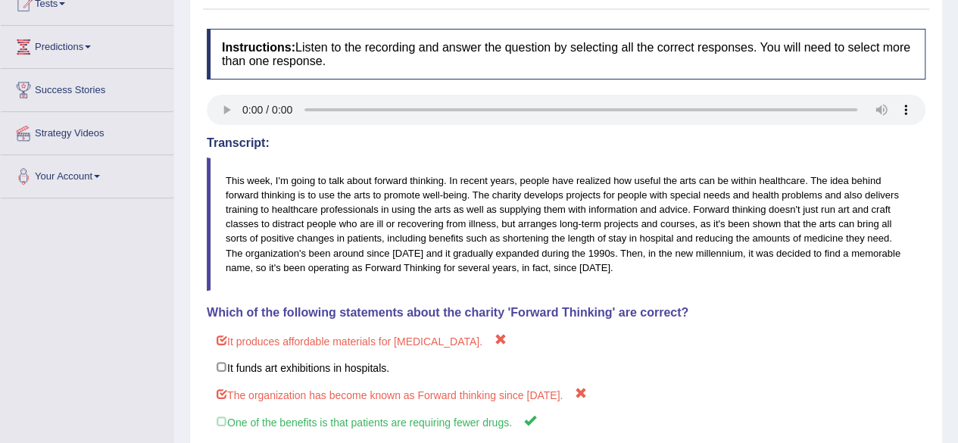
scroll to position [0, 0]
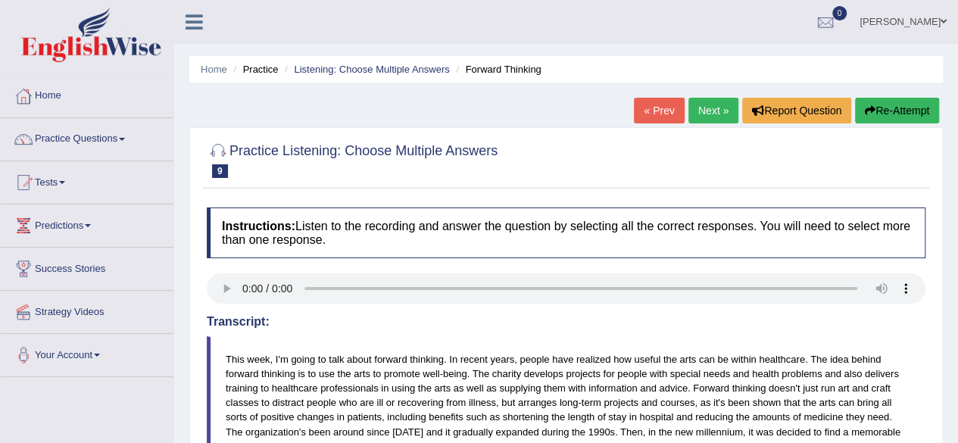
click at [721, 111] on link "Next »" at bounding box center [713, 111] width 50 height 26
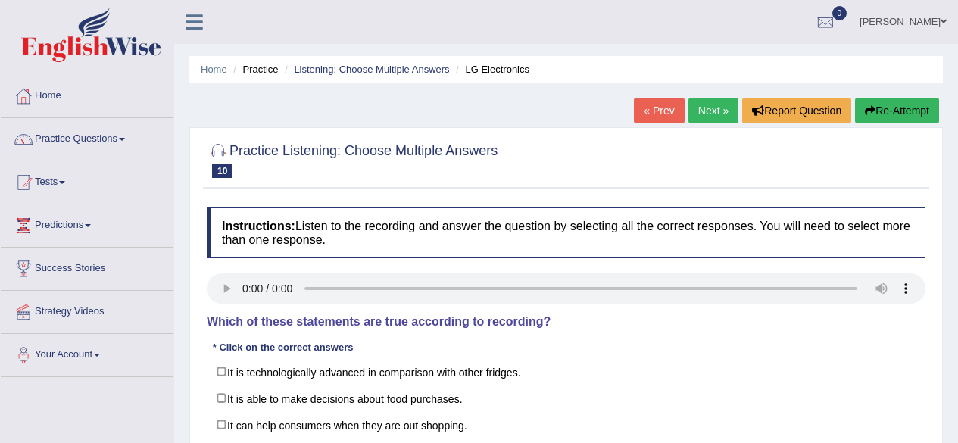
click at [957, 231] on html "Toggle navigation Home Practice Questions Speaking Practice Read Aloud Repeat S…" at bounding box center [479, 221] width 958 height 443
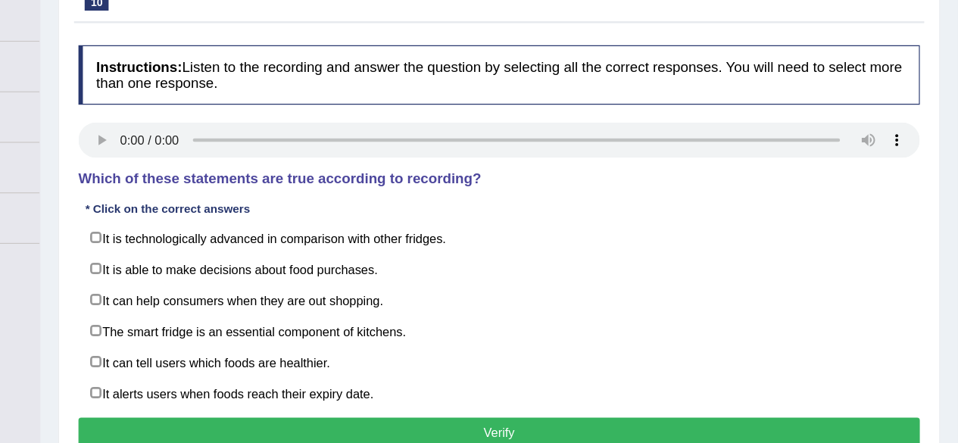
scroll to position [167, 0]
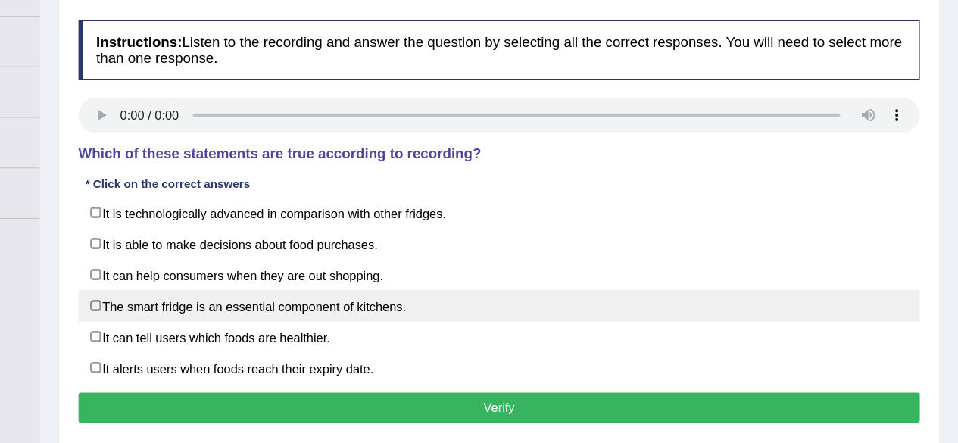
click at [313, 286] on label "The smart fridge is an essential component of kitchens." at bounding box center [566, 284] width 719 height 27
checkbox input "true"
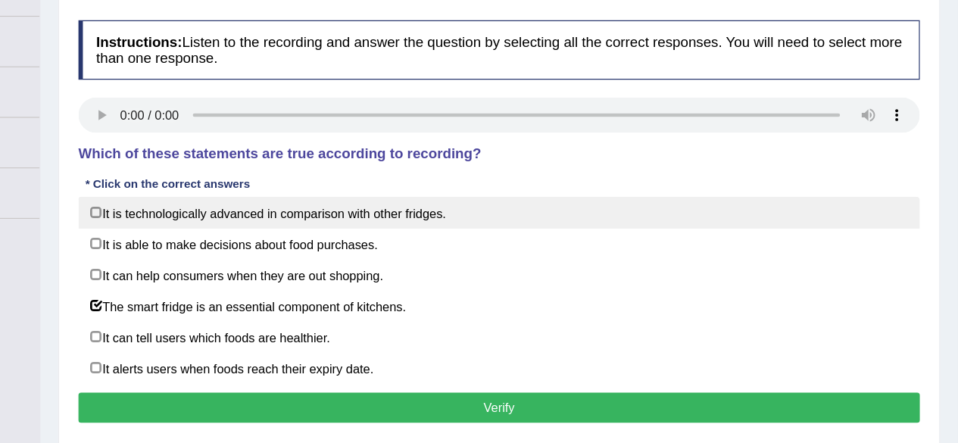
click at [498, 213] on label "It is technologically advanced in comparison with other fridges." at bounding box center [566, 205] width 719 height 27
checkbox input "true"
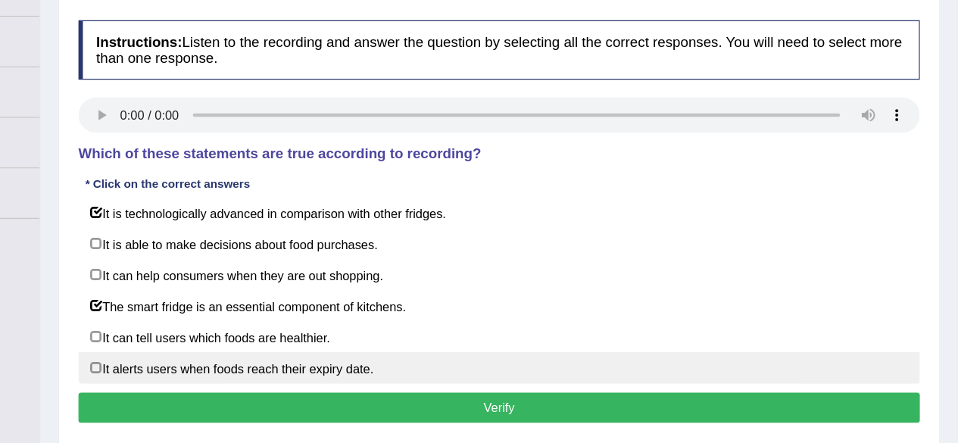
click at [435, 331] on label "It alerts users when foods reach their expiry date." at bounding box center [566, 337] width 719 height 27
checkbox input "true"
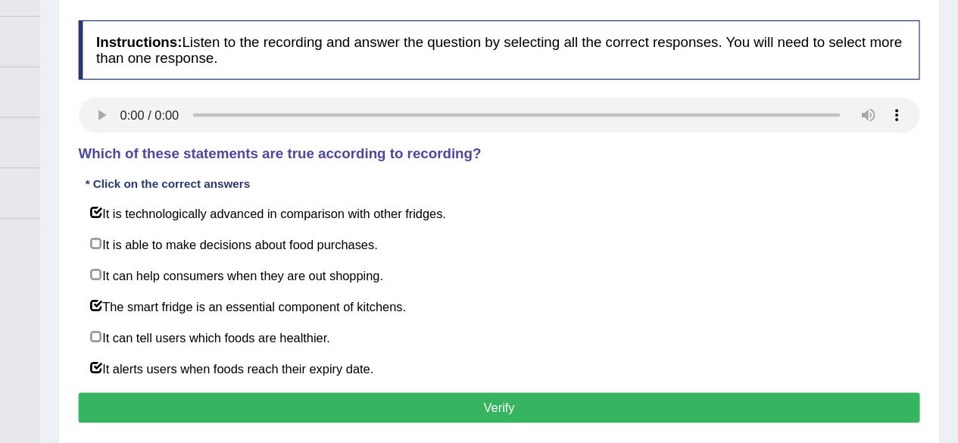
click at [503, 361] on button "Verify" at bounding box center [566, 372] width 719 height 26
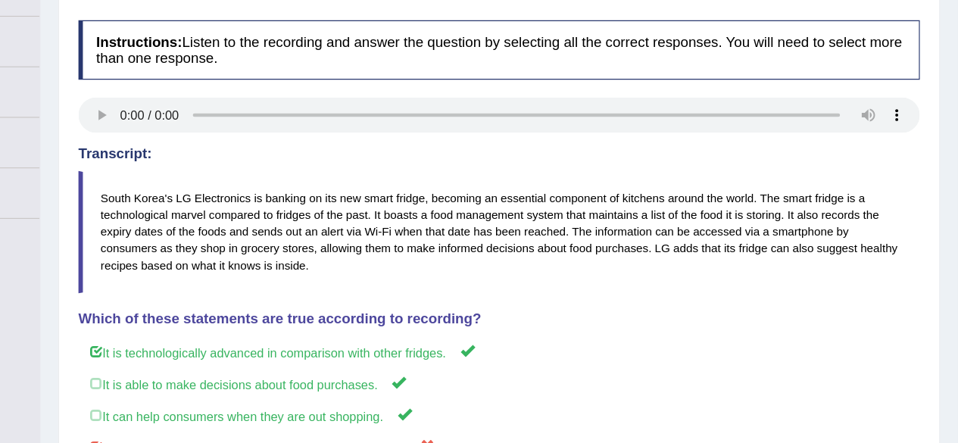
drag, startPoint x: 967, startPoint y: 130, endPoint x: 967, endPoint y: 192, distance: 62.9
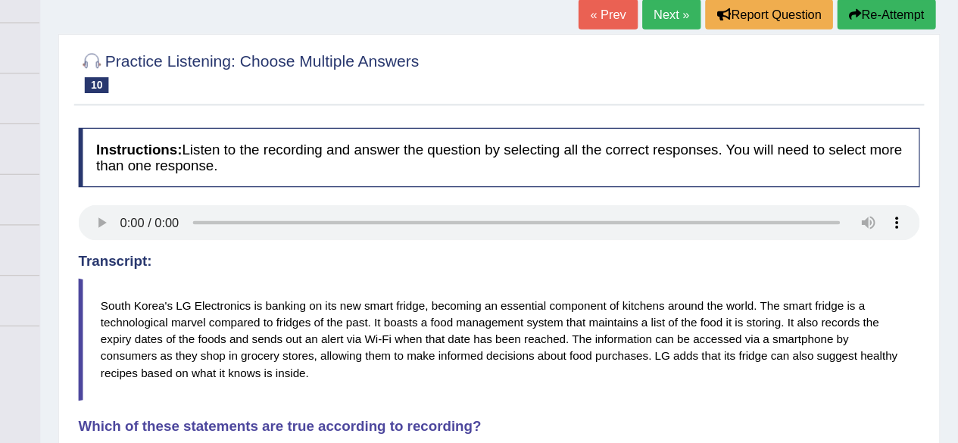
scroll to position [96, 0]
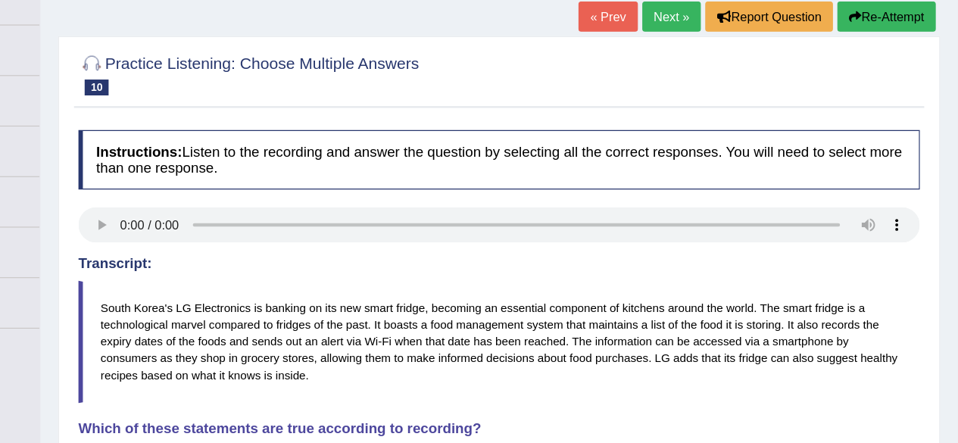
click at [711, 26] on link "Next »" at bounding box center [713, 15] width 50 height 26
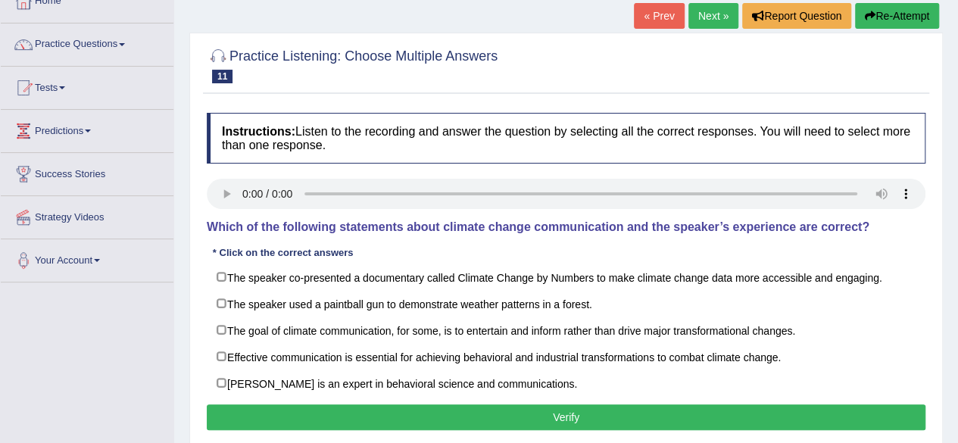
scroll to position [101, 0]
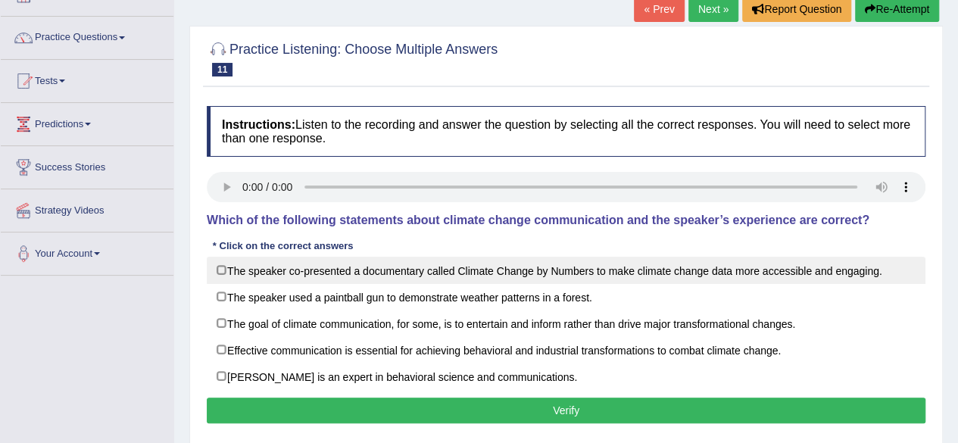
click at [588, 273] on label "The speaker co-presented a documentary called Climate Change by Numbers to make…" at bounding box center [566, 270] width 719 height 27
checkbox input "true"
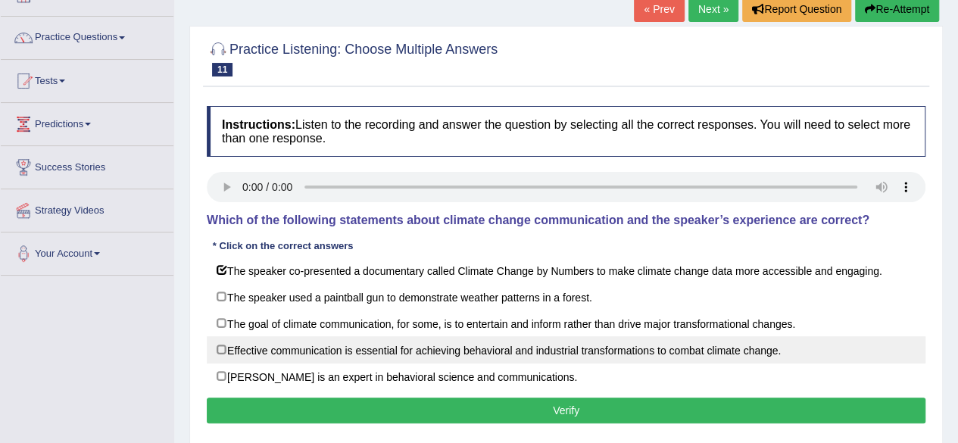
click at [497, 348] on label "Effective communication is essential for achieving behavioral and industrial tr…" at bounding box center [566, 349] width 719 height 27
click at [413, 345] on label "Effective communication is essential for achieving behavioral and industrial tr…" at bounding box center [566, 349] width 719 height 27
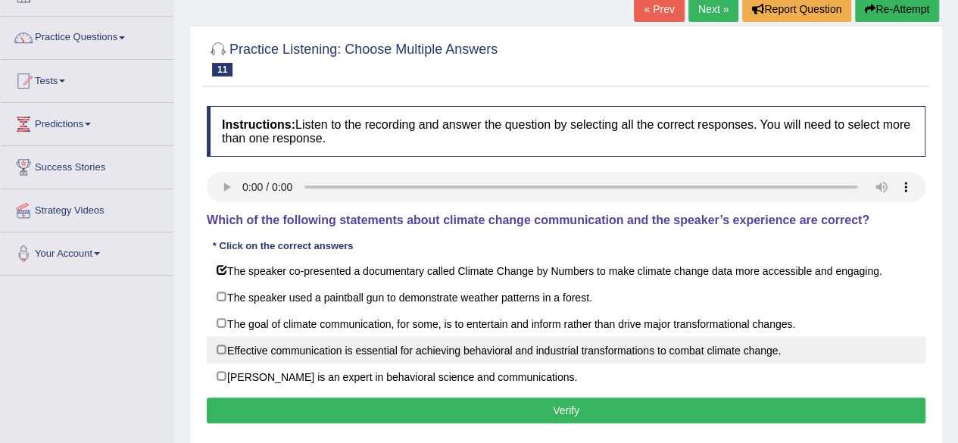
checkbox input "true"
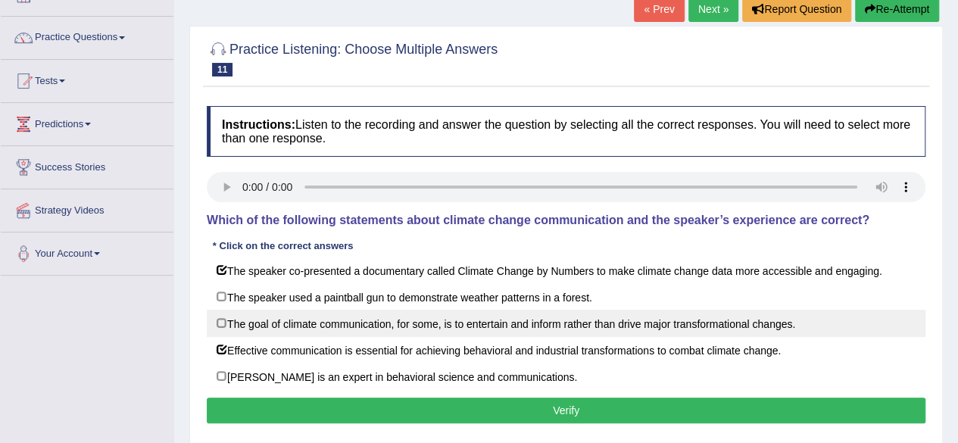
click at [376, 323] on label "The goal of climate communication, for some, is to entertain and inform rather …" at bounding box center [566, 323] width 719 height 27
click at [619, 320] on label "The goal of climate communication, for some, is to entertain and inform rather …" at bounding box center [566, 323] width 719 height 27
checkbox input "true"
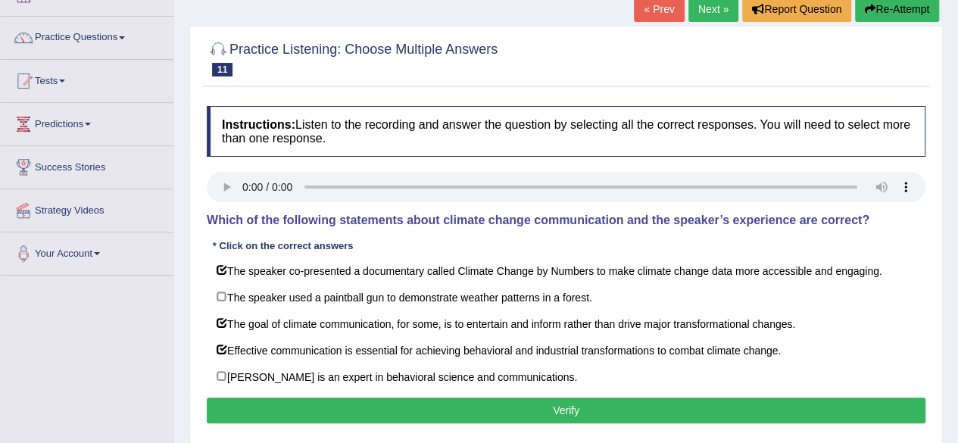
click at [617, 416] on button "Verify" at bounding box center [566, 411] width 719 height 26
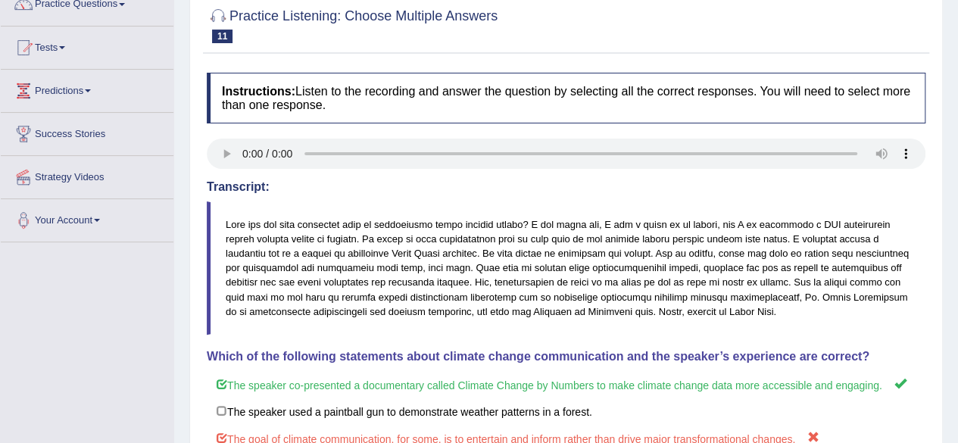
scroll to position [0, 0]
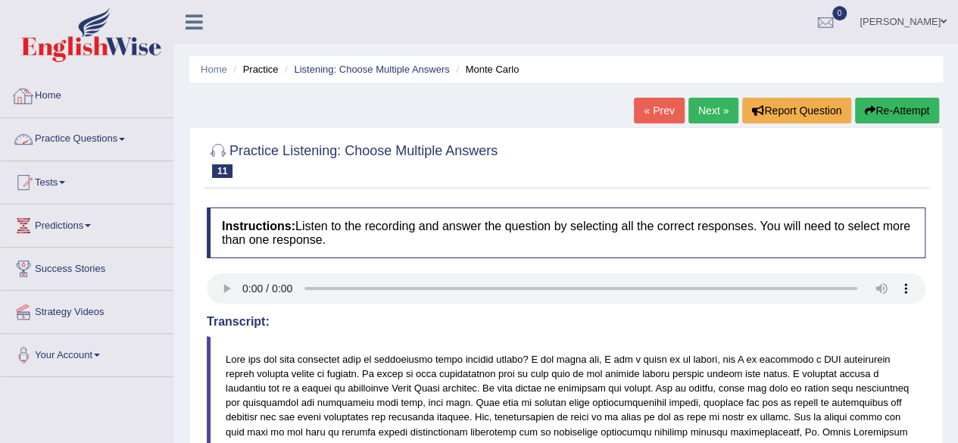
click at [76, 136] on link "Practice Questions" at bounding box center [87, 137] width 173 height 38
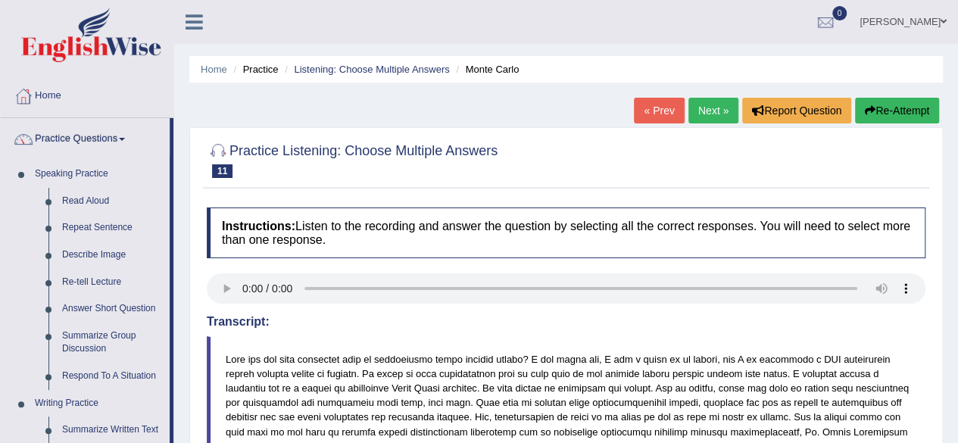
drag, startPoint x: 173, startPoint y: 244, endPoint x: 189, endPoint y: 362, distance: 119.2
click at [189, 362] on div "Toggle navigation Home Practice Questions Speaking Practice Read Aloud Repeat S…" at bounding box center [479, 403] width 958 height 807
drag, startPoint x: 173, startPoint y: 358, endPoint x: 169, endPoint y: 429, distance: 70.5
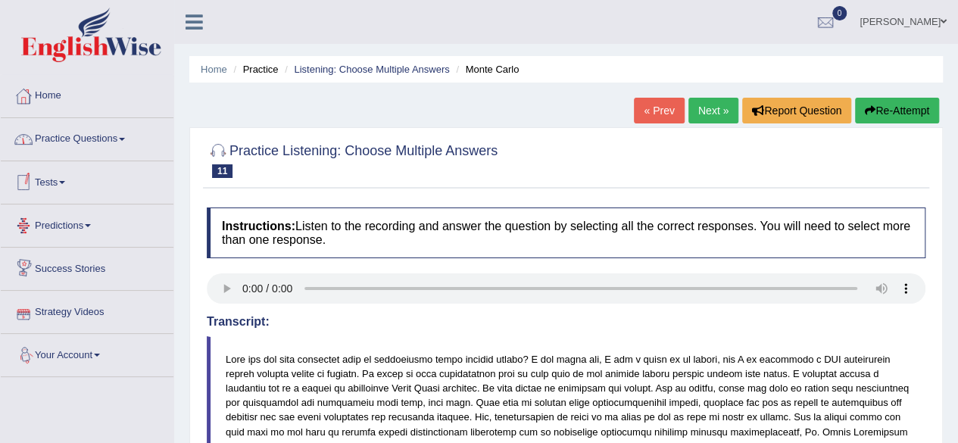
click at [130, 154] on link "Practice Questions" at bounding box center [87, 137] width 173 height 38
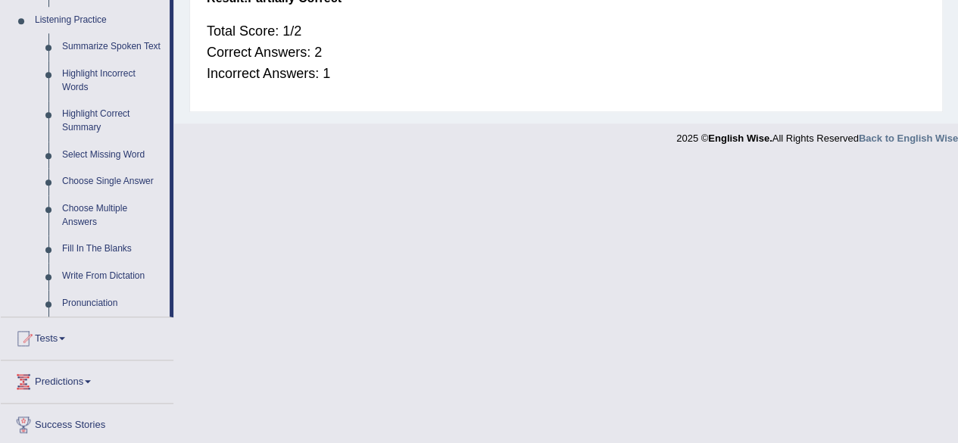
scroll to position [659, 0]
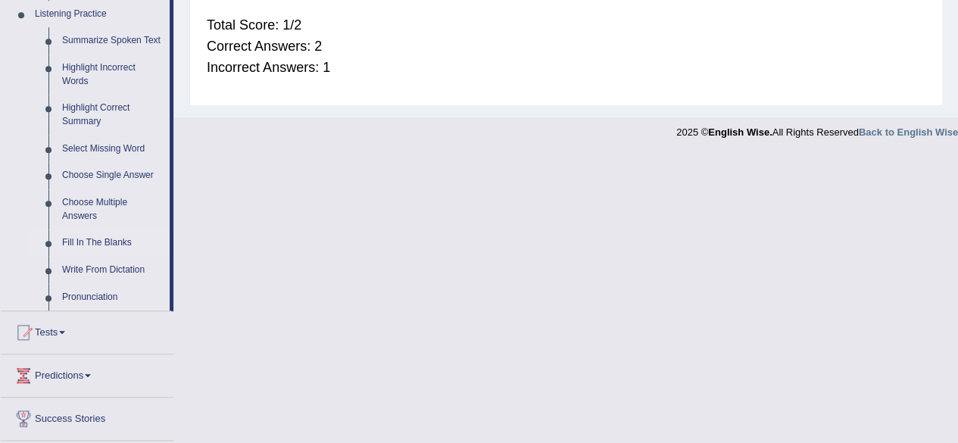
click at [100, 236] on link "Fill In The Blanks" at bounding box center [112, 242] width 114 height 27
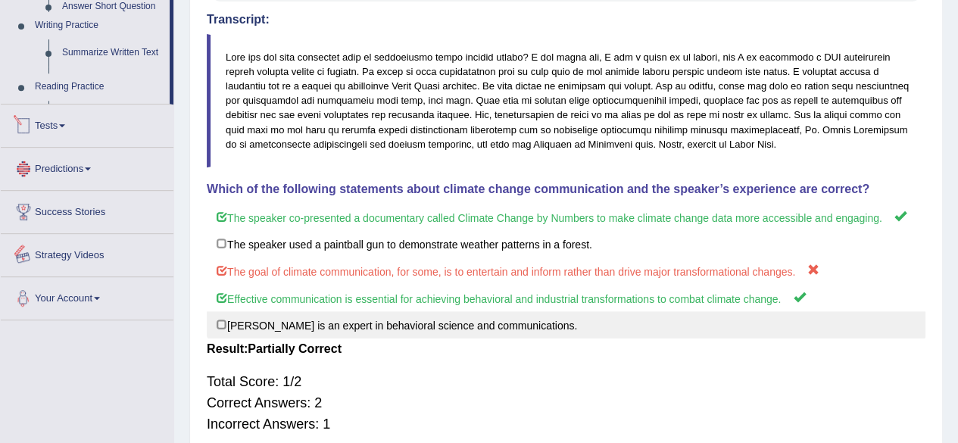
scroll to position [370, 0]
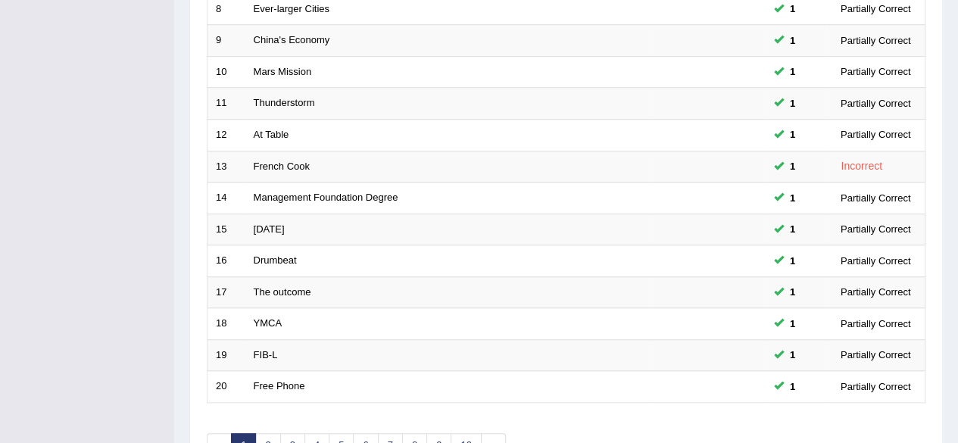
scroll to position [488, 0]
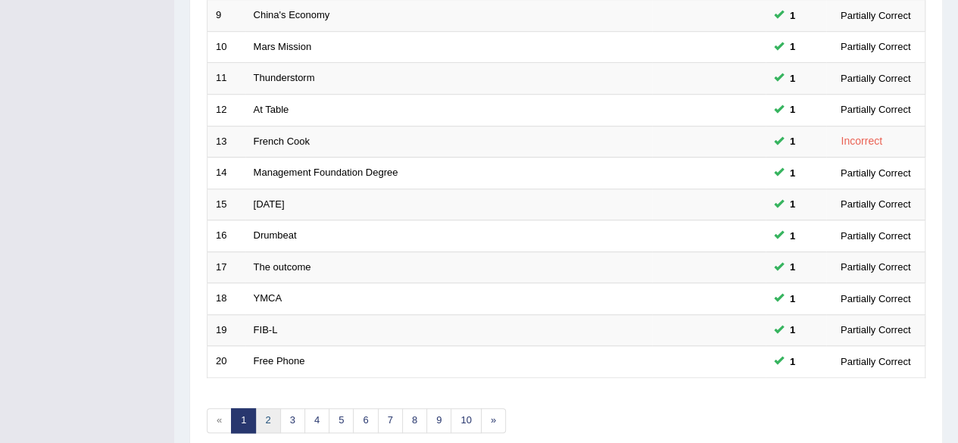
click at [265, 408] on link "2" at bounding box center [267, 420] width 25 height 25
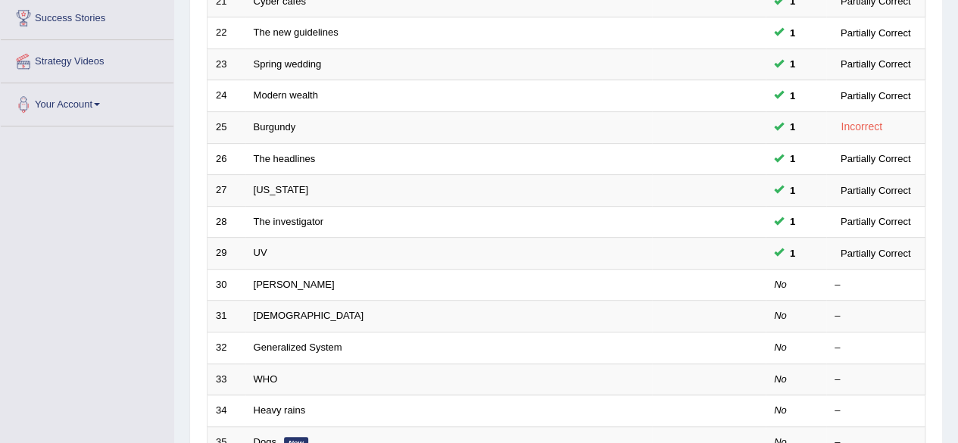
scroll to position [255, 0]
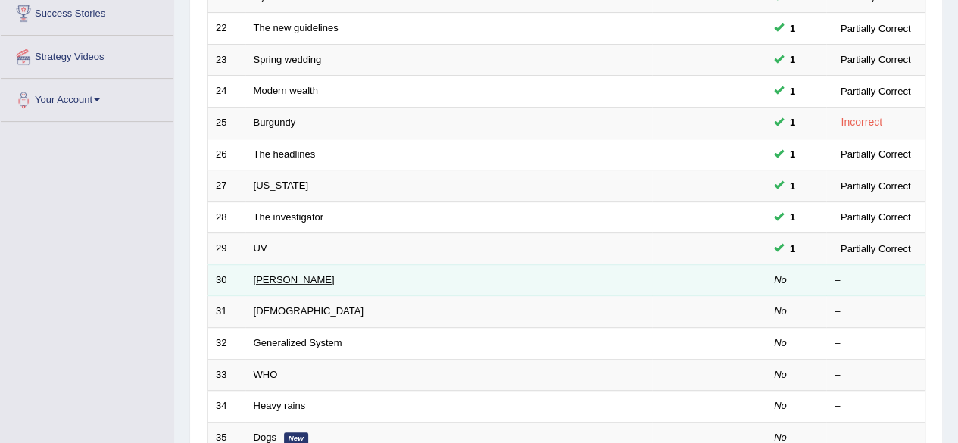
click at [298, 276] on link "Mike Pompeo" at bounding box center [294, 279] width 81 height 11
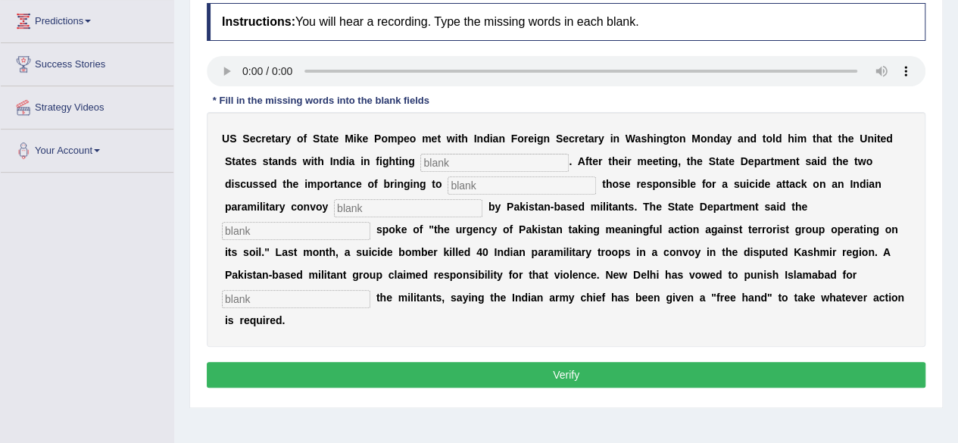
click at [957, 239] on html "Toggle navigation Home Practice Questions Speaking Practice Read Aloud Repeat S…" at bounding box center [479, 17] width 958 height 443
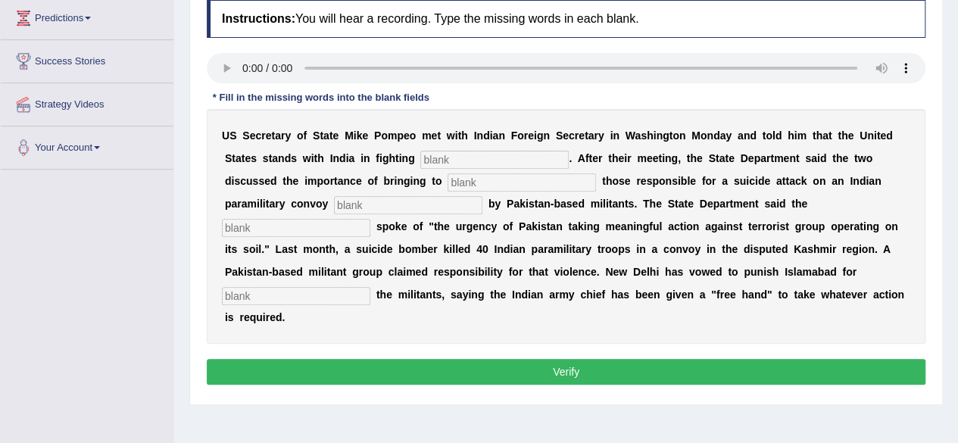
click at [460, 159] on input "text" at bounding box center [494, 160] width 148 height 18
type input "terrorism"
click at [510, 183] on input "text" at bounding box center [522, 182] width 148 height 18
click at [411, 205] on input "text" at bounding box center [408, 205] width 148 height 18
type input "claim"
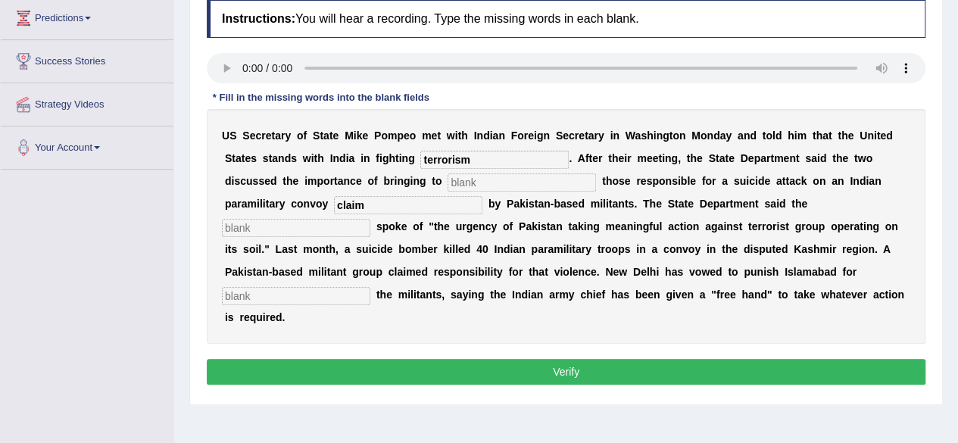
click at [310, 229] on input "text" at bounding box center [296, 228] width 148 height 18
type input "diplomate"
click at [309, 292] on input "text" at bounding box center [296, 296] width 148 height 18
type input "sheltering"
click at [488, 161] on input "terrorism" at bounding box center [494, 160] width 148 height 18
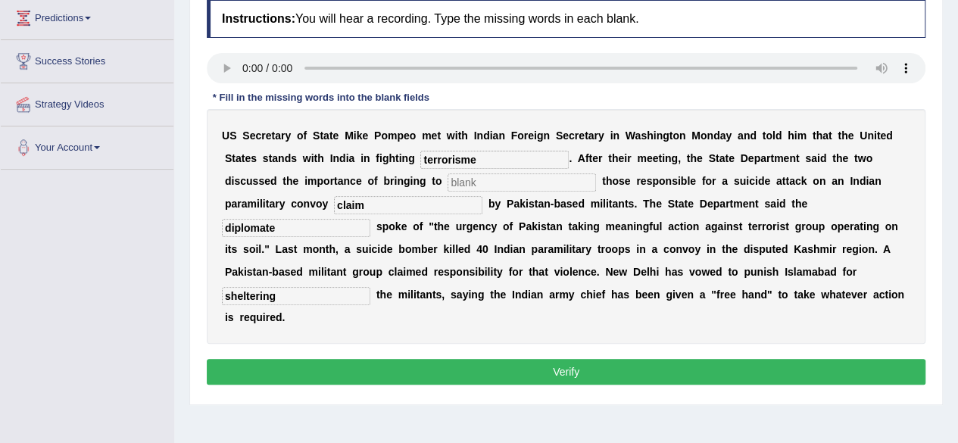
type input "terrorisme"
click at [526, 181] on input "text" at bounding box center [522, 182] width 148 height 18
type input "just"
click at [533, 378] on button "Verify" at bounding box center [566, 372] width 719 height 26
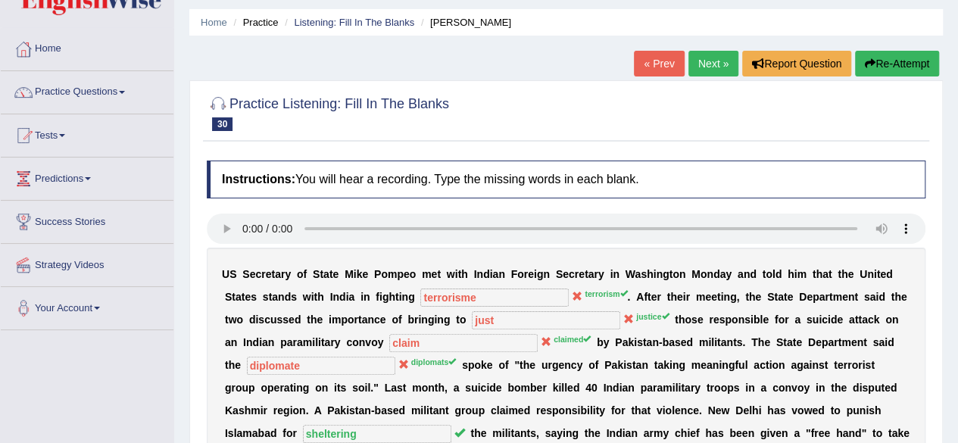
scroll to position [46, 0]
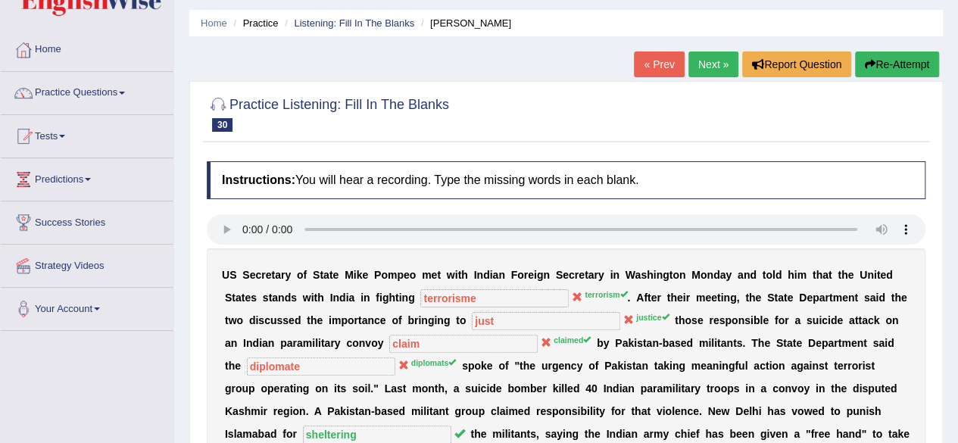
click at [710, 72] on link "Next »" at bounding box center [713, 64] width 50 height 26
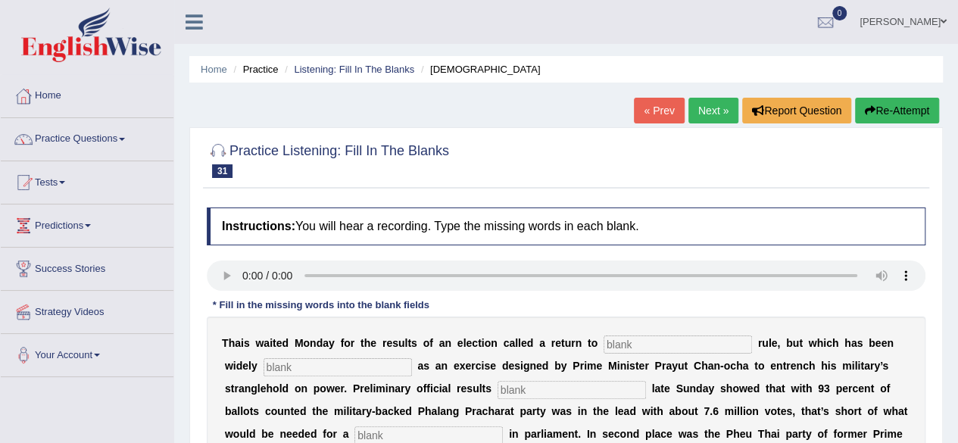
click at [647, 337] on input "text" at bounding box center [678, 344] width 148 height 18
type input "democratic"
click at [381, 361] on input "text" at bounding box center [338, 367] width 148 height 18
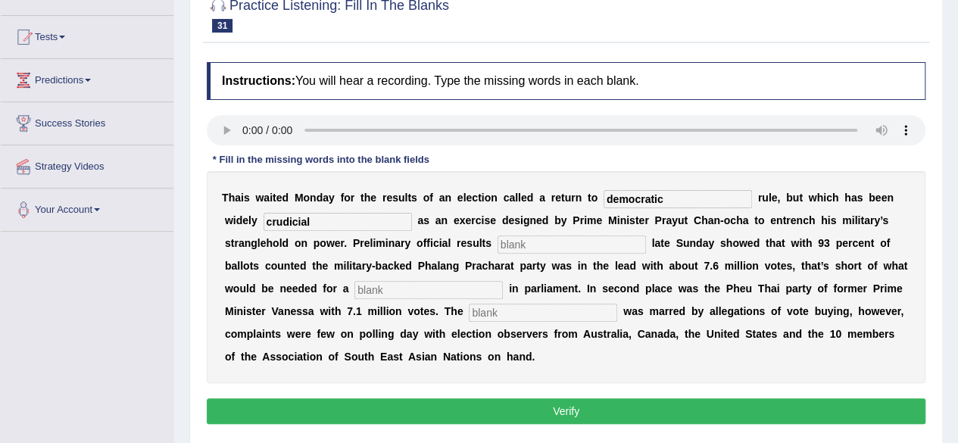
scroll to position [141, 0]
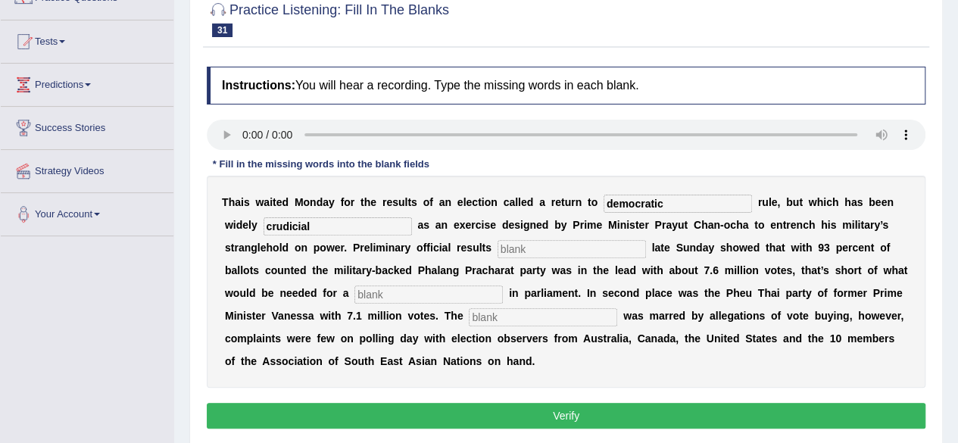
type input "crudicial"
click at [528, 256] on input "text" at bounding box center [572, 249] width 148 height 18
type input "release"
click at [425, 294] on input "text" at bounding box center [428, 295] width 148 height 18
type input "majory"
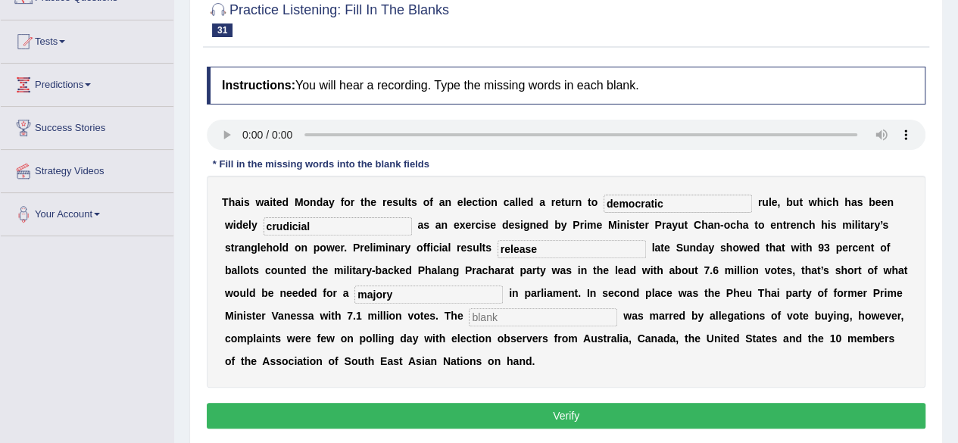
click at [530, 317] on input "text" at bounding box center [543, 317] width 148 height 18
type input "campain"
click at [661, 199] on input "democratic" at bounding box center [678, 204] width 148 height 18
type input "demoghapic"
click at [736, 410] on button "Verify" at bounding box center [566, 416] width 719 height 26
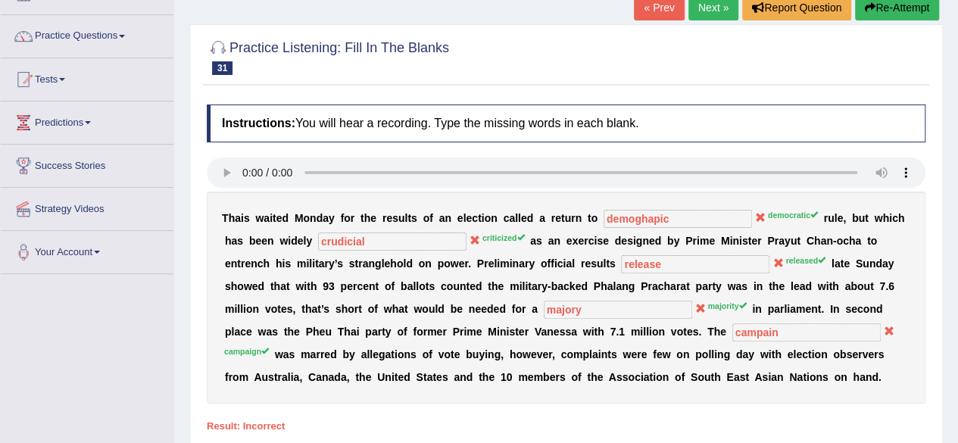
scroll to position [104, 0]
click at [719, 5] on link "Next »" at bounding box center [713, 7] width 50 height 26
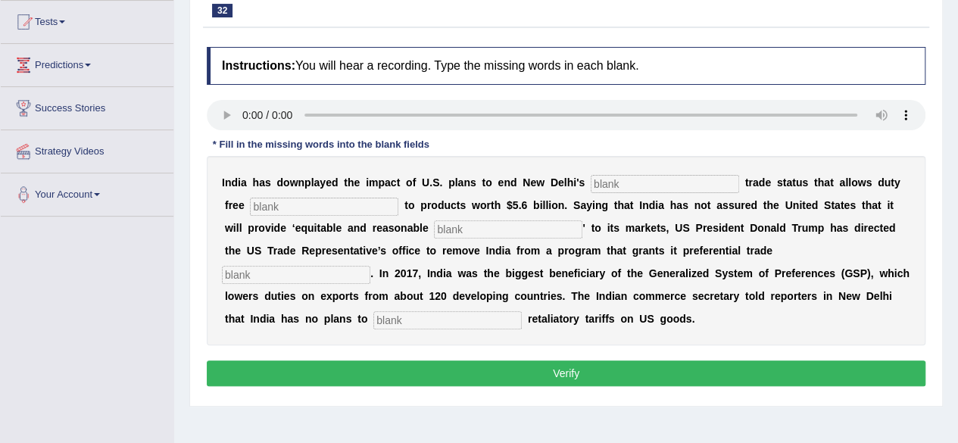
click at [635, 190] on input "text" at bounding box center [665, 184] width 148 height 18
type input "preferences"
click at [353, 211] on input "text" at bounding box center [324, 207] width 148 height 18
type input "acceses"
click at [515, 231] on input "text" at bounding box center [508, 229] width 148 height 18
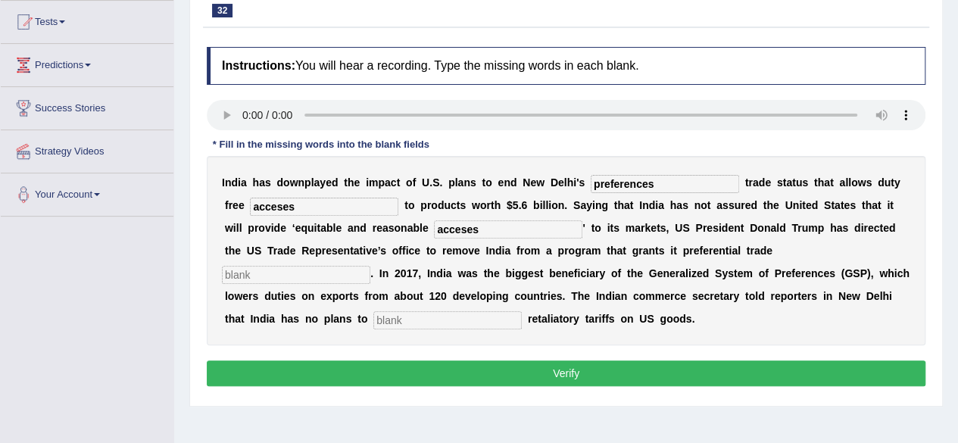
type input "acceses"
click at [341, 269] on input "text" at bounding box center [296, 275] width 148 height 18
type input "traetment"
click at [430, 316] on input "text" at bounding box center [447, 320] width 148 height 18
click at [430, 319] on input "text" at bounding box center [447, 320] width 148 height 18
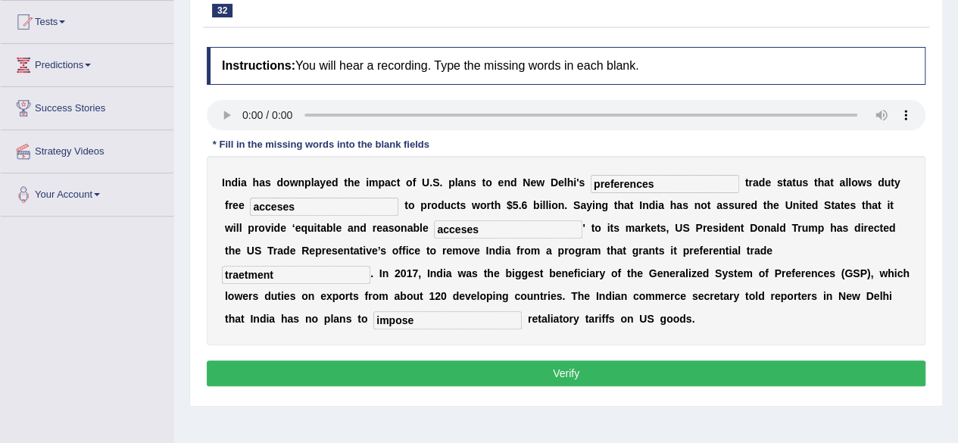
type input "impose"
click at [510, 367] on button "Verify" at bounding box center [566, 373] width 719 height 26
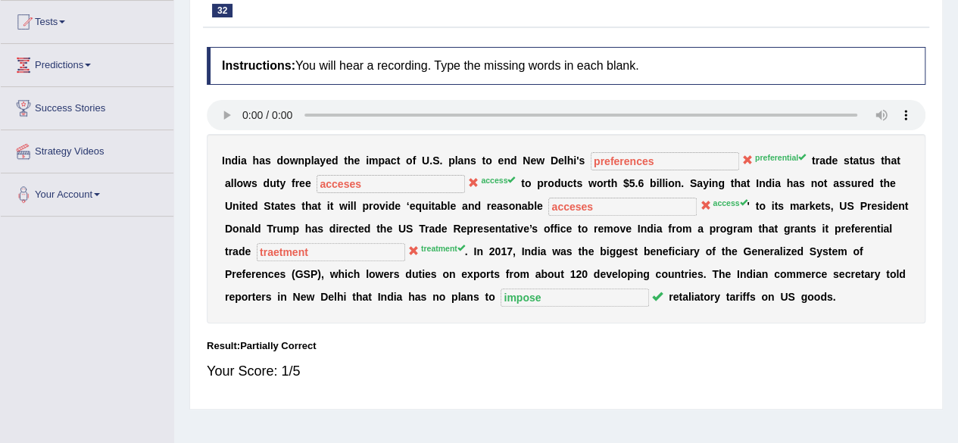
click at [954, 139] on div "Home Practice Listening: Fill In The Blanks Generalized System « Prev Next » Re…" at bounding box center [566, 217] width 784 height 757
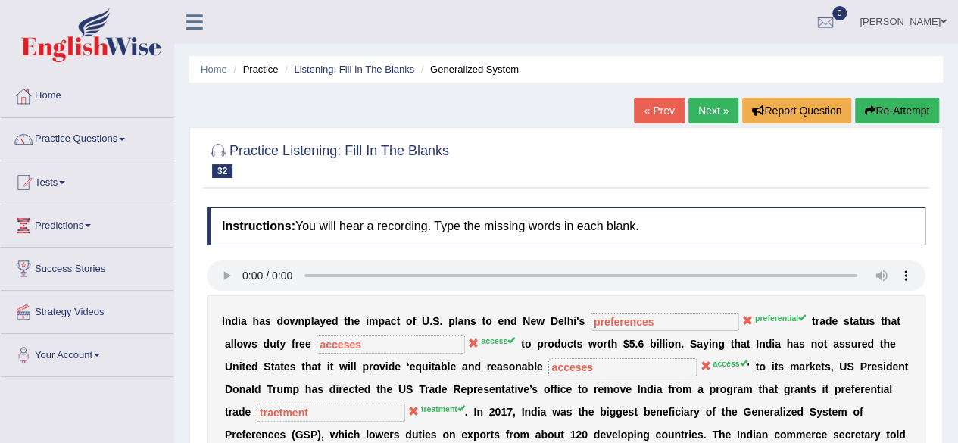
click at [716, 111] on link "Next »" at bounding box center [713, 111] width 50 height 26
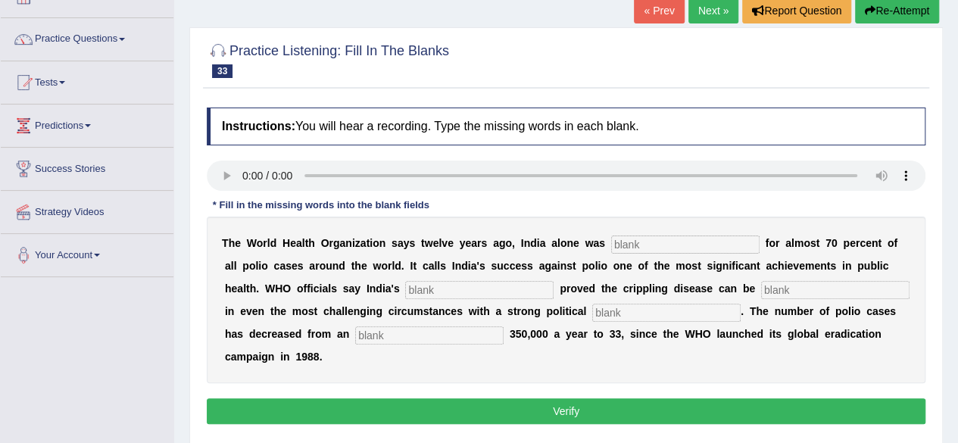
scroll to position [126, 0]
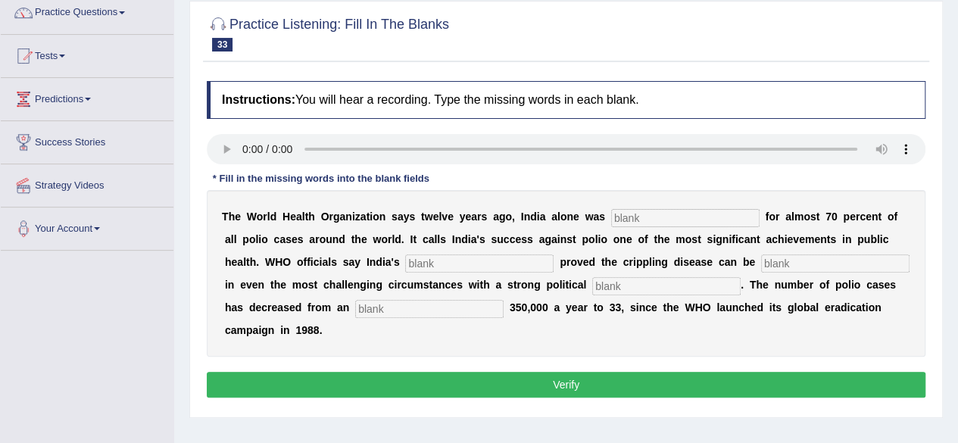
click at [548, 374] on button "Verify" at bounding box center [566, 385] width 719 height 26
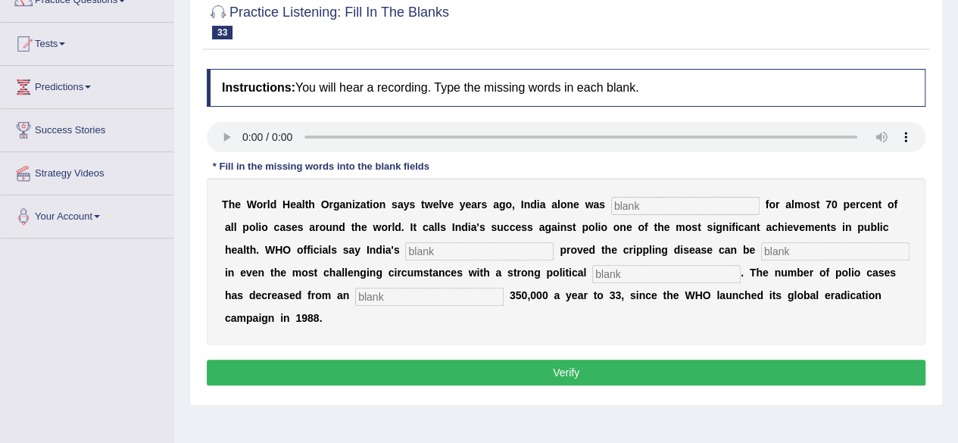
click at [673, 205] on input "text" at bounding box center [685, 206] width 148 height 18
type input "responsable"
click at [523, 252] on input "text" at bounding box center [479, 251] width 148 height 18
type input "comp"
click at [828, 252] on input "text" at bounding box center [835, 251] width 148 height 18
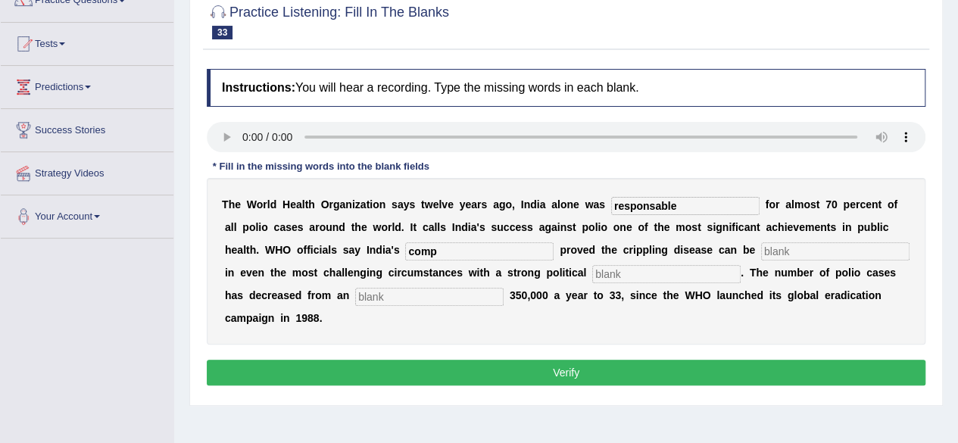
click at [828, 252] on input "text" at bounding box center [835, 251] width 148 height 18
type input "eliminated"
click at [646, 275] on input "text" at bounding box center [666, 274] width 148 height 18
type input "comminted"
click at [481, 299] on input "text" at bounding box center [429, 297] width 148 height 18
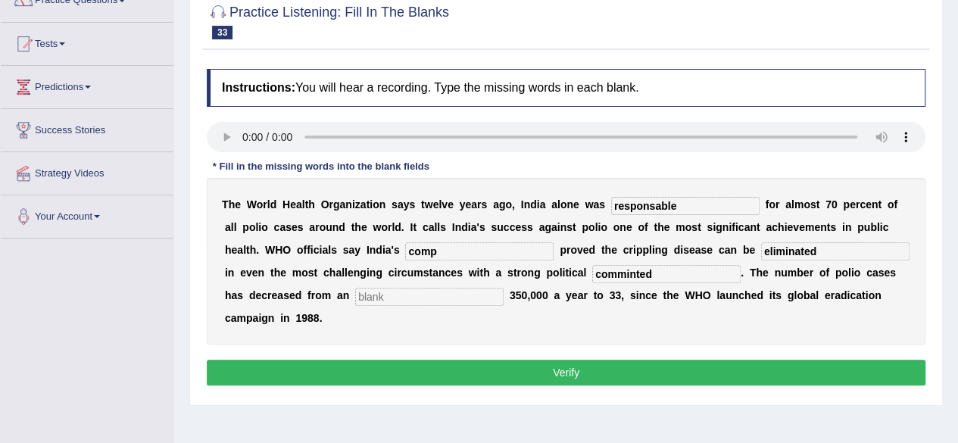
click at [685, 207] on input "responsable" at bounding box center [685, 206] width 148 height 18
click at [450, 245] on input "comp" at bounding box center [479, 251] width 148 height 18
type input "complement"
click at [698, 278] on input "comminted" at bounding box center [666, 274] width 148 height 18
type input "commintment"
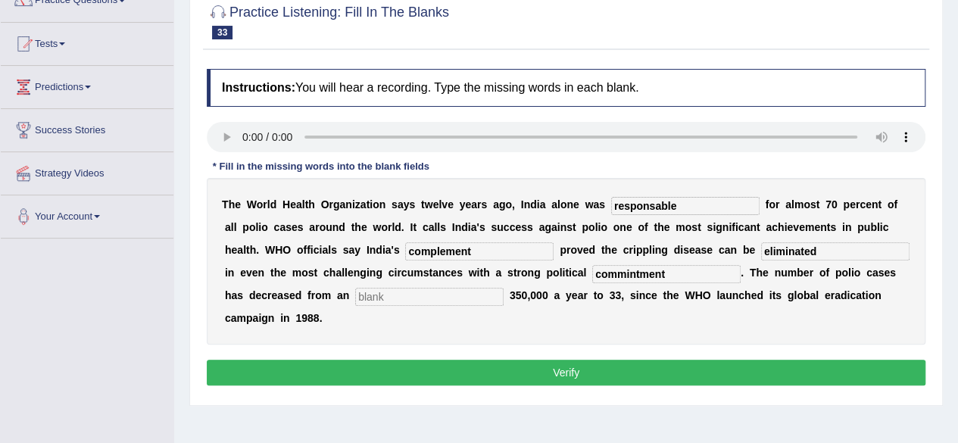
click at [435, 289] on input "text" at bounding box center [429, 297] width 148 height 18
click at [374, 298] on input "text" at bounding box center [429, 297] width 148 height 18
type input "estimated"
click at [373, 379] on button "Verify" at bounding box center [566, 373] width 719 height 26
